Goal: Task Accomplishment & Management: Use online tool/utility

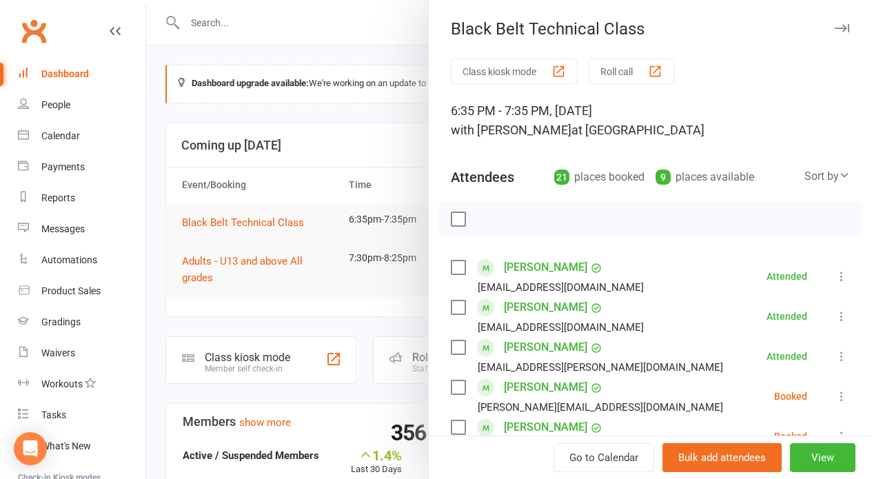
scroll to position [680, 0]
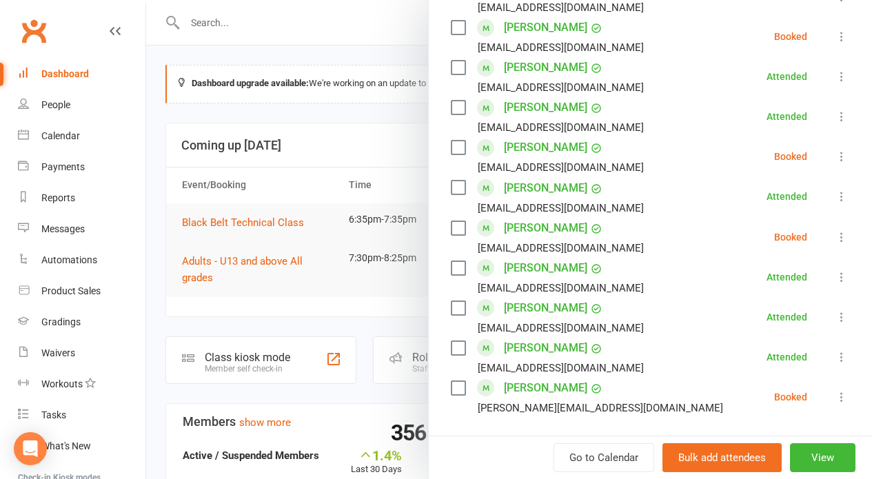
click at [188, 299] on div at bounding box center [509, 239] width 726 height 479
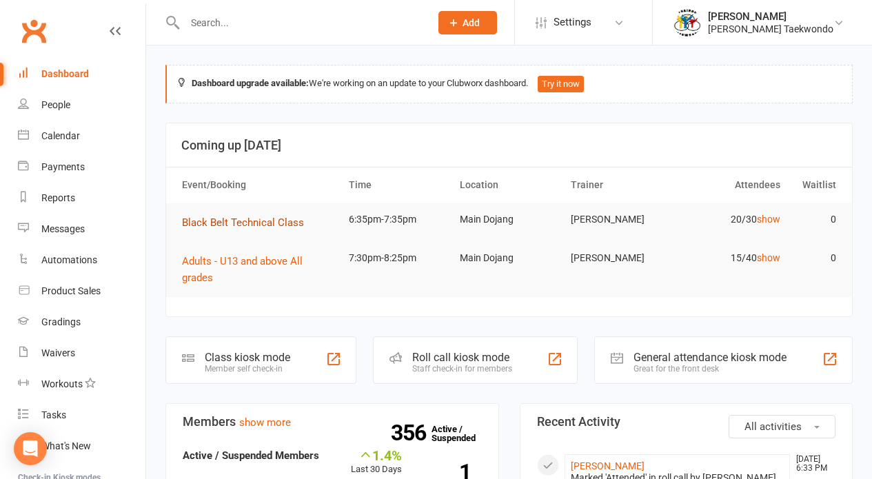
click at [294, 218] on span "Black Belt Technical Class" at bounding box center [243, 222] width 122 height 12
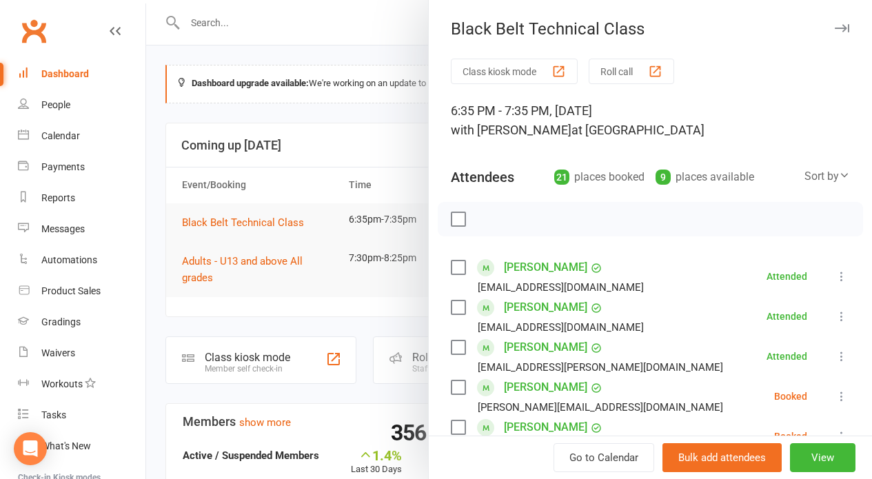
click at [620, 71] on button "Roll call" at bounding box center [631, 71] width 85 height 25
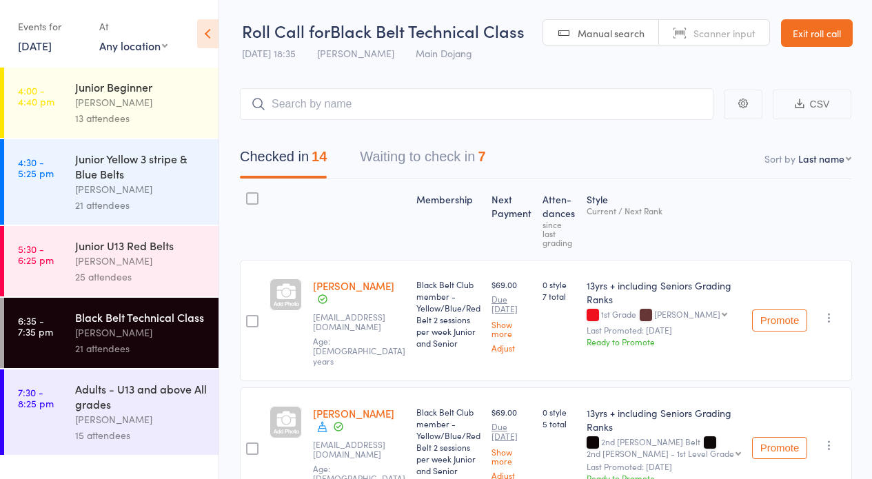
click at [131, 425] on div "[PERSON_NAME]" at bounding box center [141, 419] width 132 height 16
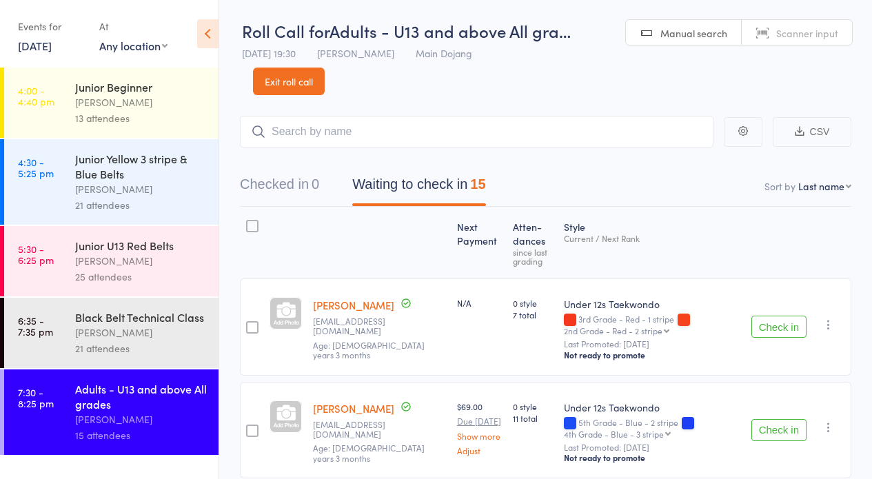
click at [872, 65] on html "Roll Call for Adults - U13 and above All gra… 14 Aug 19:30 Janine Trainor Main …" at bounding box center [436, 239] width 872 height 479
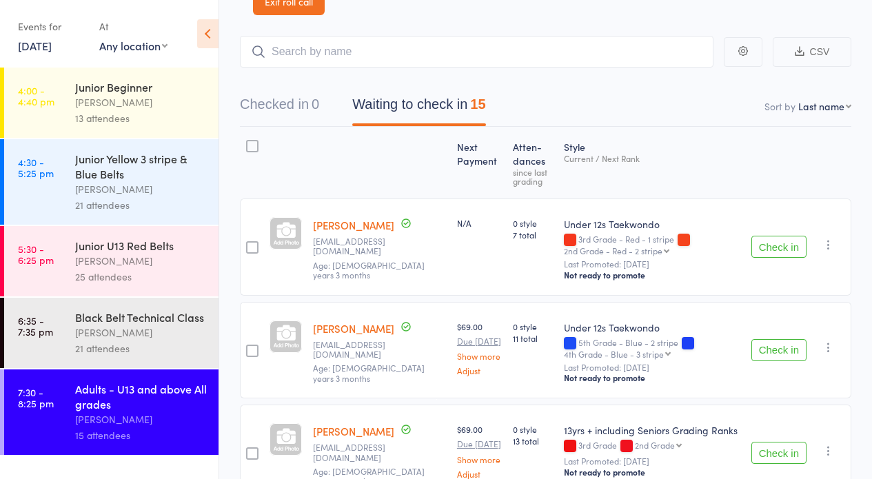
scroll to position [96, 0]
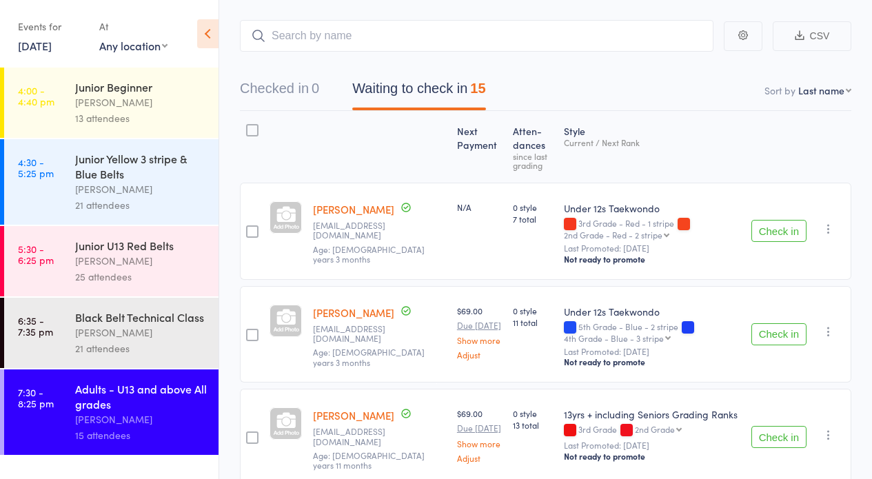
click at [765, 227] on button "Check in" at bounding box center [778, 231] width 55 height 22
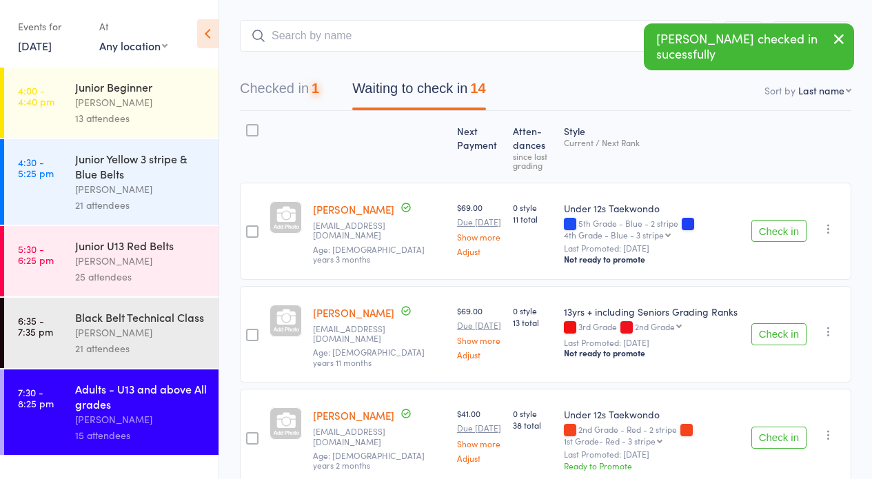
click at [765, 227] on button "Check in" at bounding box center [778, 231] width 55 height 22
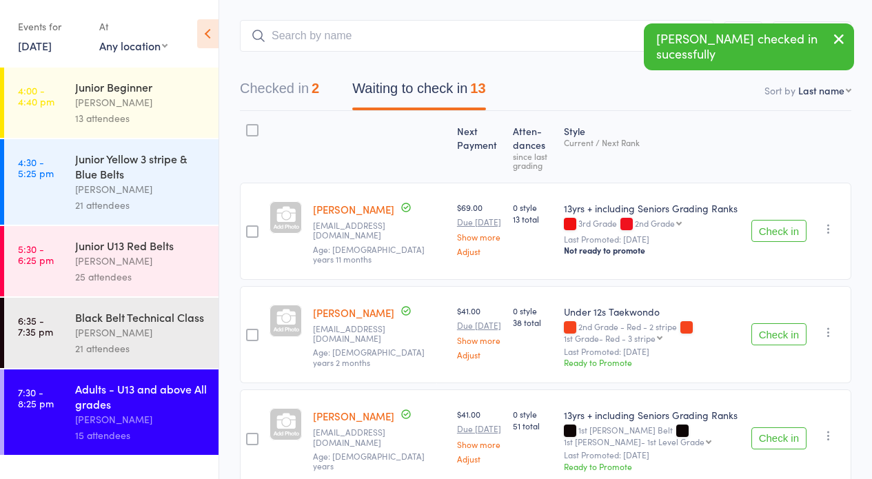
click at [765, 227] on button "Check in" at bounding box center [778, 231] width 55 height 22
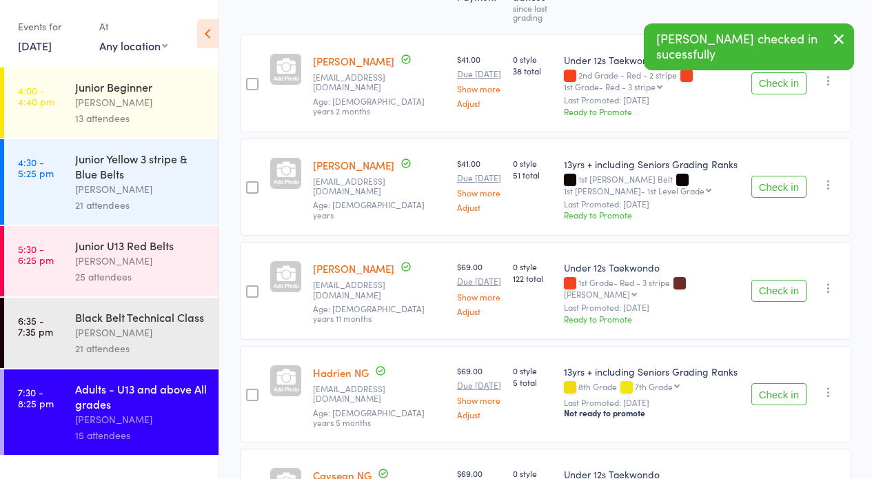
scroll to position [314, 0]
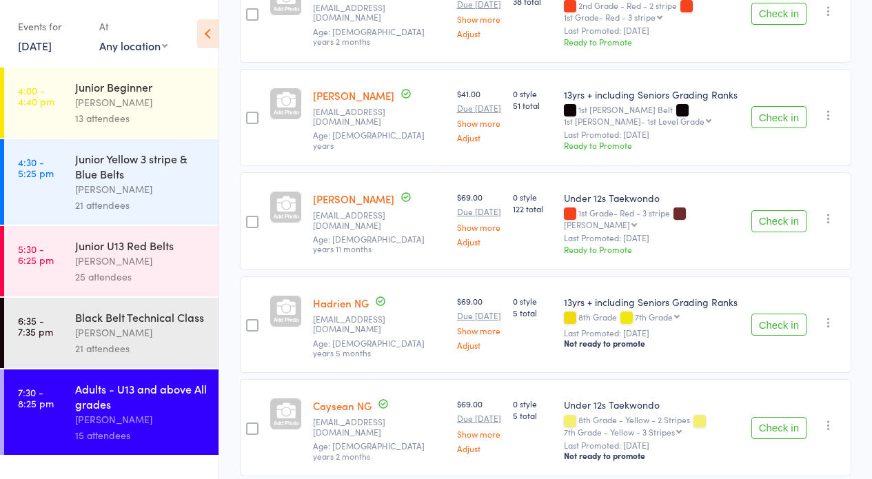
click at [781, 225] on button "Check in" at bounding box center [778, 221] width 55 height 22
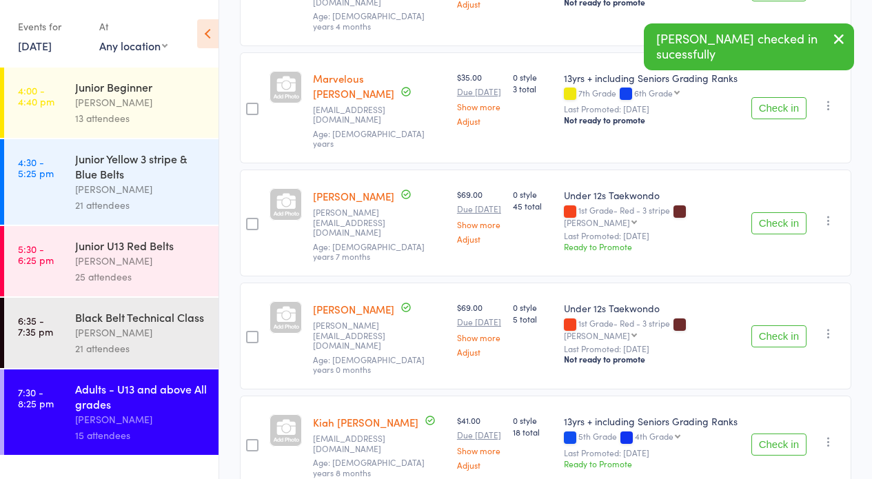
scroll to position [762, 0]
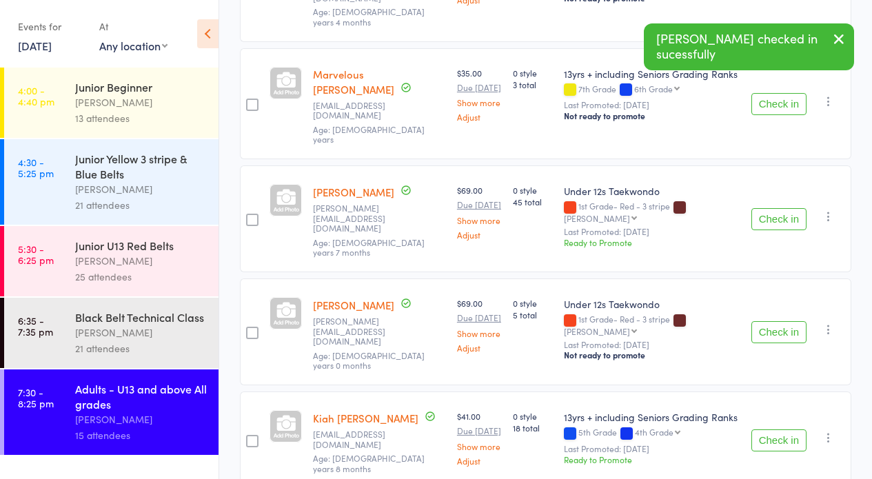
click at [793, 208] on button "Check in" at bounding box center [778, 219] width 55 height 22
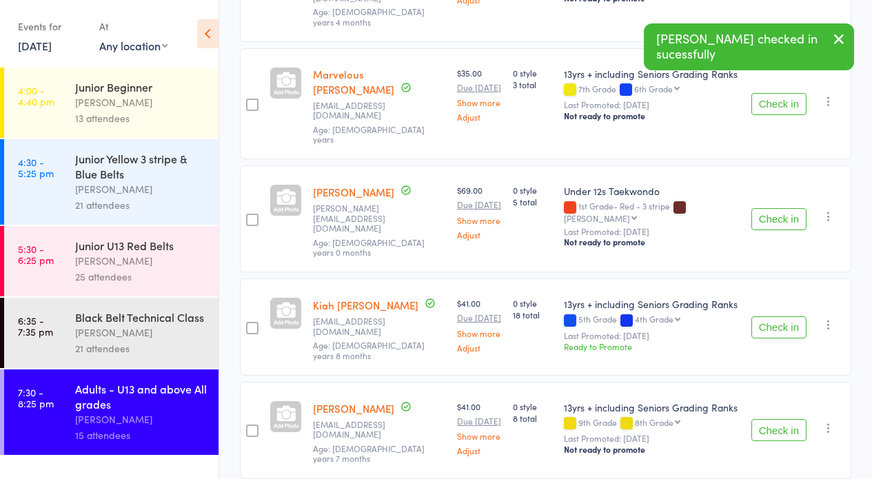
click at [793, 208] on button "Check in" at bounding box center [778, 219] width 55 height 22
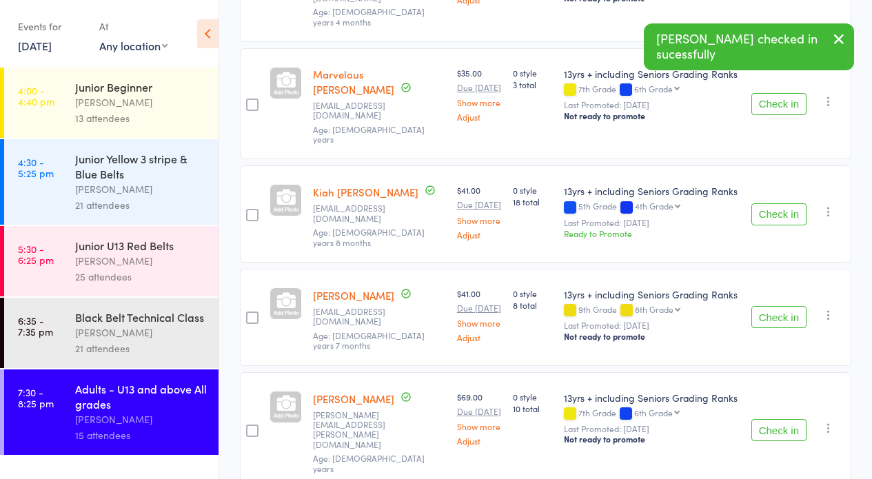
scroll to position [737, 0]
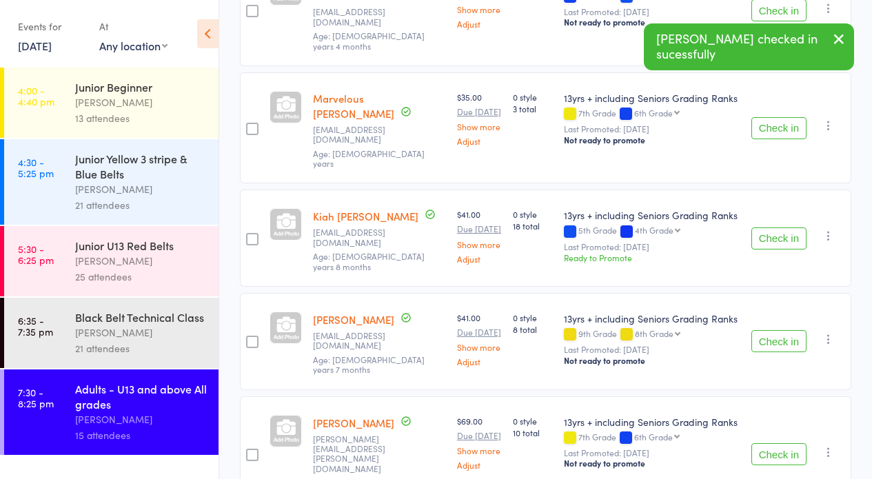
click at [783, 330] on button "Check in" at bounding box center [778, 341] width 55 height 22
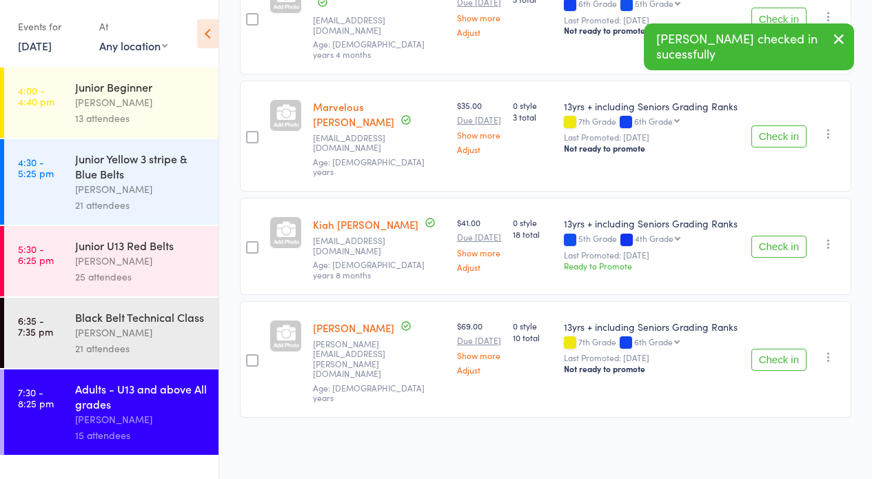
scroll to position [640, 0]
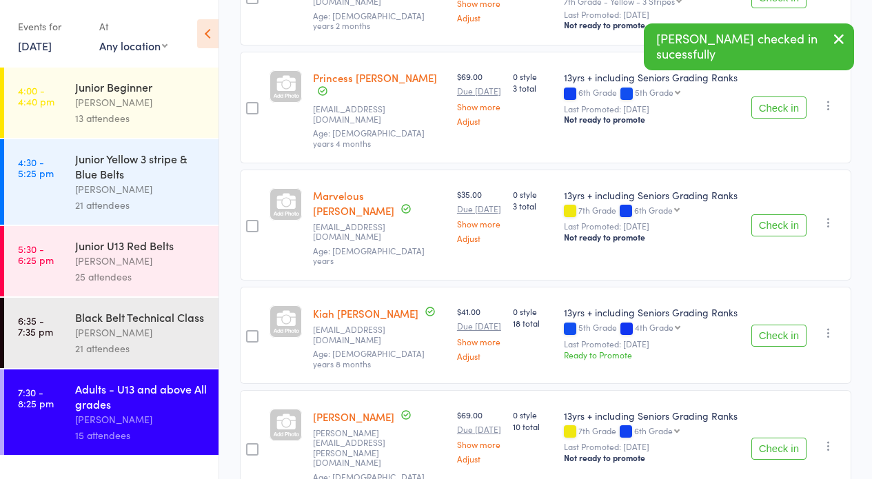
click at [782, 438] on button "Check in" at bounding box center [778, 449] width 55 height 22
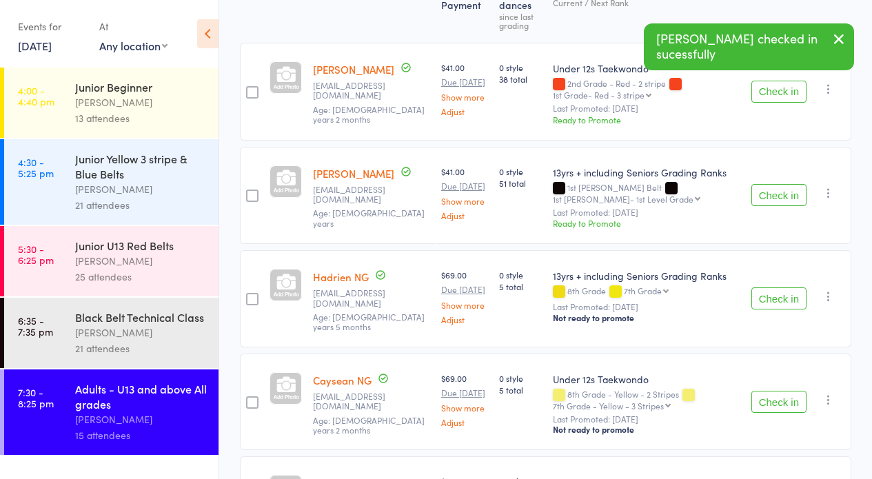
scroll to position [0, 0]
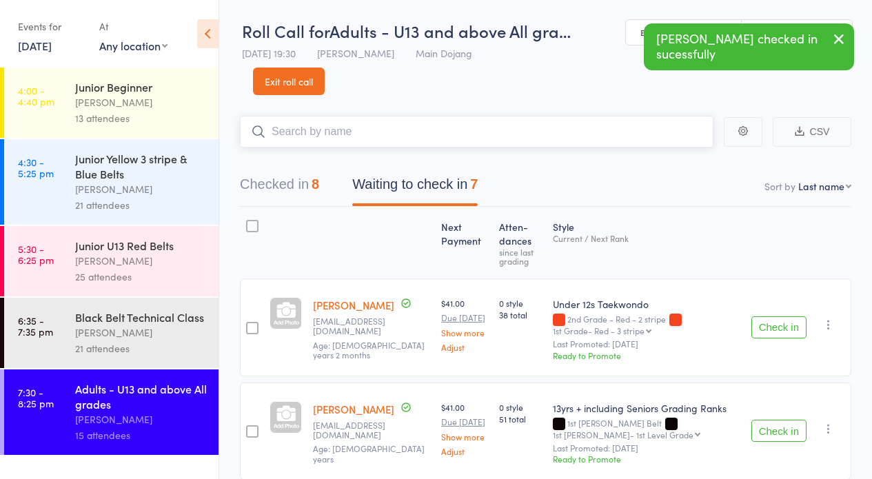
click at [427, 132] on input "search" at bounding box center [476, 132] width 473 height 32
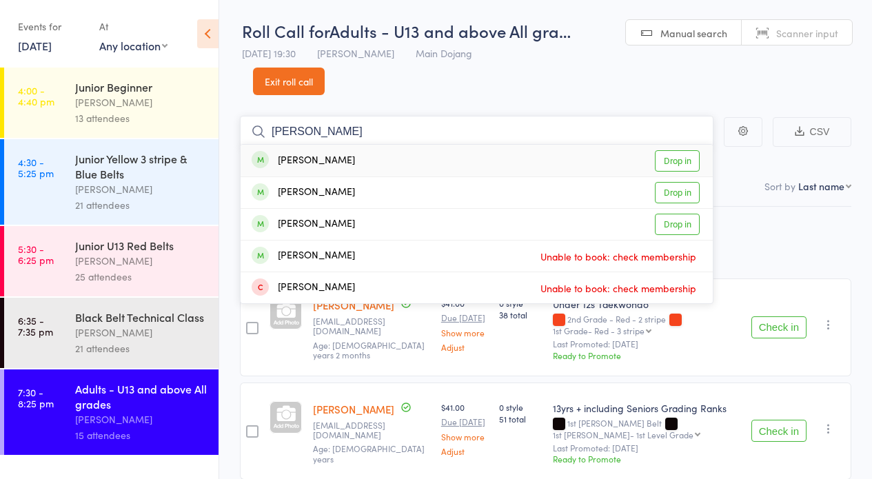
type input "damian"
click at [682, 155] on link "Drop in" at bounding box center [677, 160] width 45 height 21
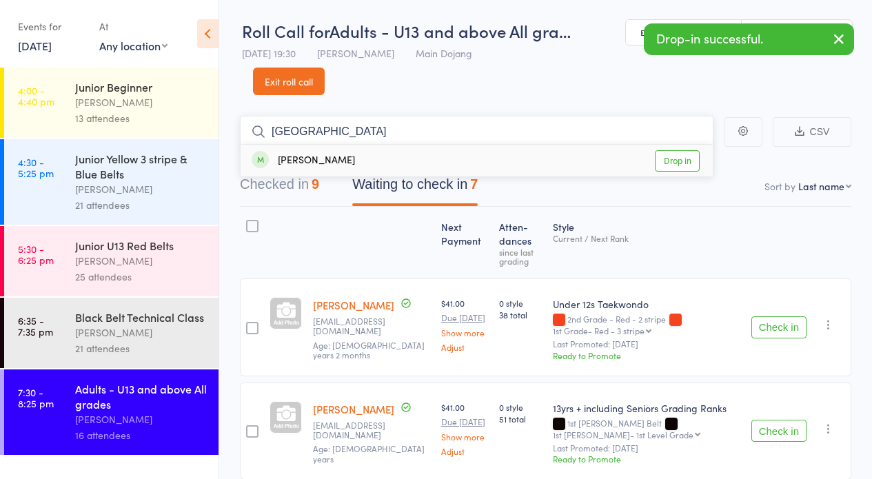
type input "londyn"
click at [671, 165] on link "Drop in" at bounding box center [677, 160] width 45 height 21
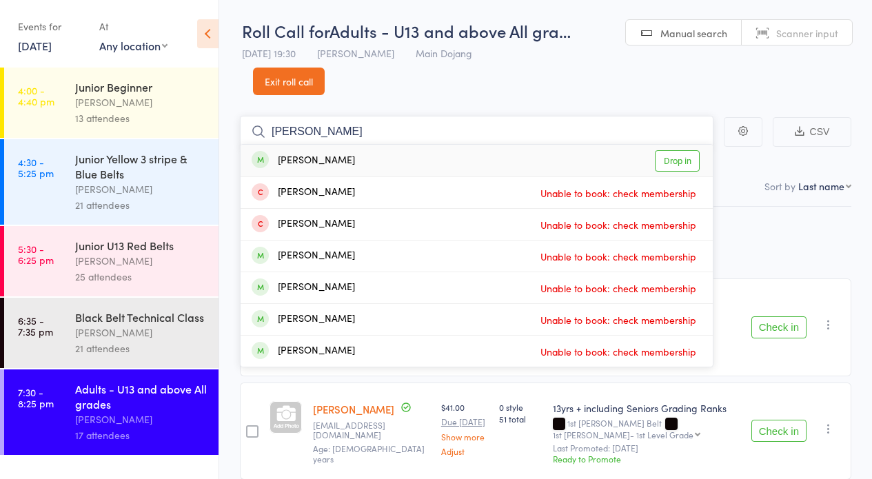
type input "michael"
click at [673, 161] on link "Drop in" at bounding box center [677, 160] width 45 height 21
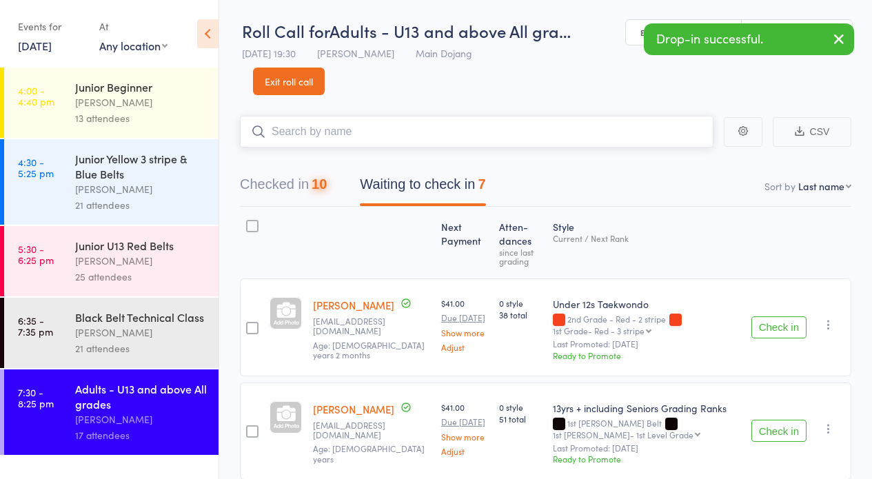
click at [307, 184] on button "Checked in 10" at bounding box center [283, 188] width 87 height 37
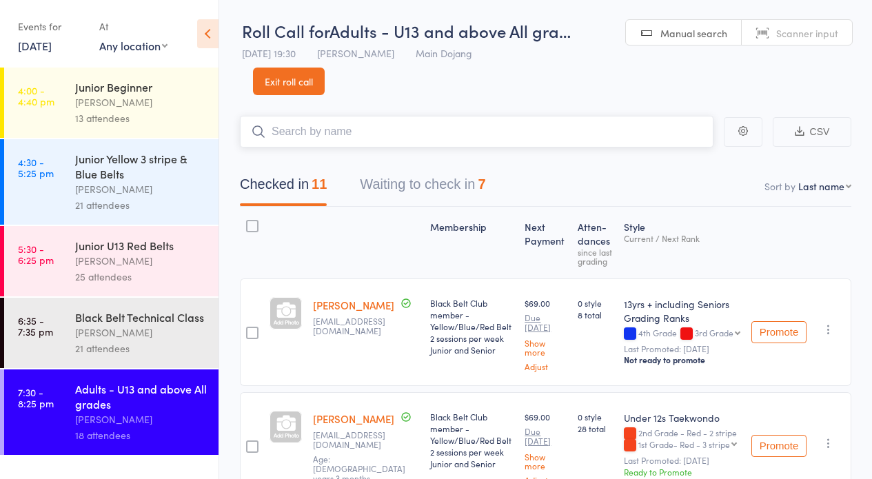
click at [429, 136] on input "search" at bounding box center [476, 132] width 473 height 32
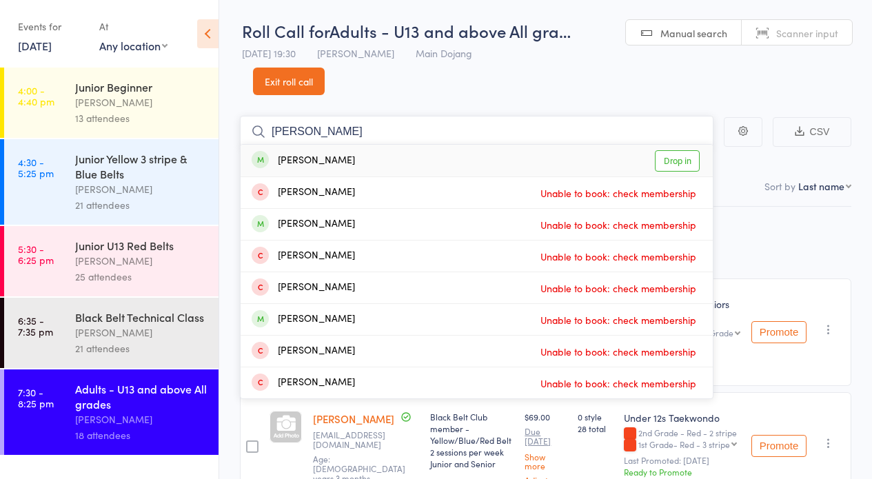
type input "riley"
click at [693, 162] on link "Drop in" at bounding box center [677, 160] width 45 height 21
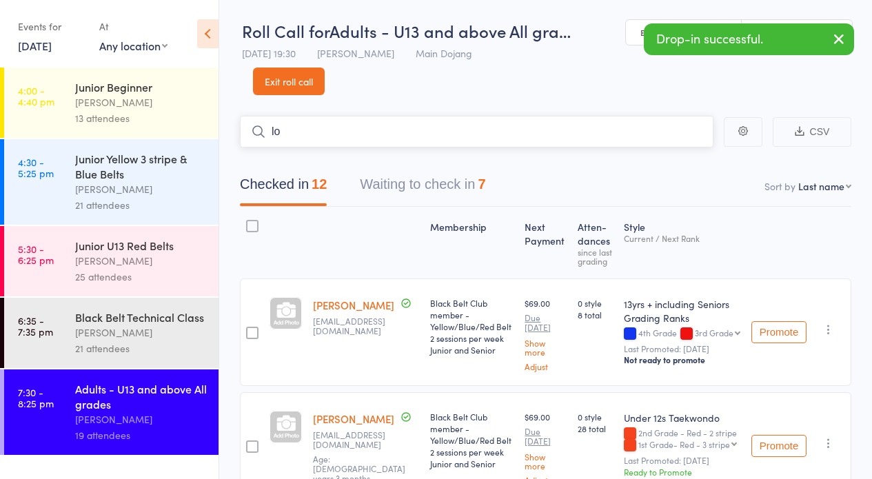
type input "l"
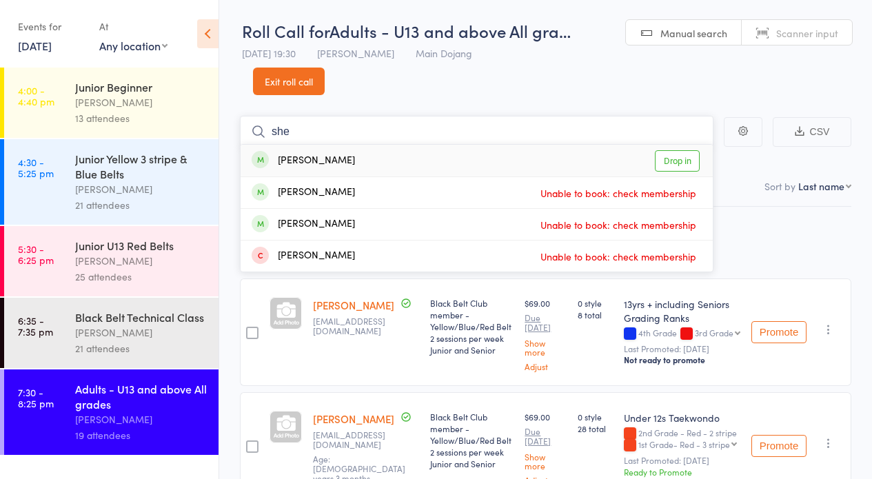
type input "she"
drag, startPoint x: 691, startPoint y: 163, endPoint x: 682, endPoint y: 160, distance: 9.0
click at [682, 160] on link "Drop in" at bounding box center [677, 160] width 45 height 21
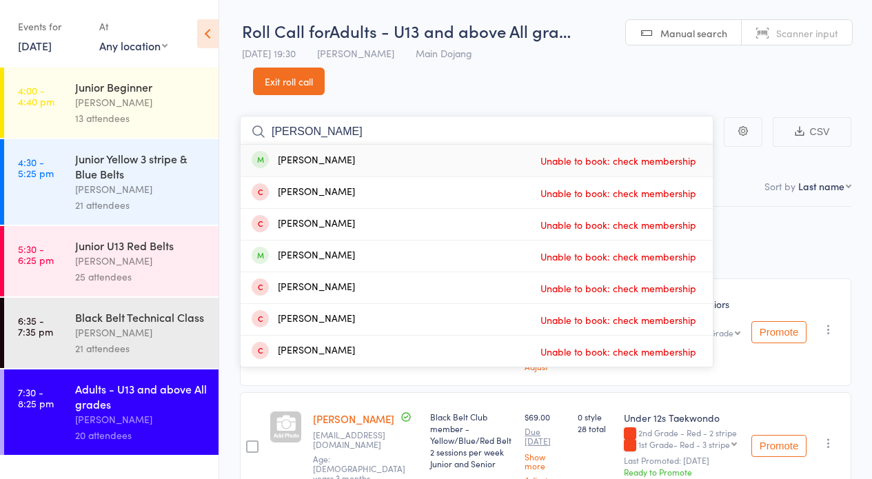
type input "abhisha"
click at [316, 72] on link "Exit roll call" at bounding box center [289, 82] width 72 height 28
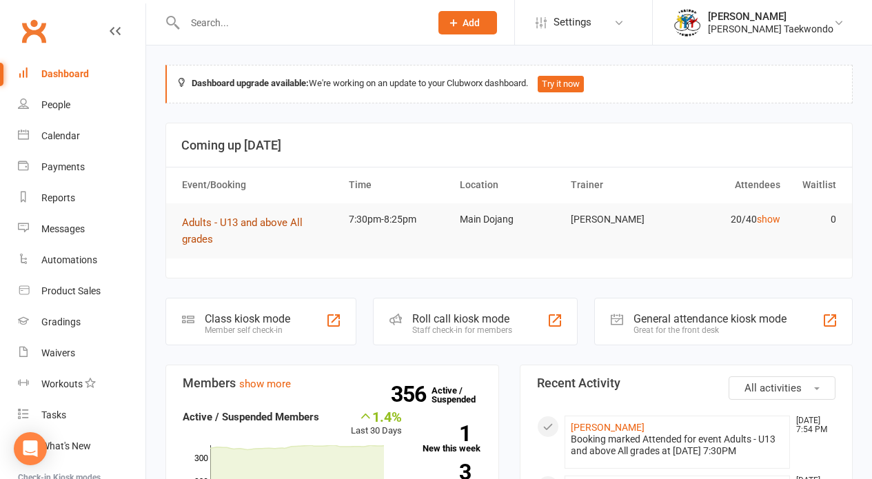
click at [223, 219] on span "Adults - U13 and above All grades" at bounding box center [242, 230] width 121 height 29
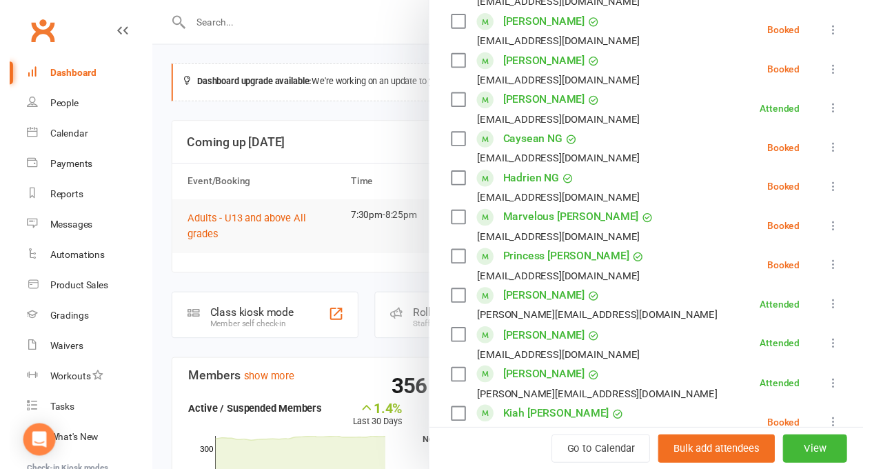
scroll to position [868, 0]
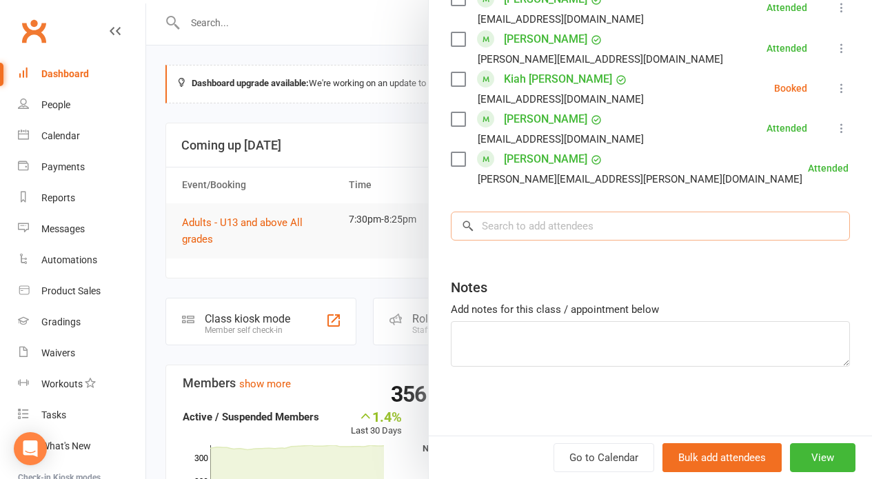
click at [558, 224] on input "search" at bounding box center [650, 226] width 399 height 29
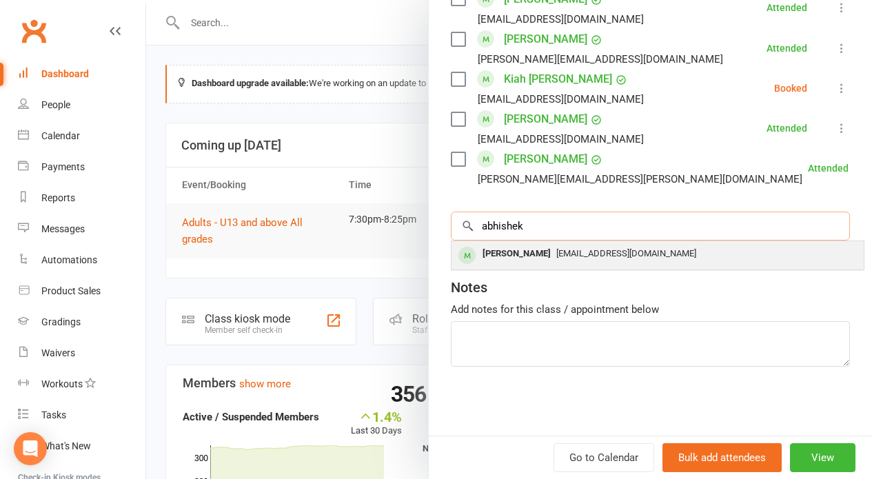
type input "abhishek"
click at [512, 269] on div "Abhishek Mitra mitrafamily3350@gmail.com" at bounding box center [657, 255] width 412 height 28
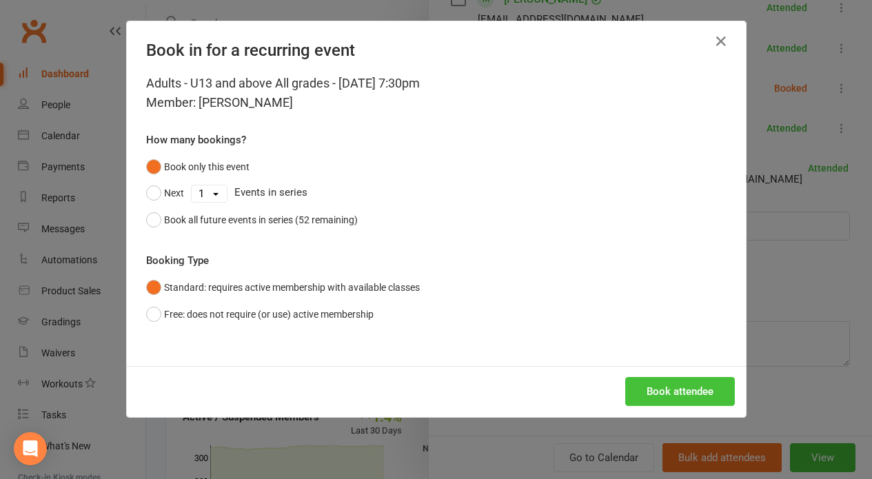
click at [653, 394] on button "Book attendee" at bounding box center [680, 391] width 110 height 29
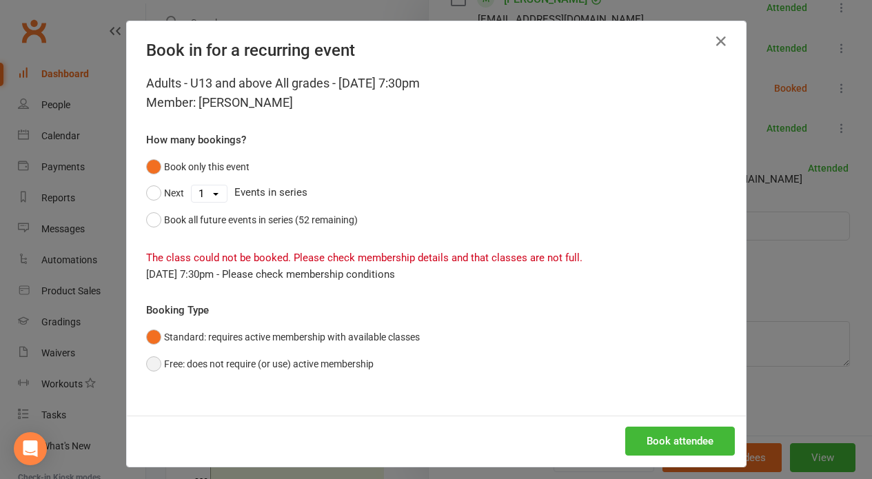
click at [290, 374] on button "Free: does not require (or use) active membership" at bounding box center [259, 364] width 227 height 26
click at [634, 432] on button "Book attendee" at bounding box center [680, 441] width 110 height 29
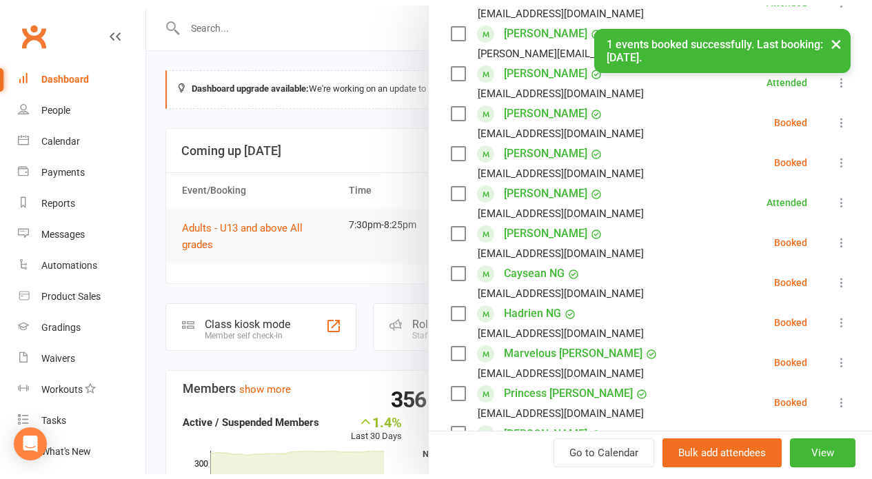
scroll to position [431, 0]
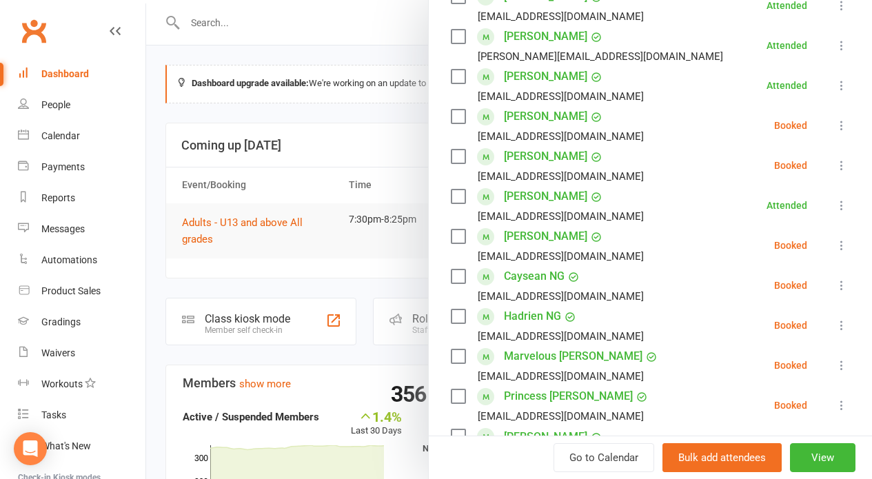
click at [351, 136] on div at bounding box center [509, 239] width 726 height 479
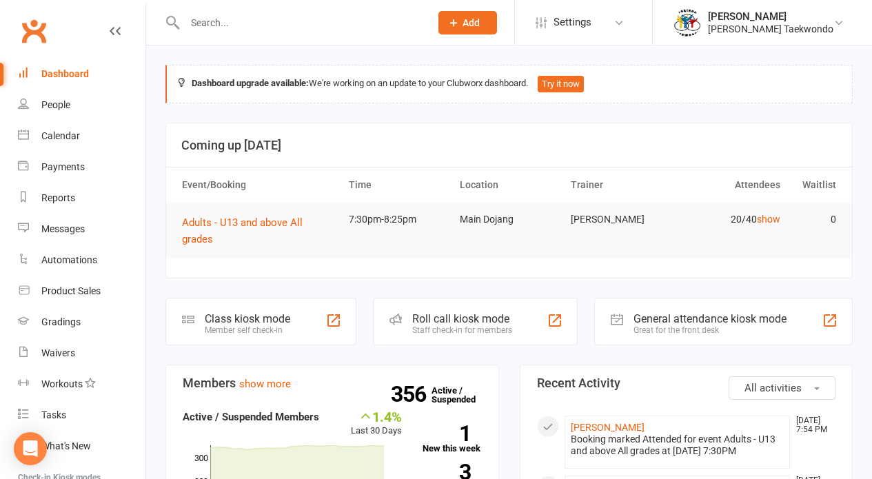
click at [499, 325] on div "Staff check-in for members" at bounding box center [462, 330] width 100 height 10
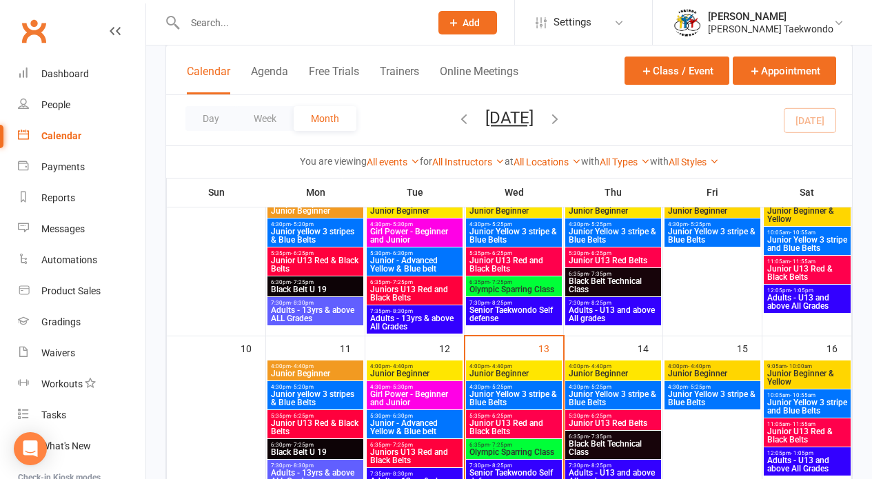
scroll to position [311, 0]
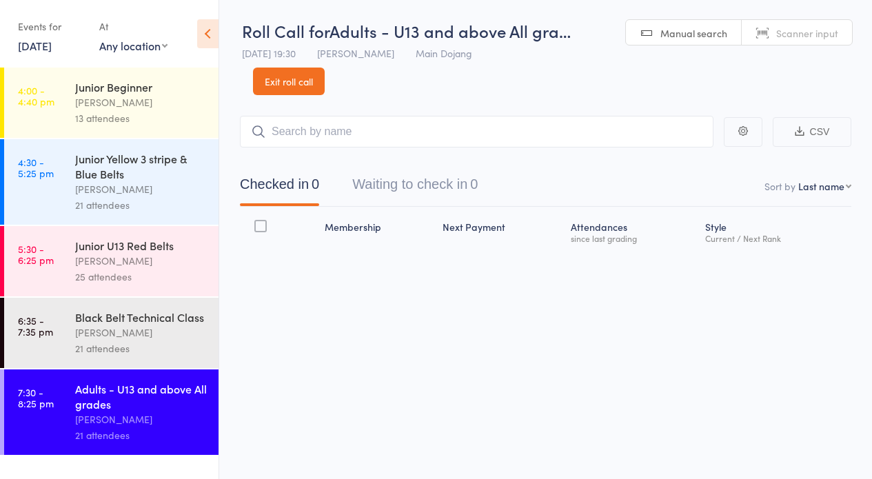
click at [433, 194] on button "Waiting to check in 0" at bounding box center [414, 188] width 125 height 37
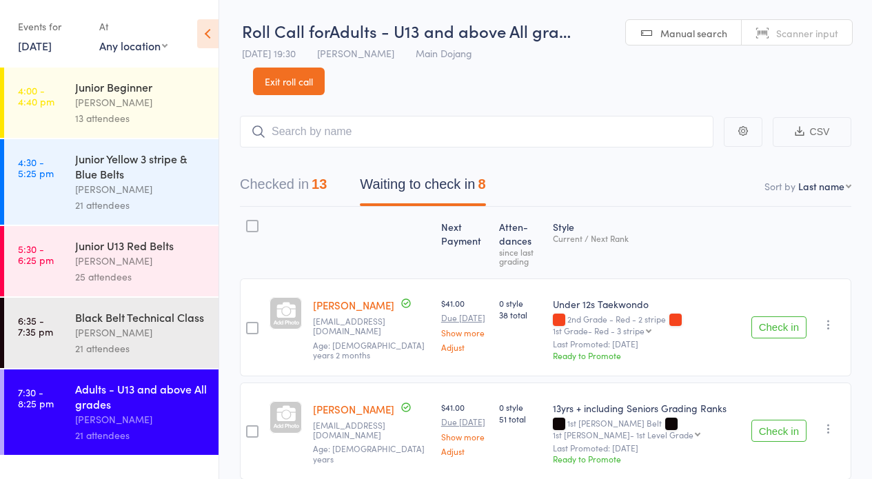
click at [320, 178] on div "13" at bounding box center [319, 183] width 15 height 15
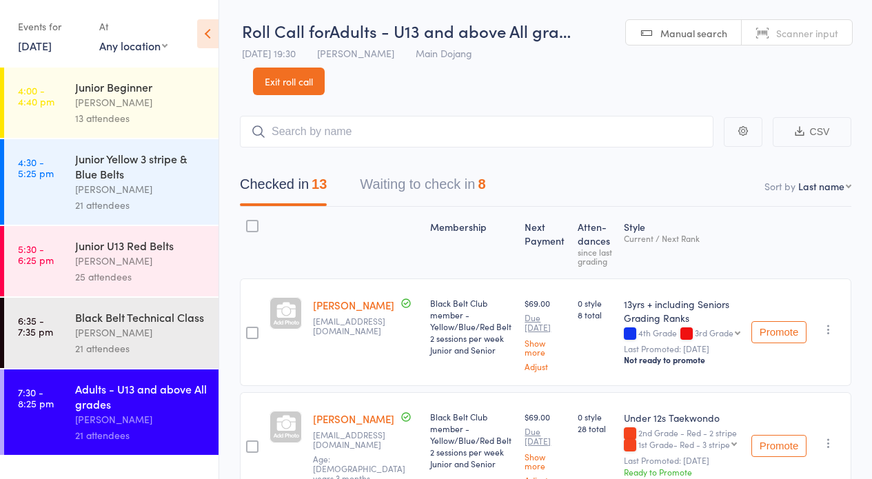
click at [393, 130] on input "search" at bounding box center [476, 132] width 473 height 32
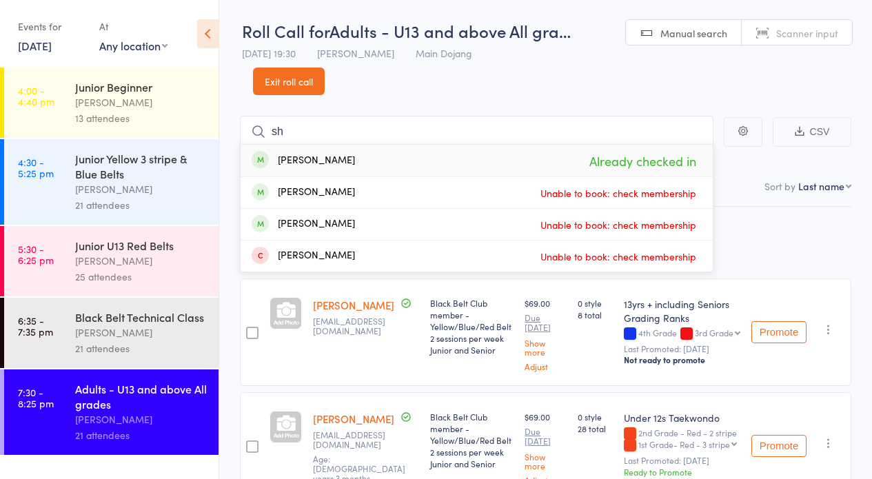
type input "s"
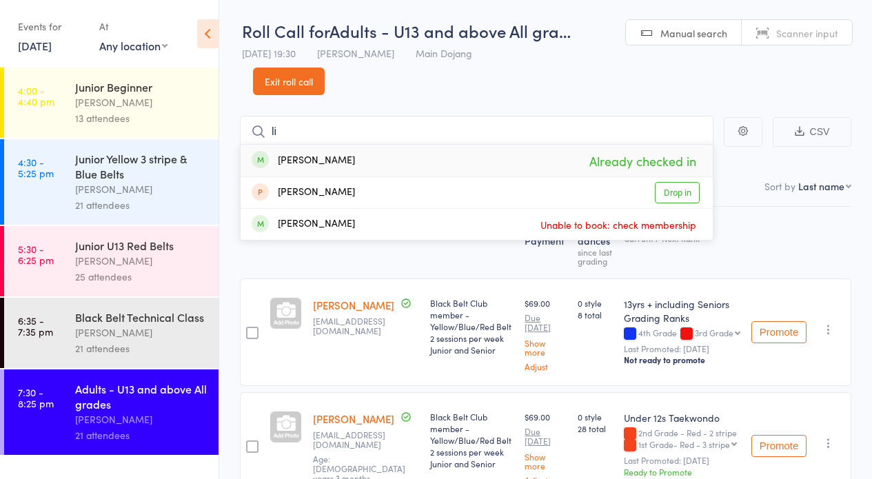
type input "l"
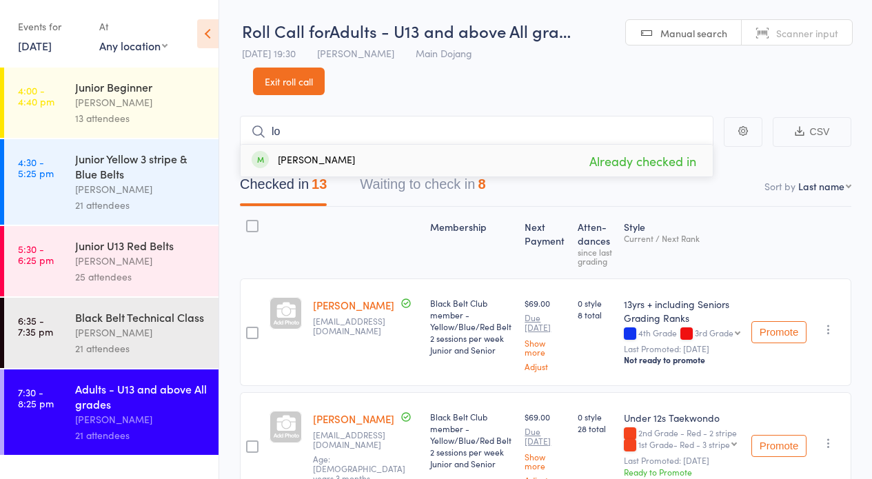
type input "l"
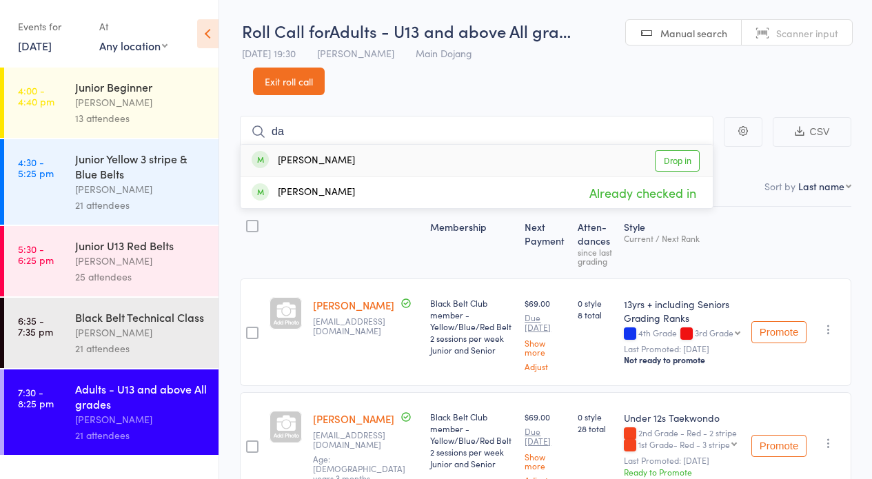
type input "d"
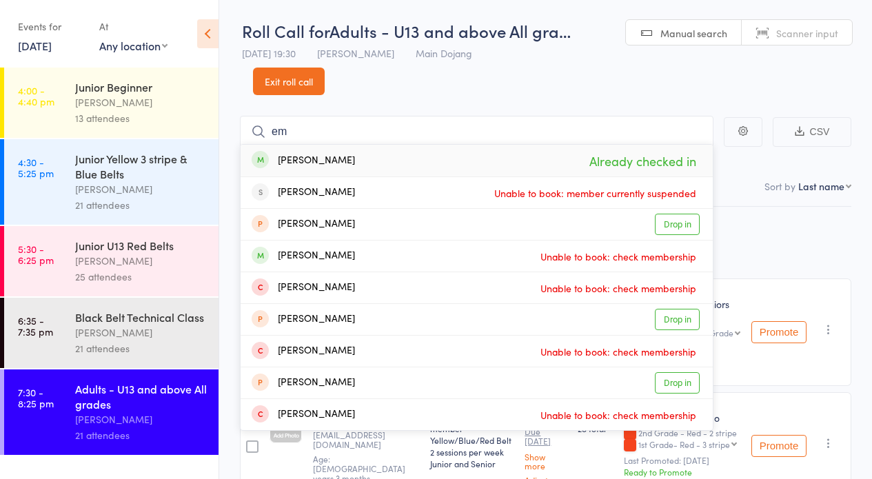
type input "e"
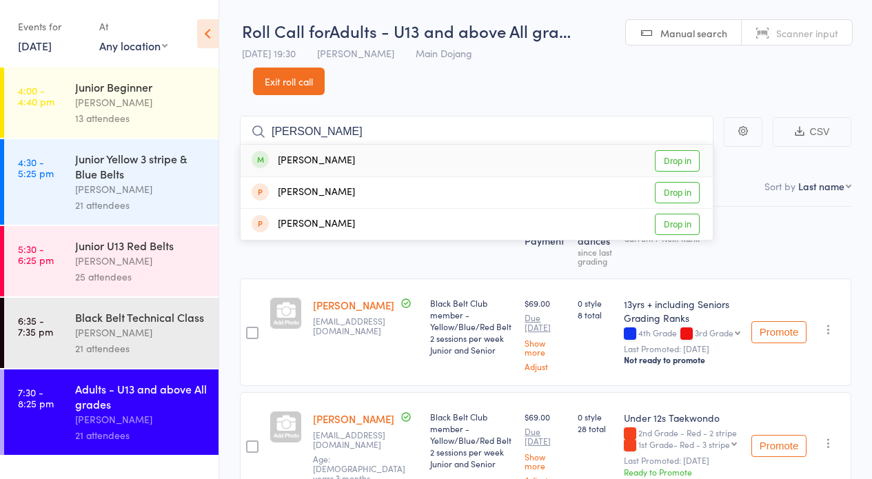
type input "rebecca"
click at [680, 160] on link "Drop in" at bounding box center [677, 160] width 45 height 21
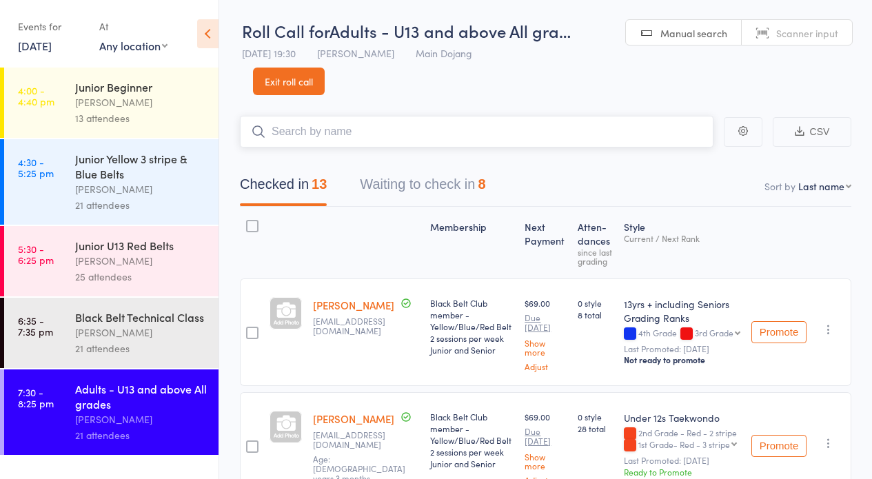
click at [492, 133] on input "search" at bounding box center [476, 132] width 473 height 32
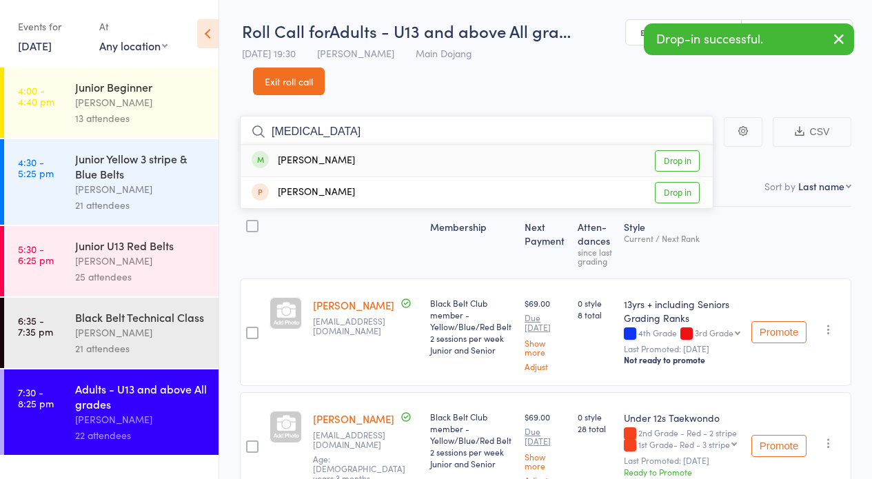
type input "renin"
drag, startPoint x: 492, startPoint y: 133, endPoint x: 681, endPoint y: 165, distance: 191.6
click at [681, 165] on link "Drop in" at bounding box center [677, 160] width 45 height 21
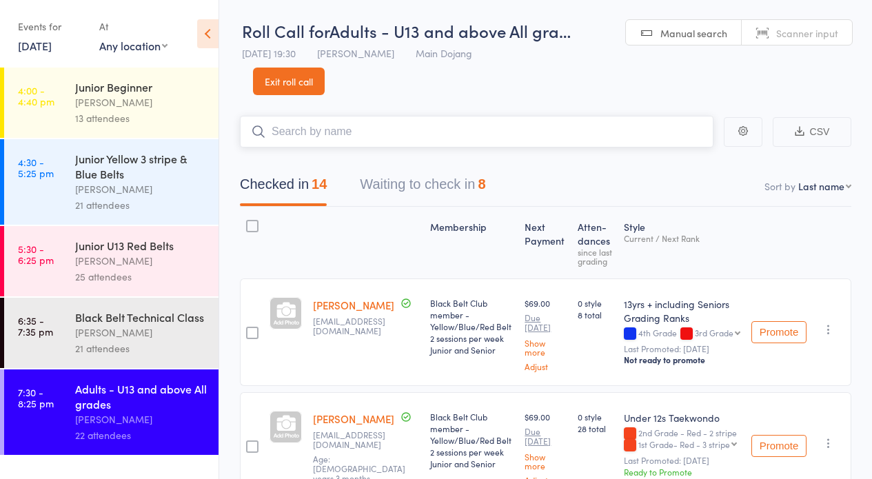
click at [527, 126] on input "search" at bounding box center [476, 132] width 473 height 32
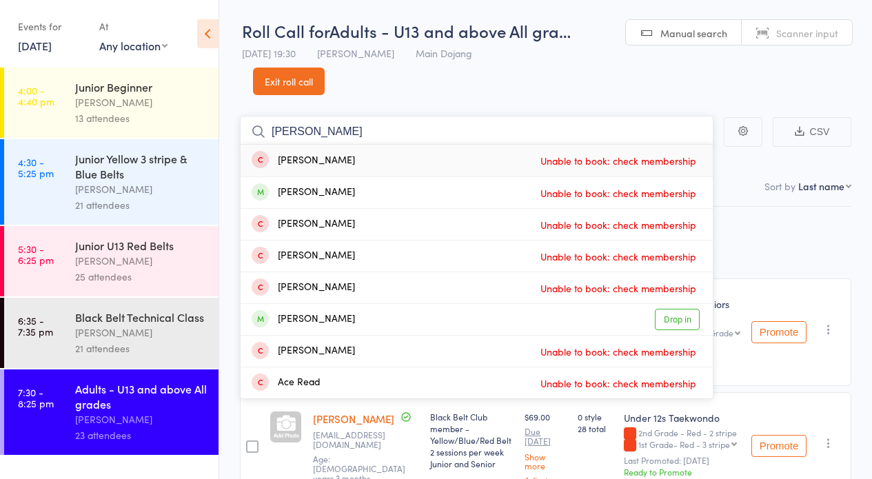
drag, startPoint x: 414, startPoint y: 130, endPoint x: 256, endPoint y: 150, distance: 159.7
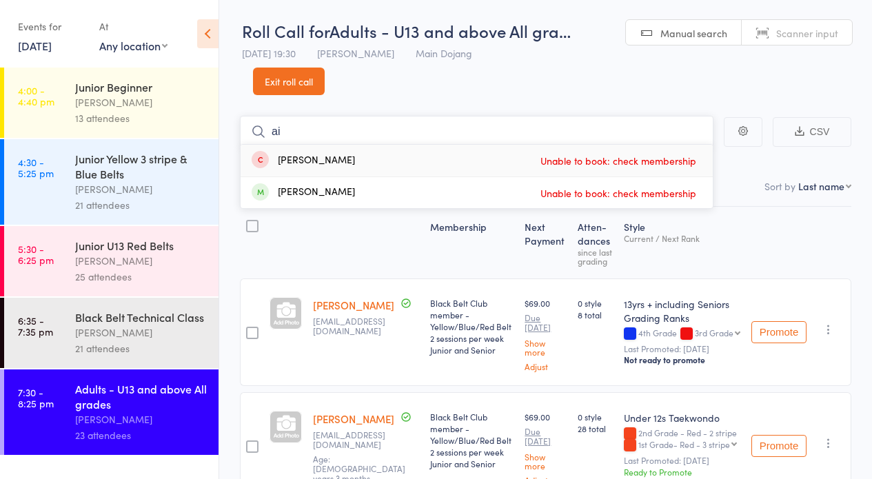
type input "a"
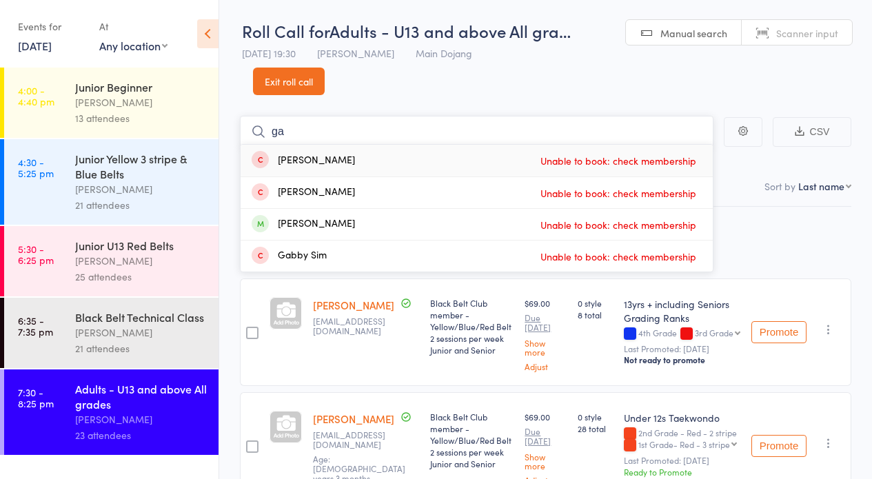
type input "g"
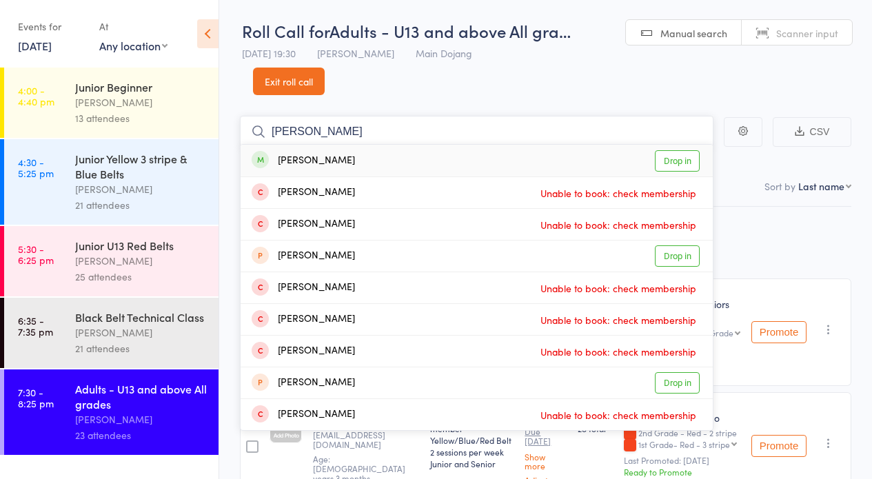
type input "emily s"
click at [684, 166] on link "Drop in" at bounding box center [677, 160] width 45 height 21
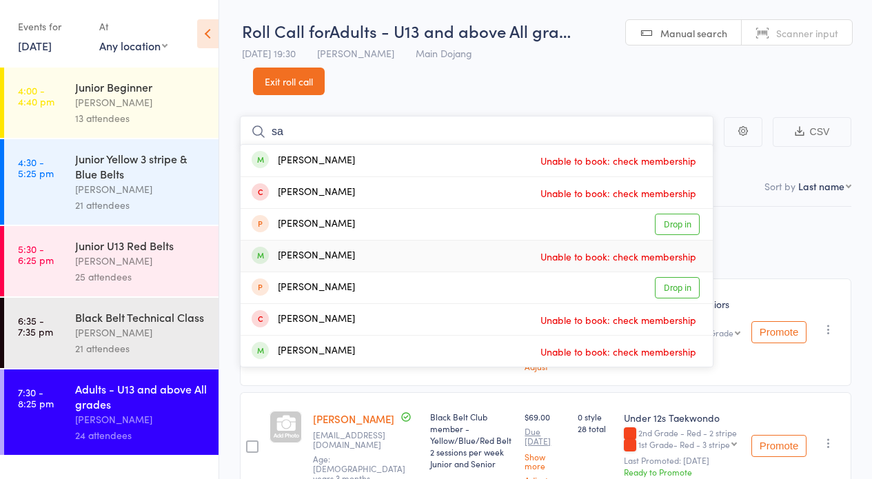
type input "s"
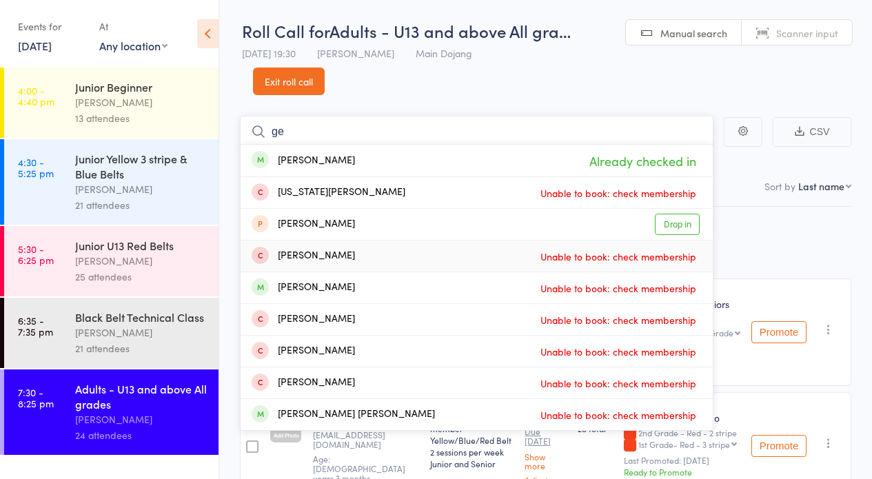
type input "g"
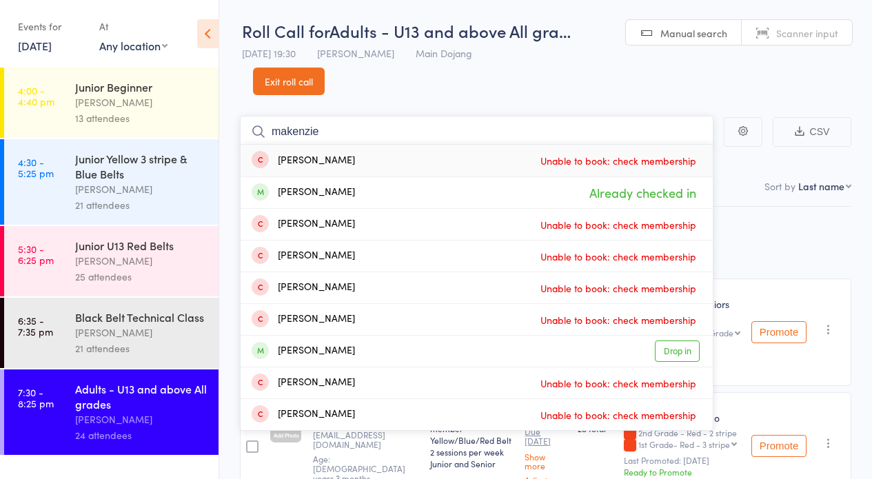
drag, startPoint x: 359, startPoint y: 120, endPoint x: 272, endPoint y: 132, distance: 87.6
click at [268, 119] on input "makenzie" at bounding box center [476, 132] width 473 height 32
click at [308, 136] on input "makenzie" at bounding box center [476, 132] width 473 height 32
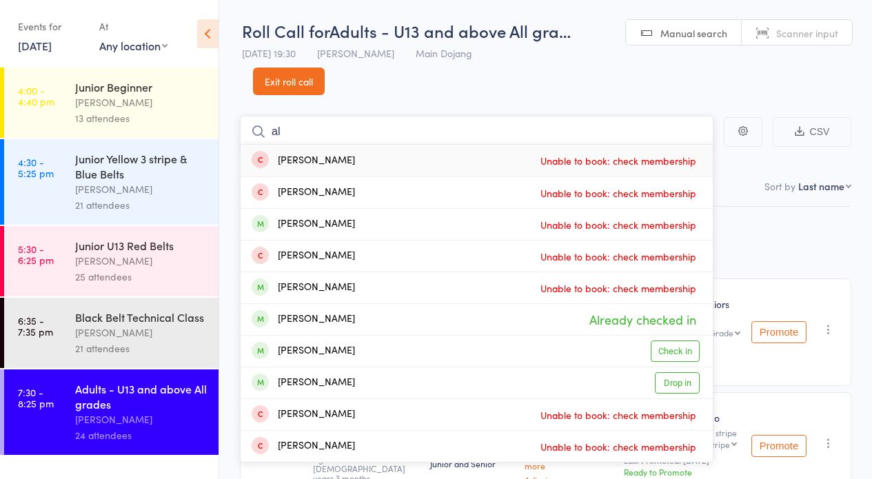
type input "a"
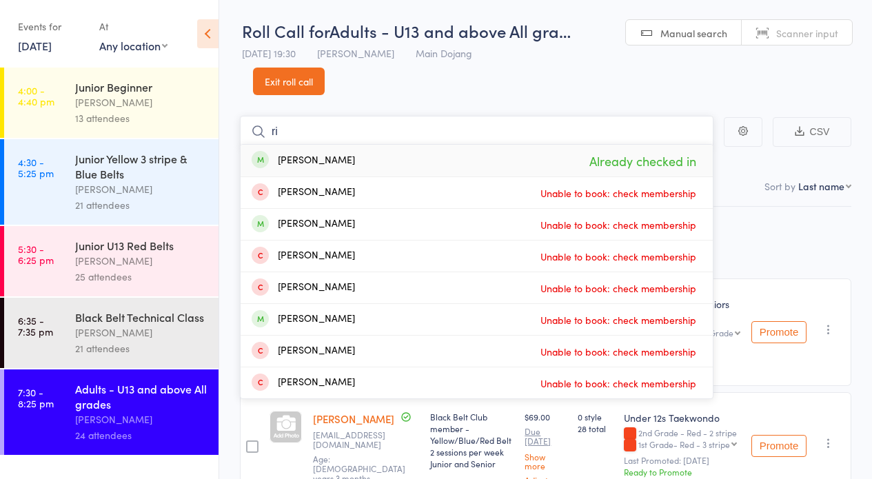
type input "r"
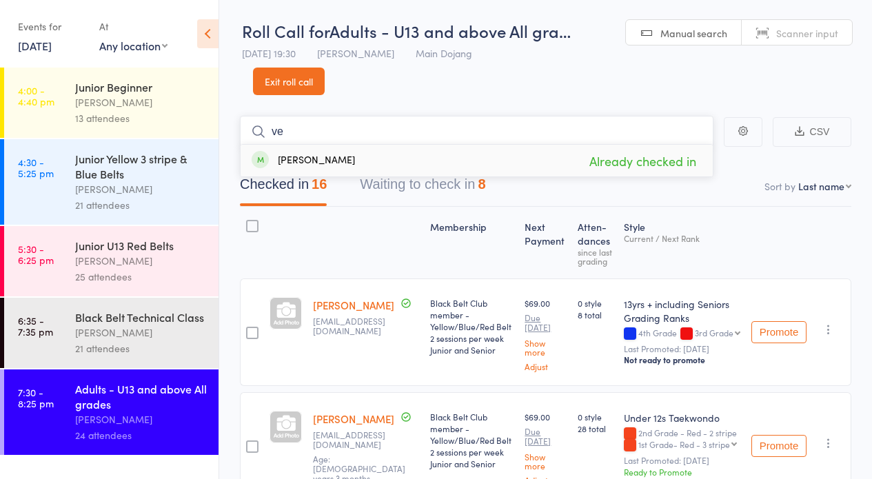
type input "v"
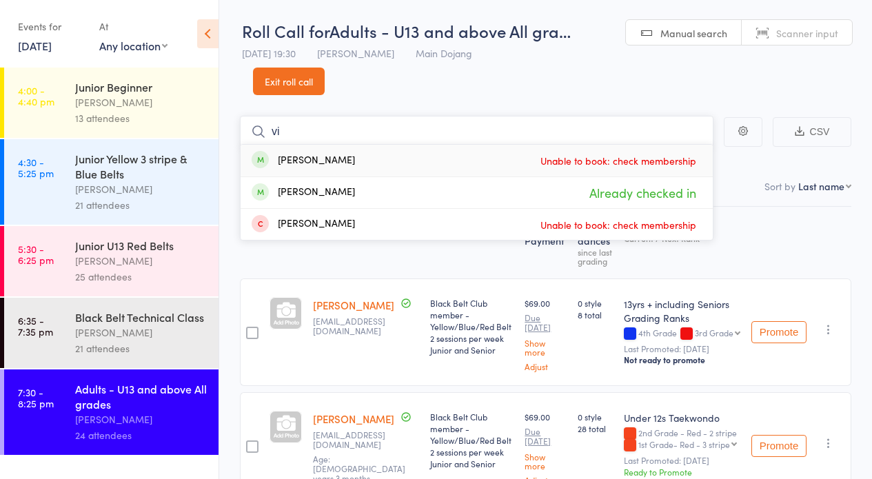
type input "v"
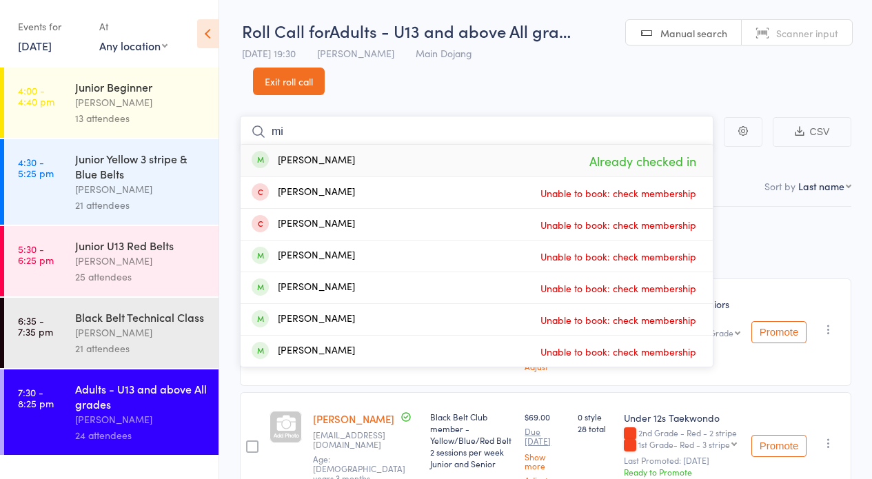
type input "m"
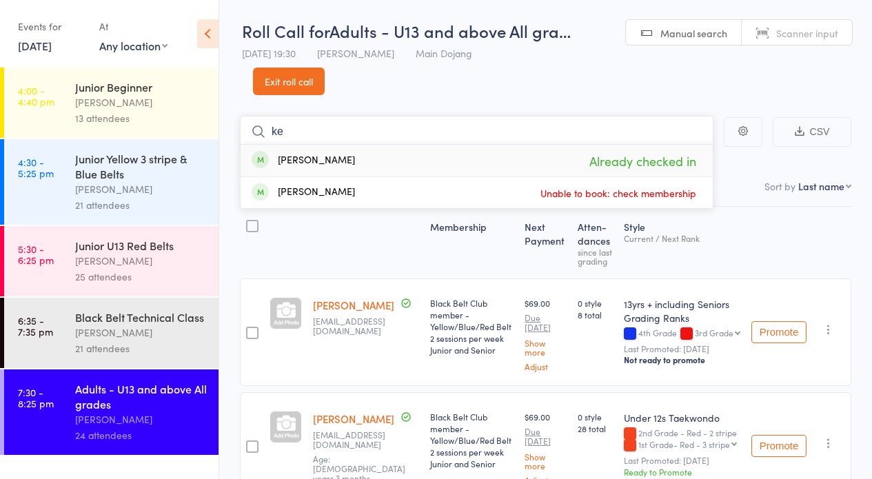
type input "k"
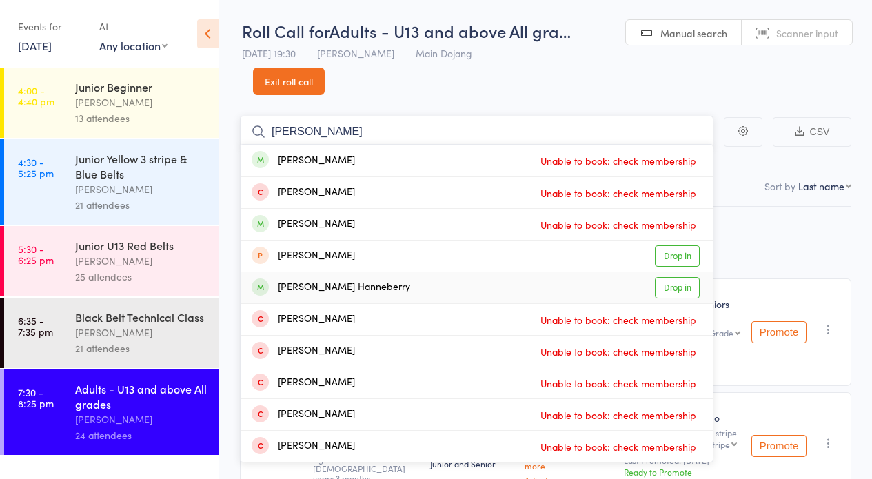
type input "harrison"
click at [671, 290] on link "Drop in" at bounding box center [677, 287] width 45 height 21
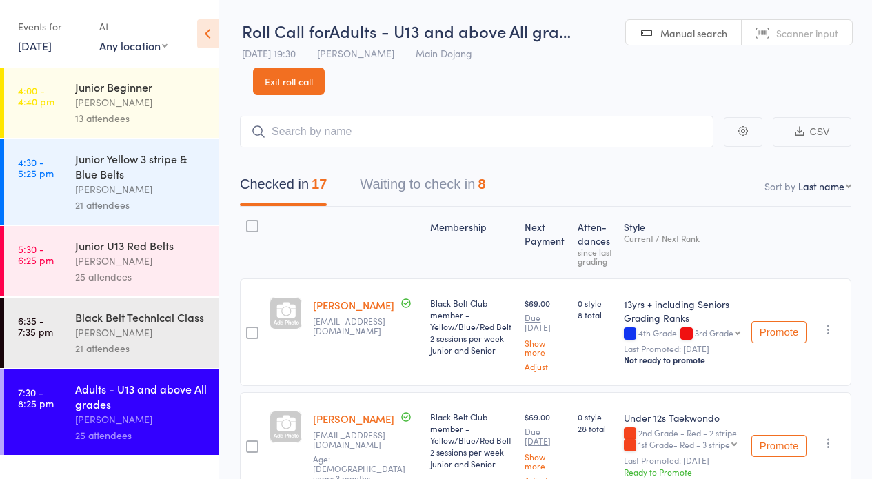
click at [402, 147] on div "Checked in 17 Waiting to check in 8" at bounding box center [545, 176] width 611 height 59
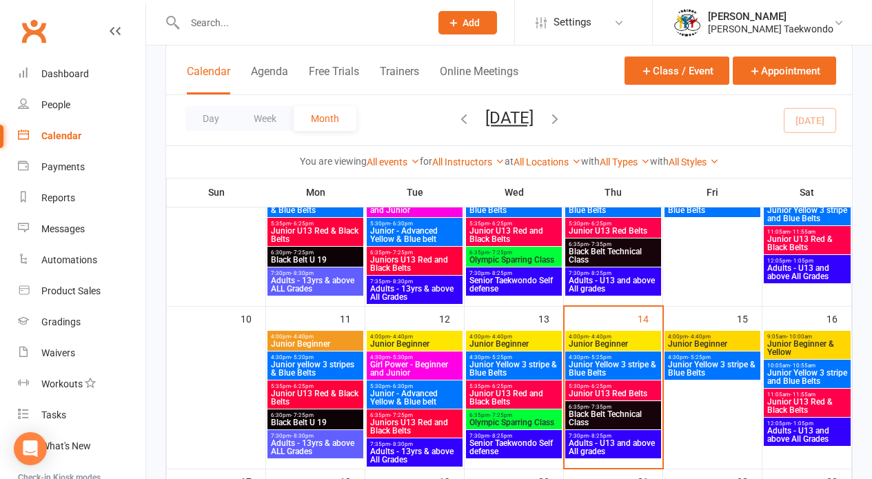
click at [611, 450] on span "Adults - U13 and above All grades" at bounding box center [613, 447] width 90 height 17
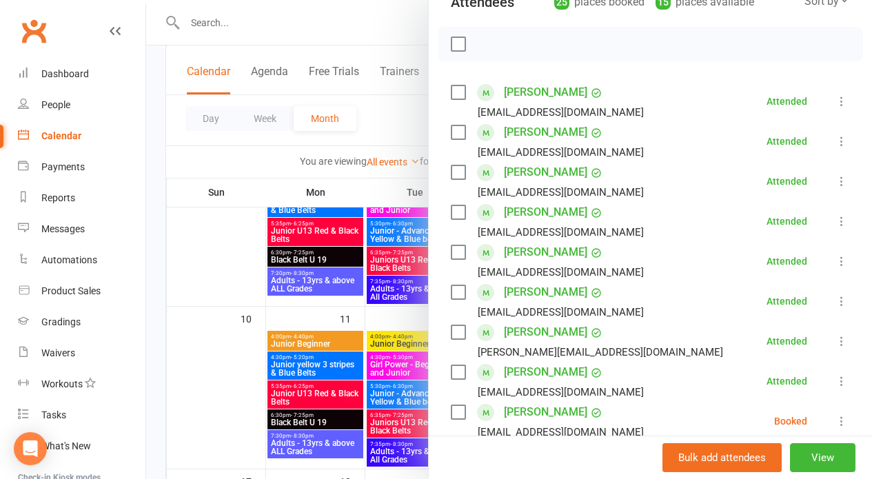
scroll to position [1068, 0]
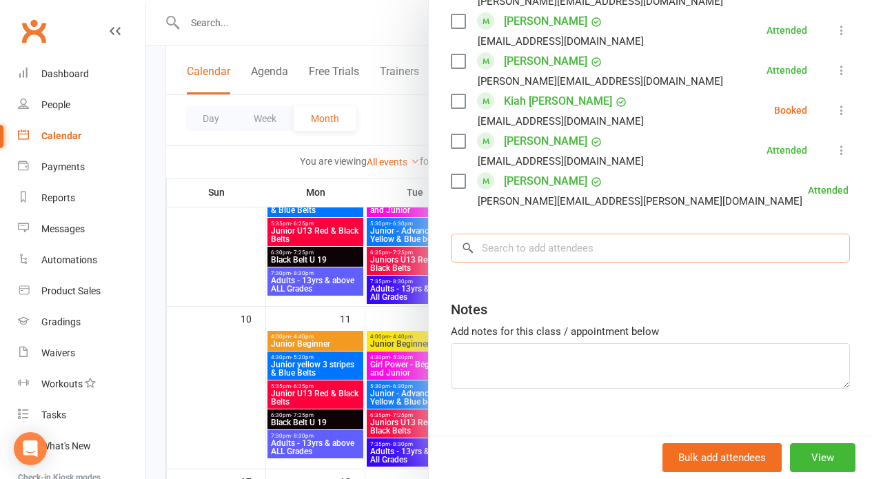
click at [579, 235] on input "search" at bounding box center [650, 248] width 399 height 29
type input "s"
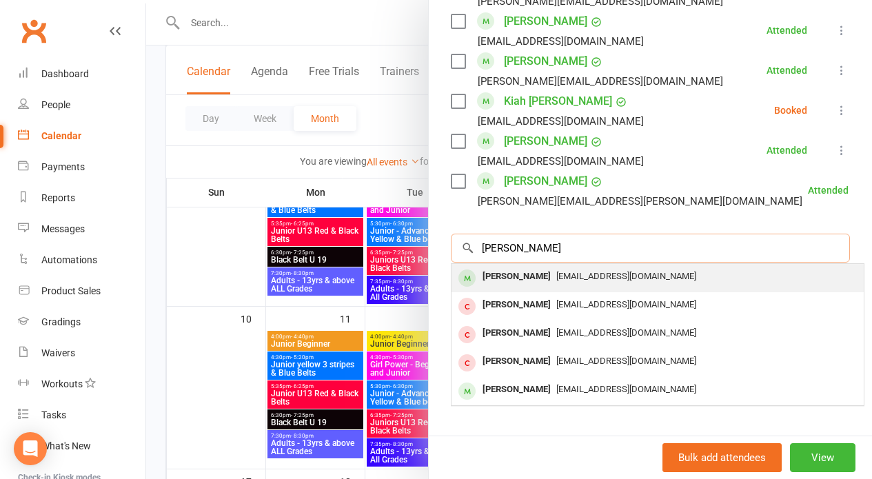
type input "[PERSON_NAME]"
click at [511, 267] on div "[PERSON_NAME]" at bounding box center [516, 277] width 79 height 20
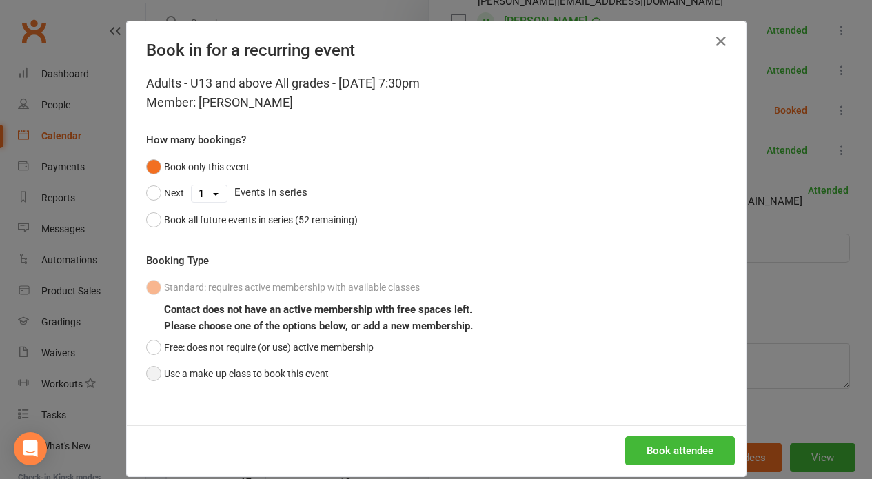
click at [235, 369] on button "Use a make-up class to book this event" at bounding box center [237, 373] width 183 height 26
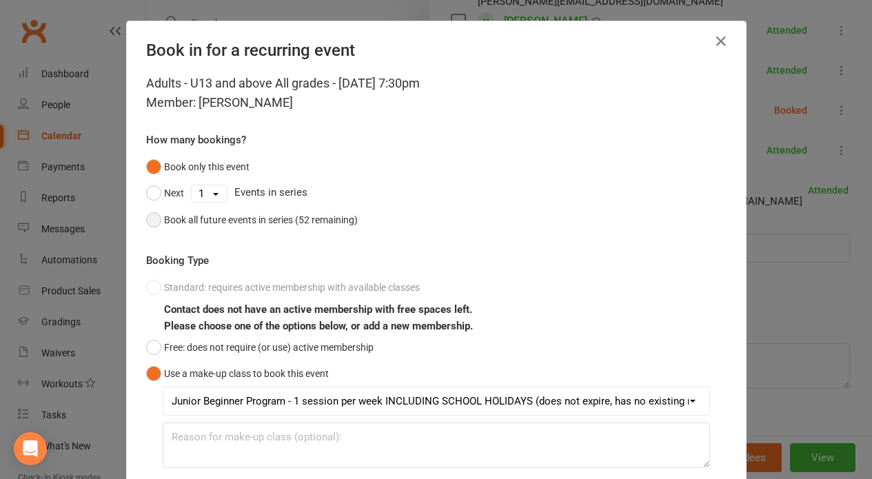
click at [300, 207] on button "Book all future events in series (52 remaining)" at bounding box center [252, 220] width 212 height 26
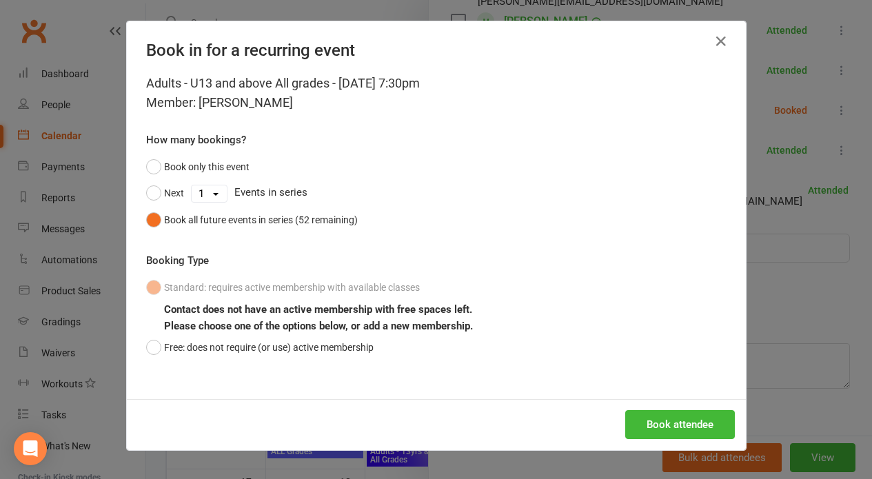
click at [300, 220] on div "Book all future events in series (52 remaining)" at bounding box center [261, 219] width 194 height 15
click at [225, 339] on button "Free: does not require (or use) active membership" at bounding box center [259, 347] width 227 height 26
click at [234, 345] on button "Free: does not require (or use) active membership" at bounding box center [259, 347] width 227 height 26
click at [165, 163] on button "Book only this event" at bounding box center [197, 167] width 103 height 26
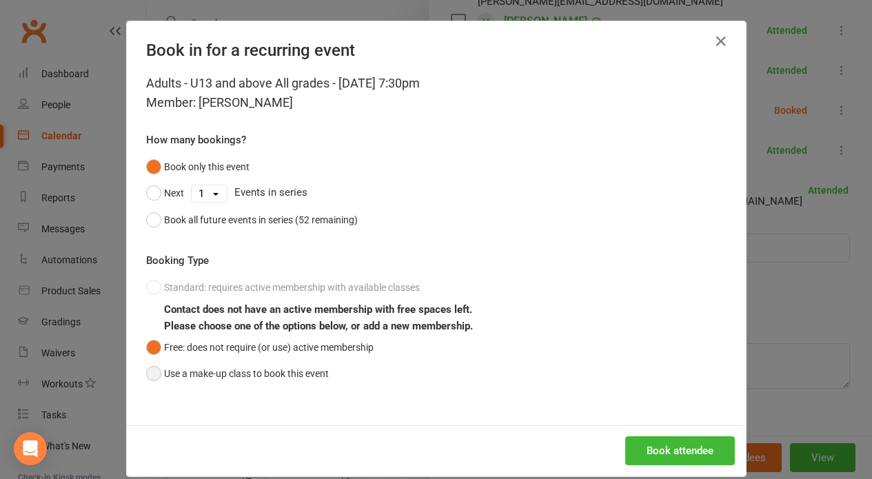
click at [224, 376] on button "Use a make-up class to book this event" at bounding box center [237, 373] width 183 height 26
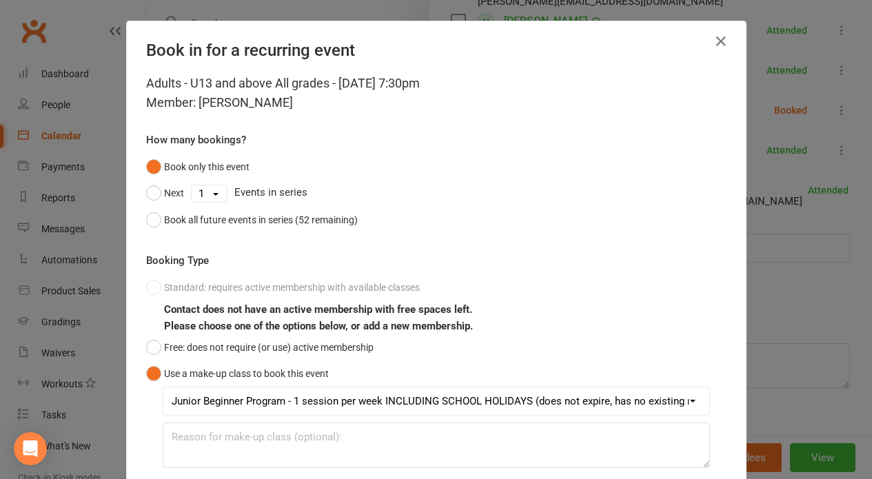
scroll to position [99, 0]
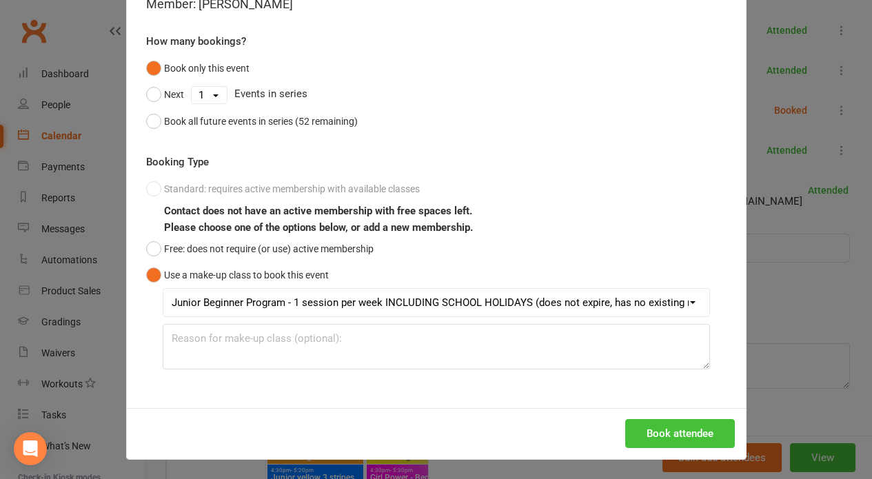
click at [674, 429] on button "Book attendee" at bounding box center [680, 433] width 110 height 29
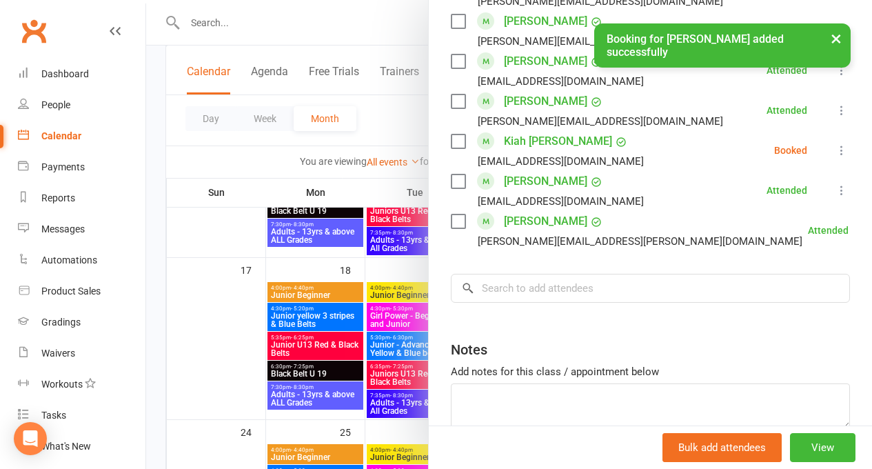
click at [536, 274] on input "search" at bounding box center [650, 288] width 399 height 29
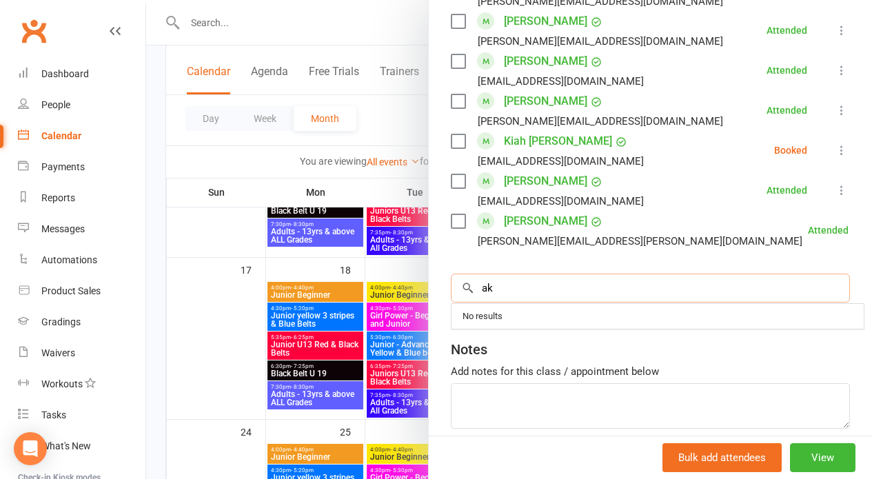
type input "a"
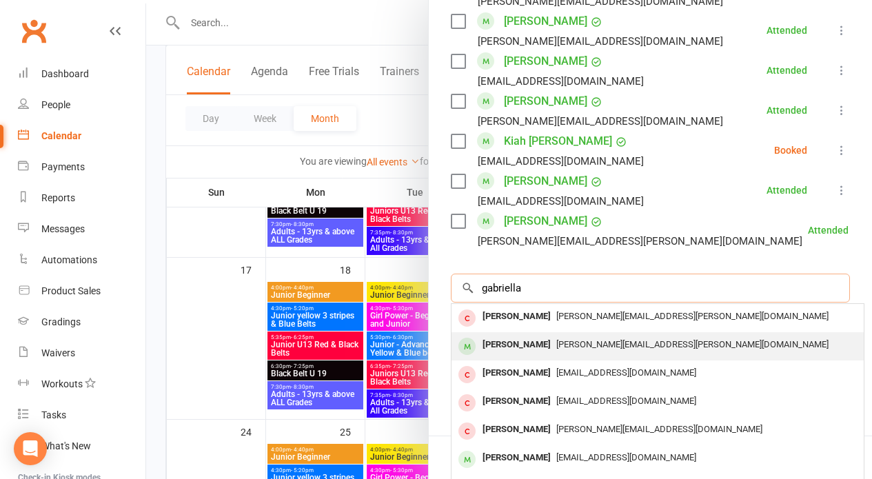
type input "gabriella"
click at [555, 335] on div "[PERSON_NAME]" at bounding box center [516, 345] width 79 height 20
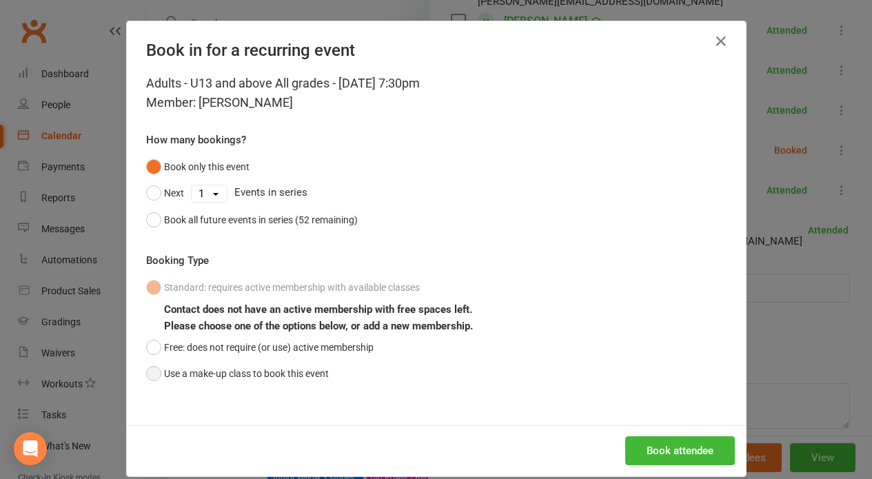
click at [196, 379] on button "Use a make-up class to book this event" at bounding box center [237, 373] width 183 height 26
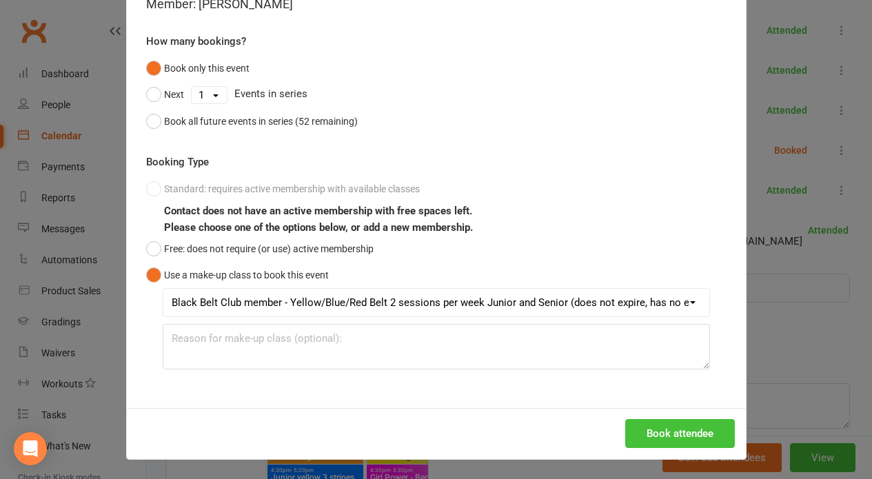
click at [665, 429] on button "Book attendee" at bounding box center [680, 433] width 110 height 29
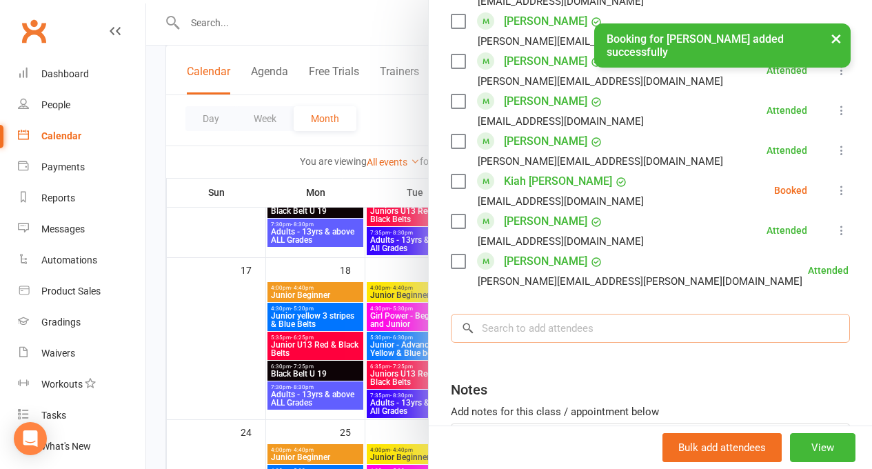
click at [534, 314] on input "search" at bounding box center [650, 328] width 399 height 29
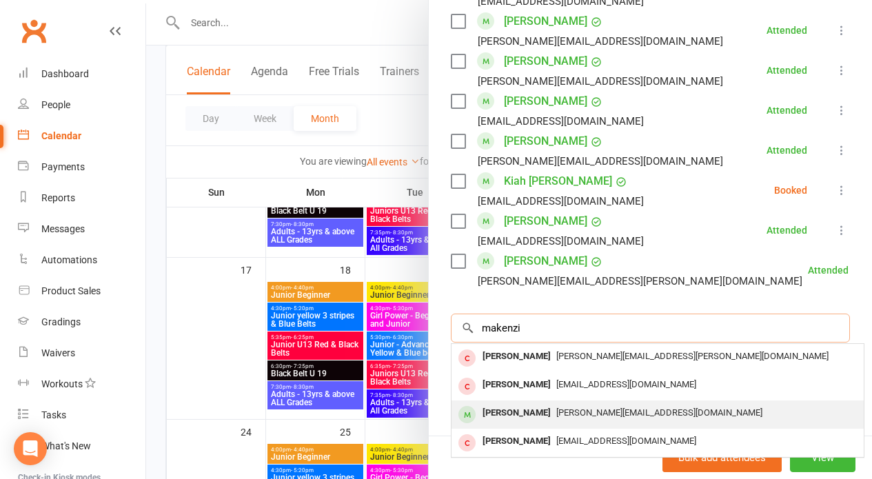
type input "makenzi"
click at [484, 403] on div "[PERSON_NAME]" at bounding box center [516, 413] width 79 height 20
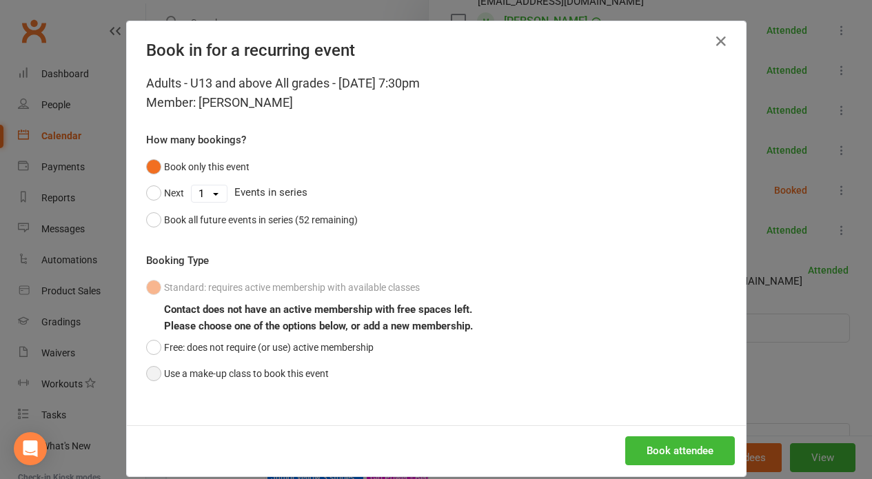
drag, startPoint x: 258, startPoint y: 381, endPoint x: 307, endPoint y: 383, distance: 49.0
click at [261, 380] on button "Use a make-up class to book this event" at bounding box center [237, 373] width 183 height 26
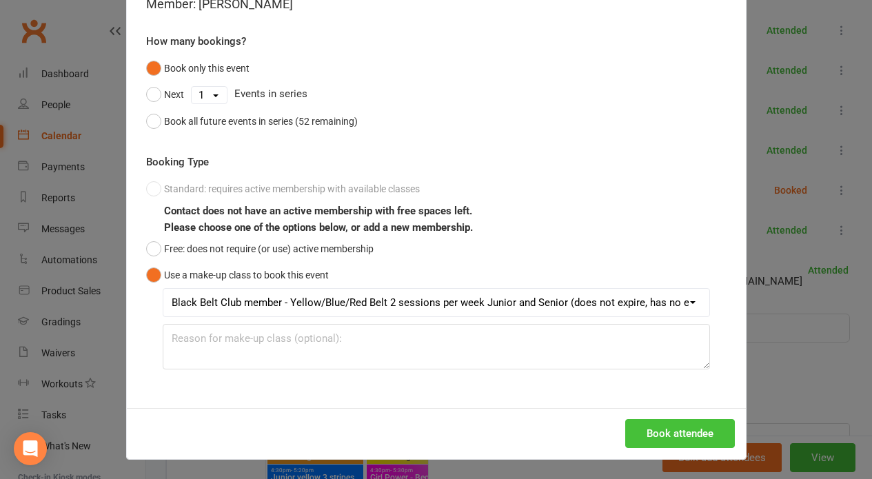
click at [673, 427] on button "Book attendee" at bounding box center [680, 433] width 110 height 29
click at [782, 286] on div "Book in for a recurring event Adults - U13 and above All grades - Aug 14, 2025 …" at bounding box center [436, 239] width 872 height 479
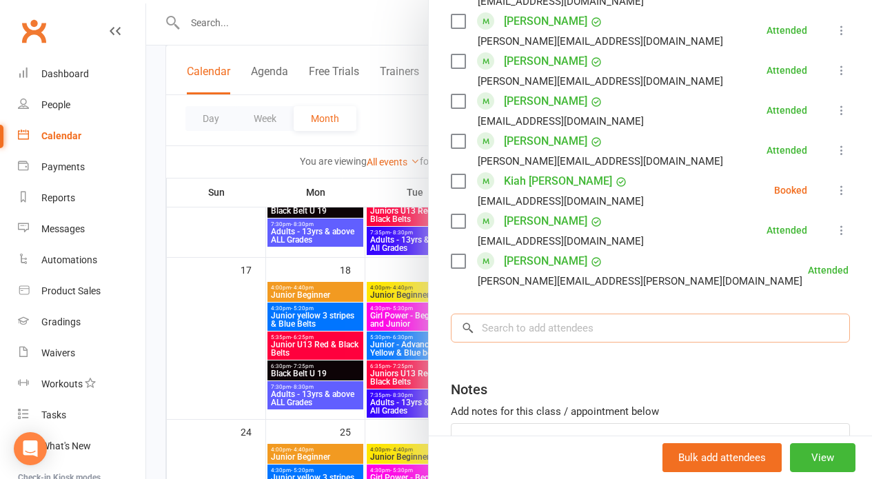
click at [571, 314] on input "search" at bounding box center [650, 328] width 399 height 29
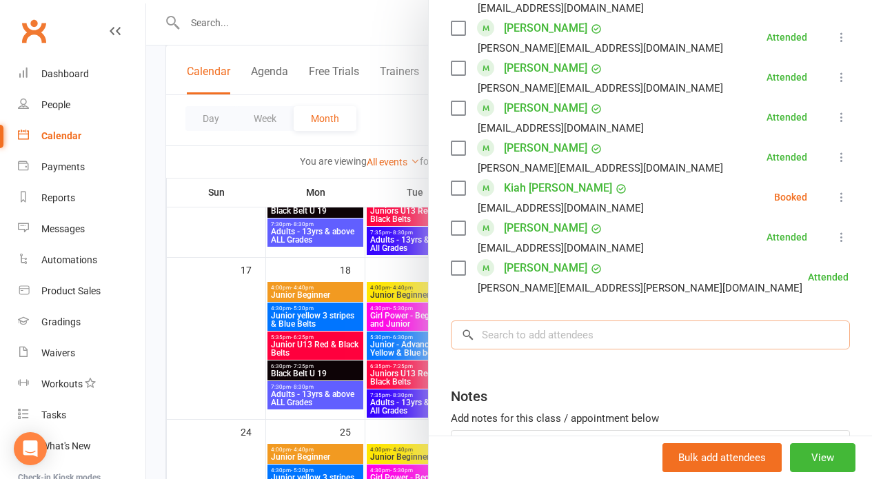
scroll to position [810, 0]
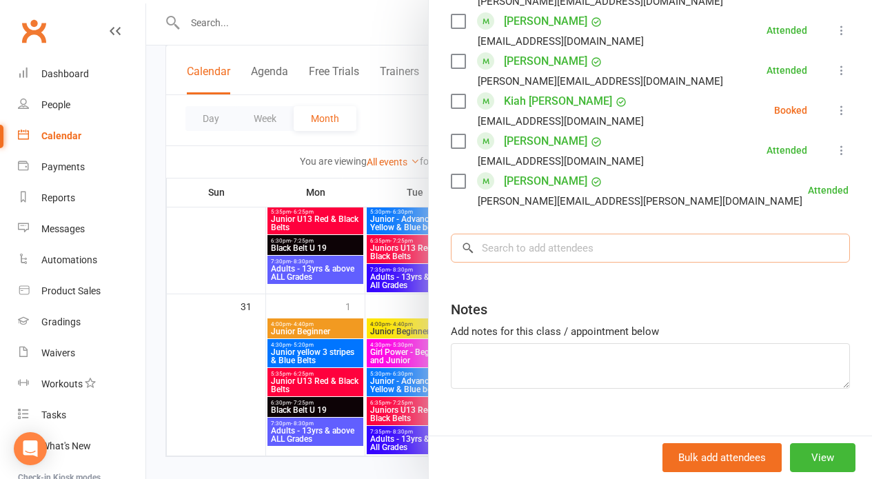
click at [564, 234] on input "search" at bounding box center [650, 248] width 399 height 29
type input "akita"
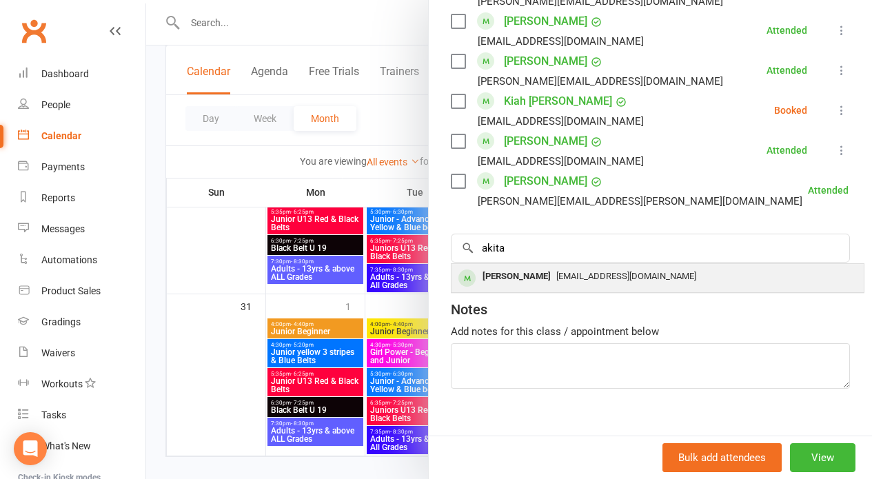
drag, startPoint x: 564, startPoint y: 225, endPoint x: 577, endPoint y: 252, distance: 30.5
click at [577, 271] on span "[EMAIL_ADDRESS][DOMAIN_NAME]" at bounding box center [626, 276] width 140 height 10
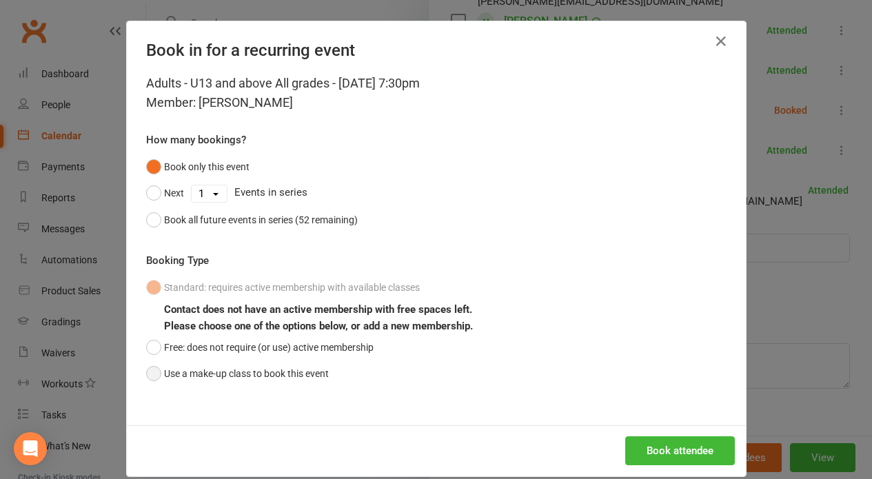
click at [281, 364] on button "Use a make-up class to book this event" at bounding box center [237, 373] width 183 height 26
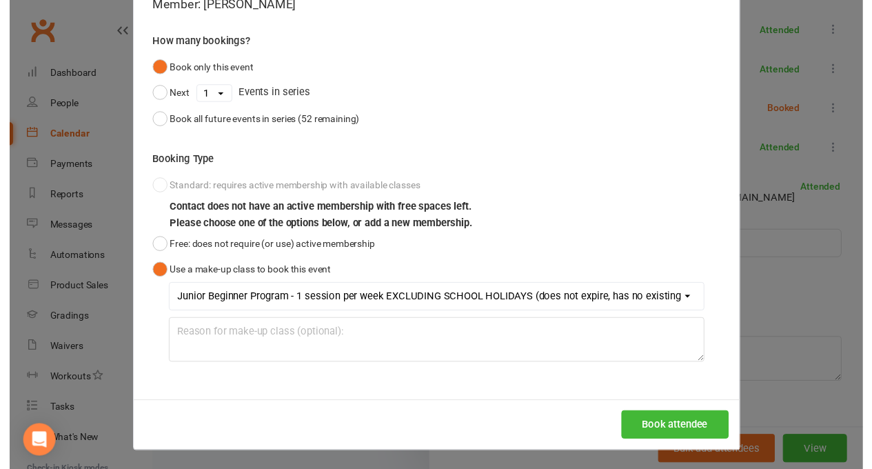
scroll to position [827, 0]
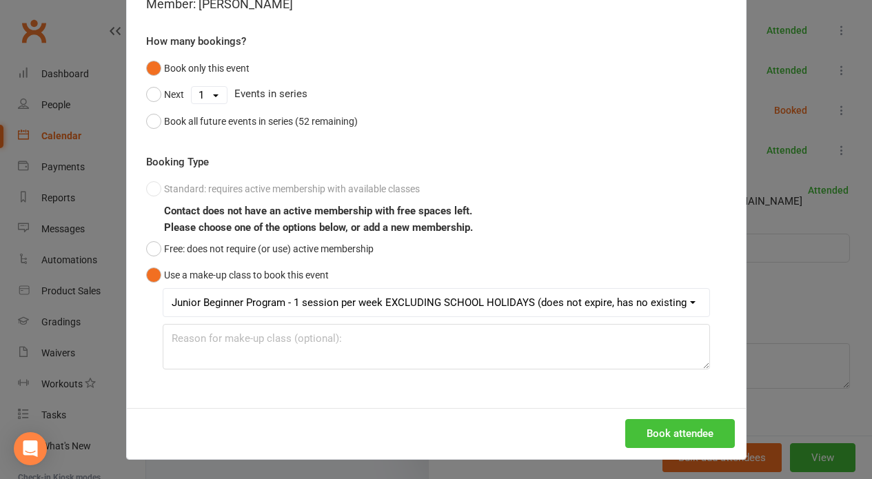
click at [684, 430] on button "Book attendee" at bounding box center [680, 433] width 110 height 29
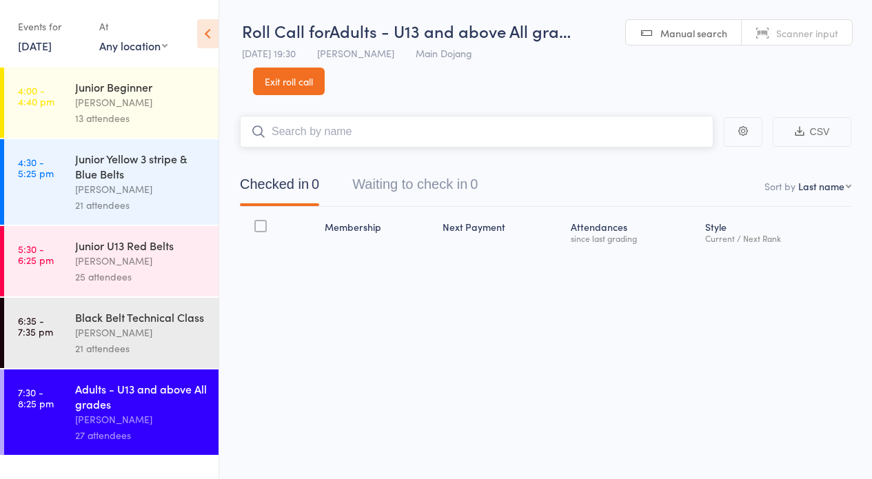
click at [456, 184] on button "Waiting to check in 0" at bounding box center [414, 188] width 125 height 37
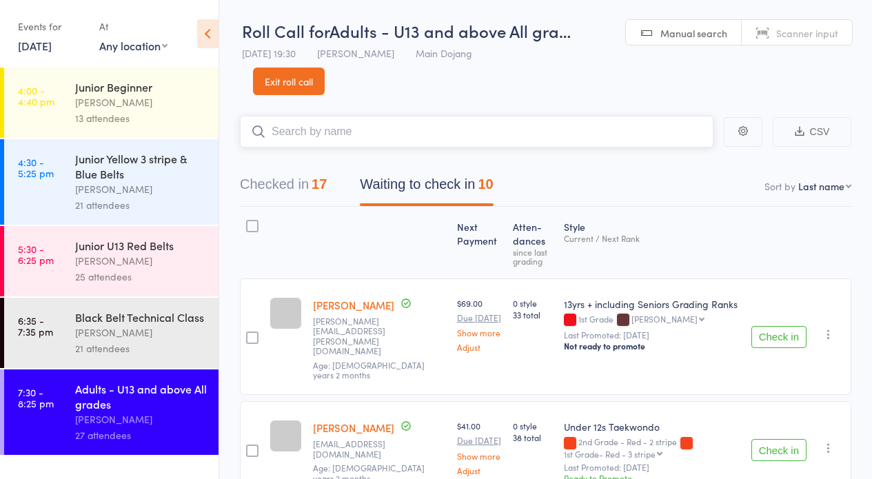
scroll to position [35, 0]
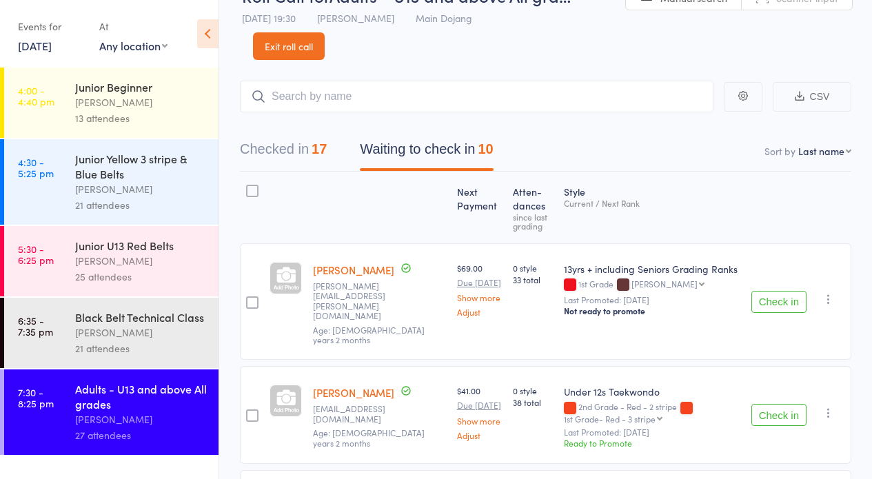
click at [758, 291] on button "Check in" at bounding box center [778, 302] width 55 height 22
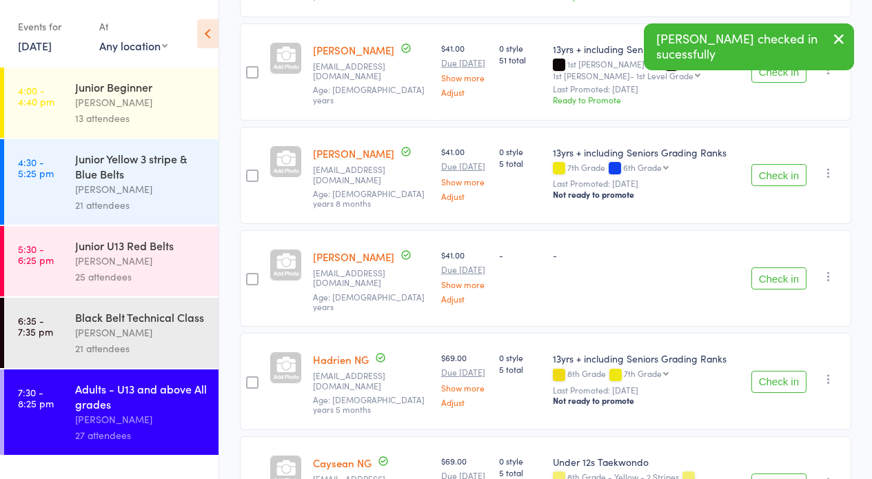
click at [783, 172] on button "Check in" at bounding box center [778, 175] width 55 height 22
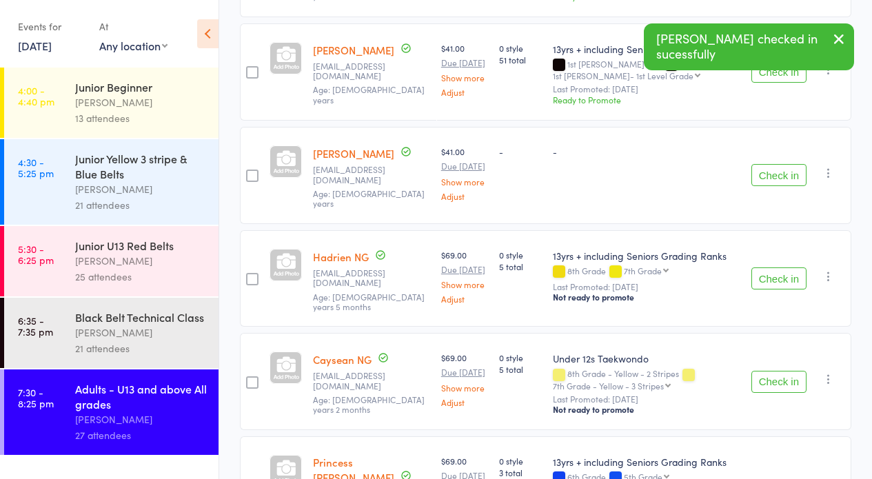
click at [781, 167] on button "Check in" at bounding box center [778, 175] width 55 height 22
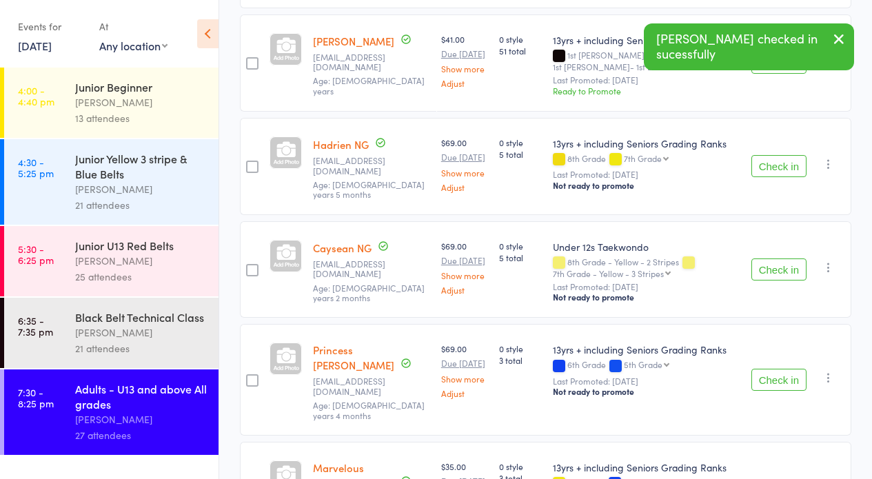
scroll to position [0, 0]
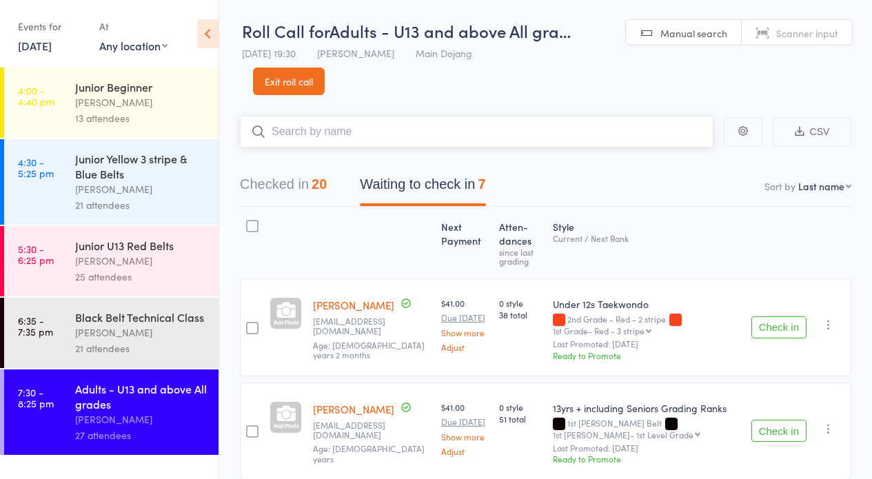
click at [382, 124] on input "search" at bounding box center [476, 132] width 473 height 32
click at [292, 178] on button "Checked in 20" at bounding box center [283, 188] width 87 height 37
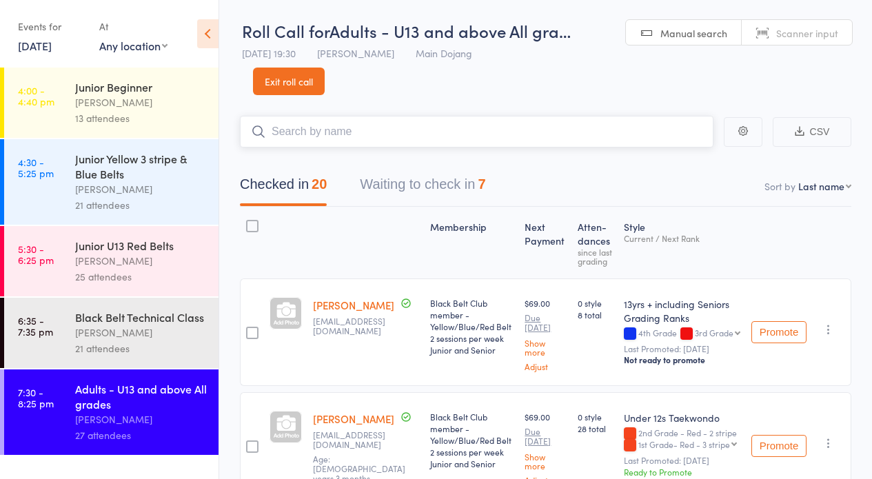
click at [380, 136] on input "search" at bounding box center [476, 132] width 473 height 32
type input "a"
type input "aikya"
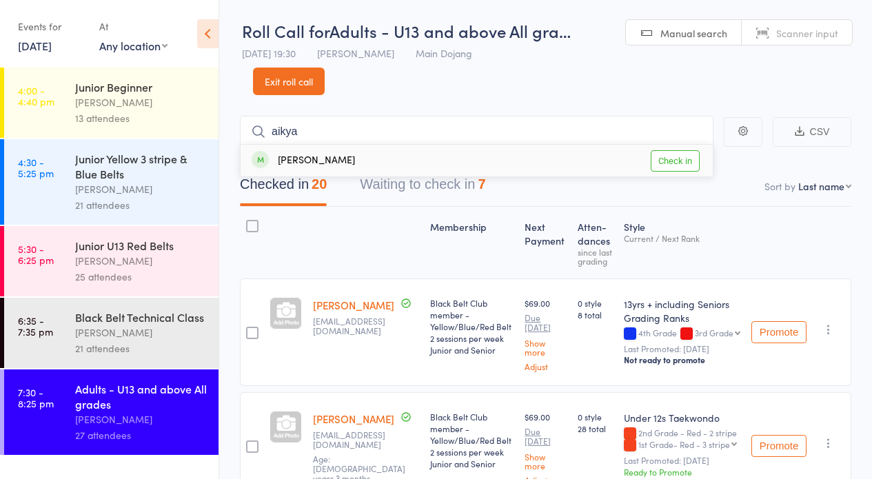
click at [673, 169] on link "Check in" at bounding box center [675, 160] width 49 height 21
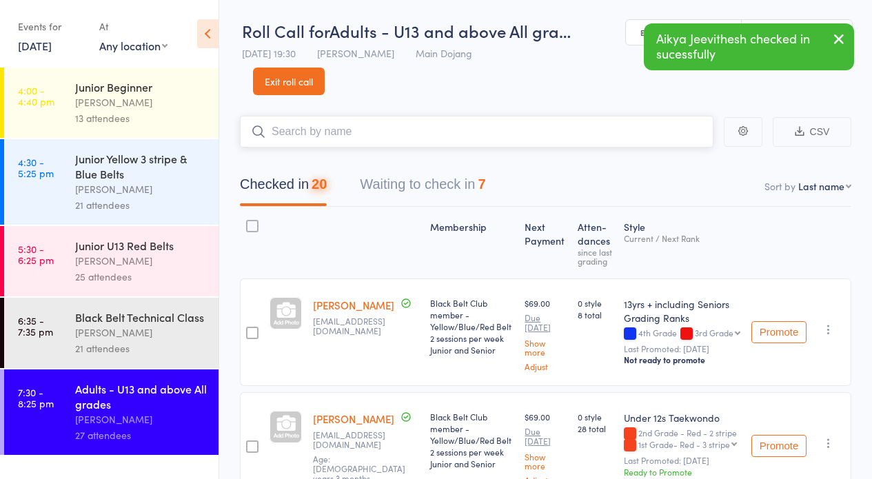
click at [357, 139] on input "search" at bounding box center [476, 132] width 473 height 32
click at [418, 182] on button "Waiting to check in 7" at bounding box center [422, 188] width 125 height 37
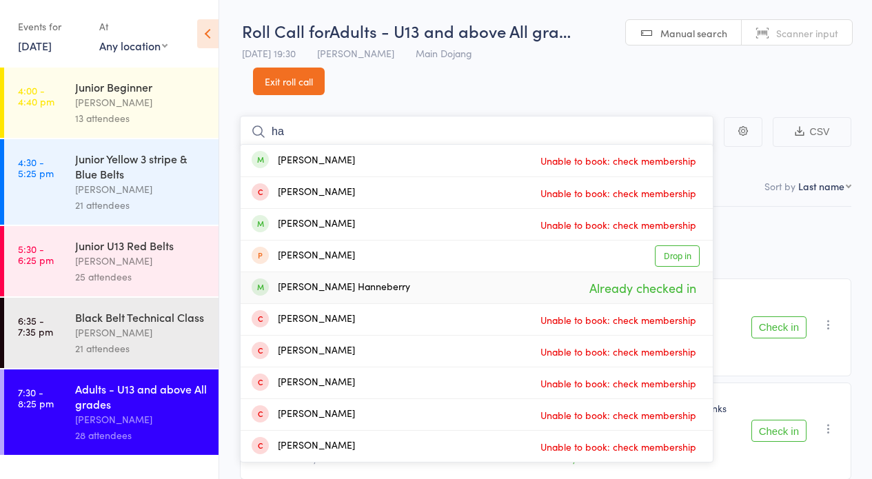
type input "h"
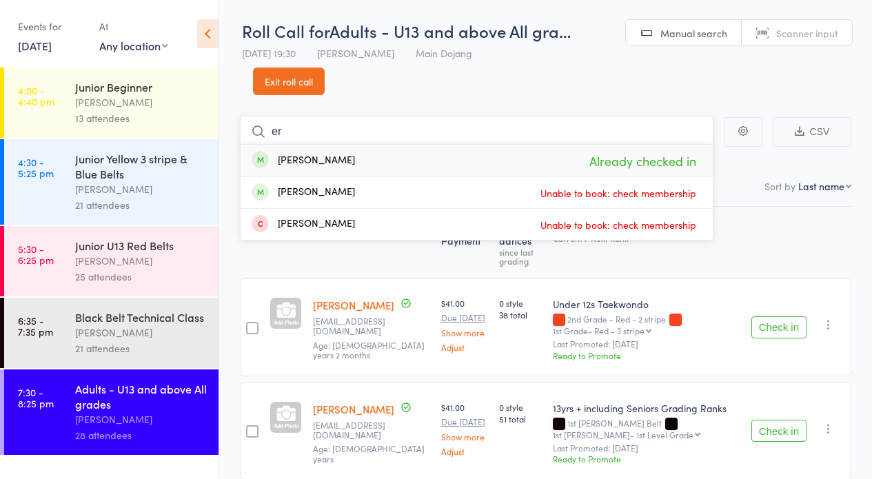
type input "e"
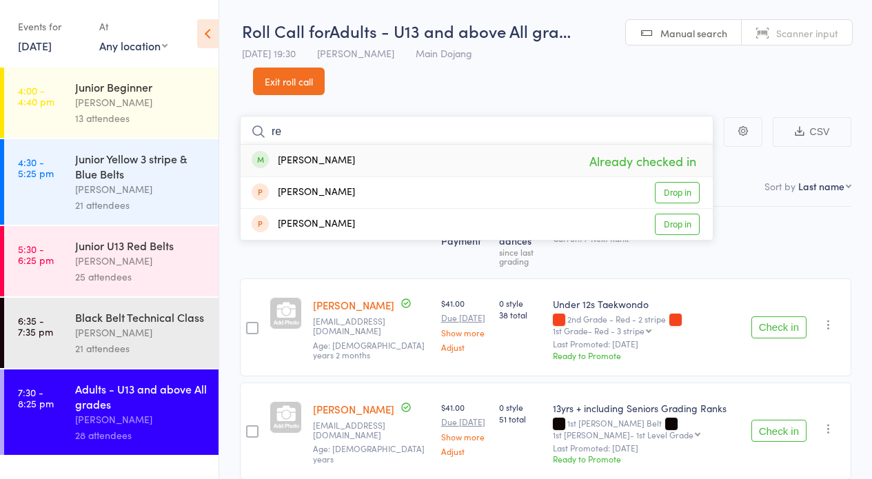
type input "r"
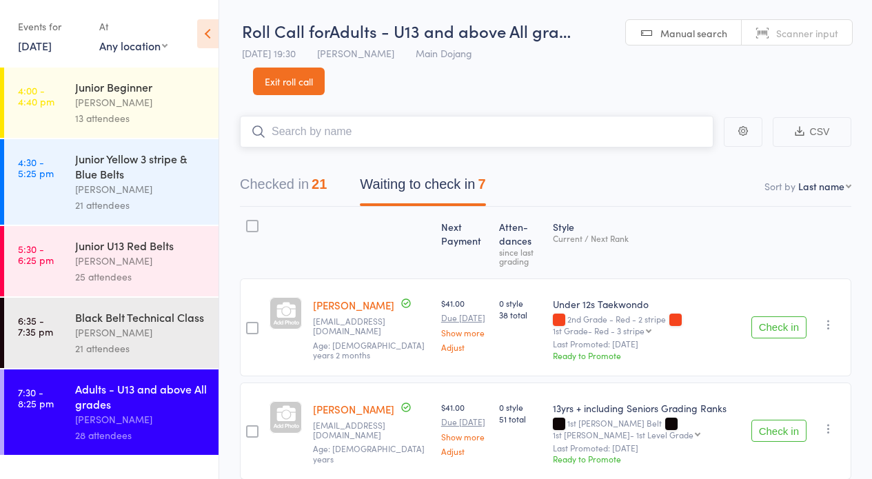
click at [309, 194] on button "Checked in 21" at bounding box center [283, 188] width 87 height 37
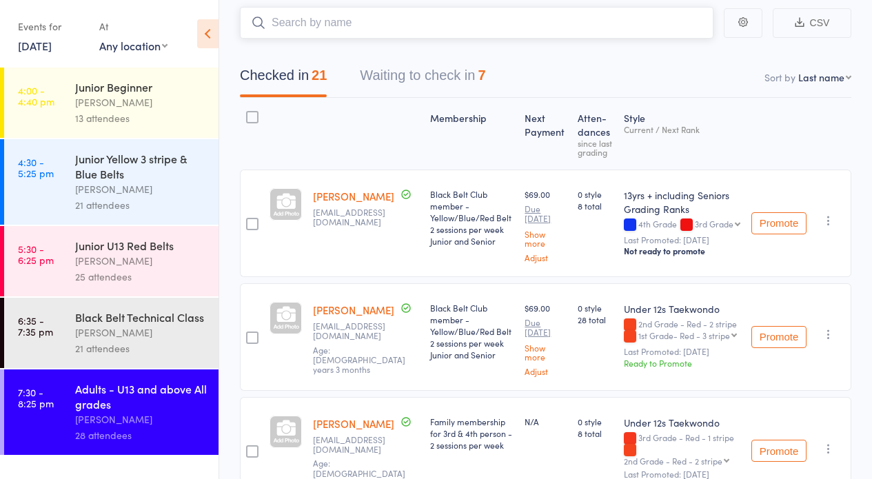
scroll to position [89, 0]
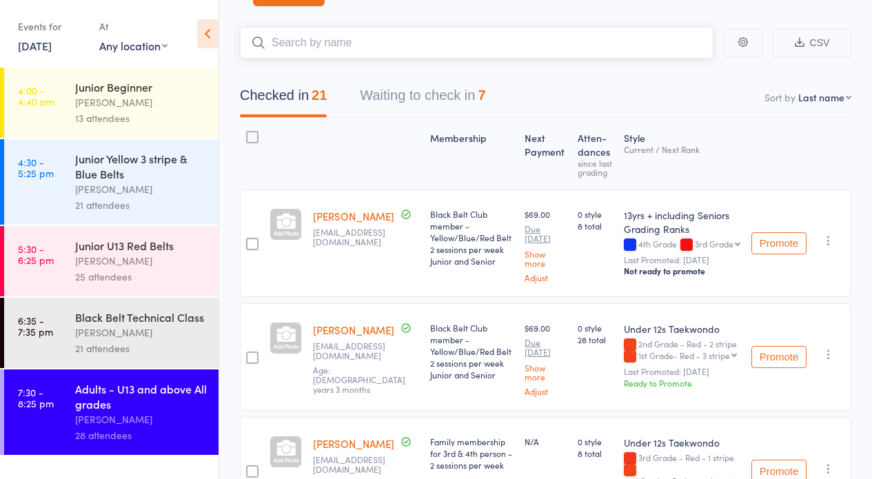
click at [586, 56] on input "search" at bounding box center [476, 43] width 473 height 32
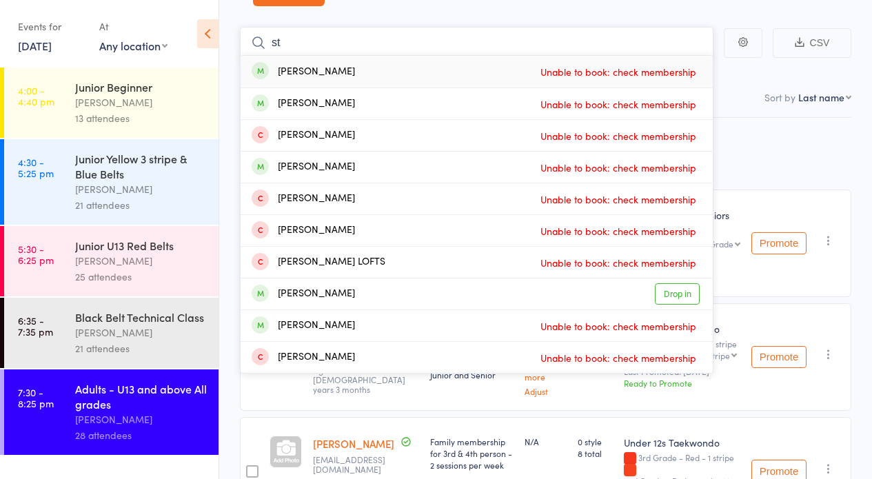
type input "s"
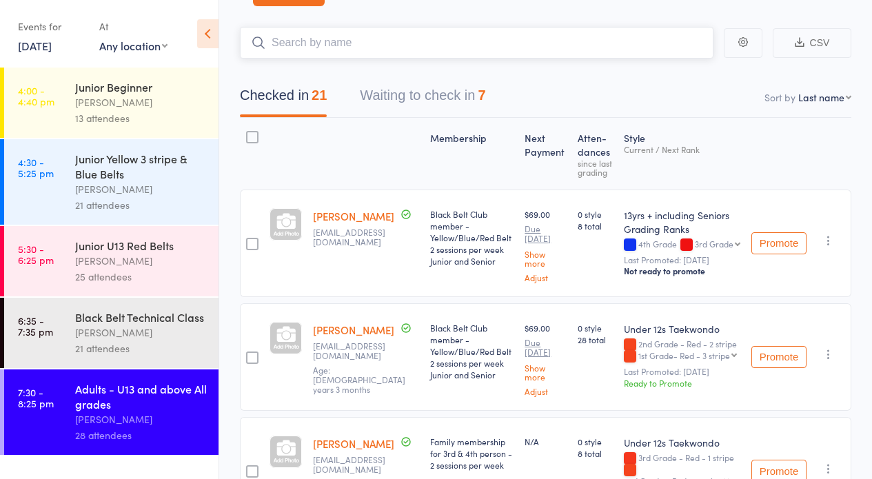
click at [399, 101] on button "Waiting to check in 7" at bounding box center [422, 99] width 125 height 37
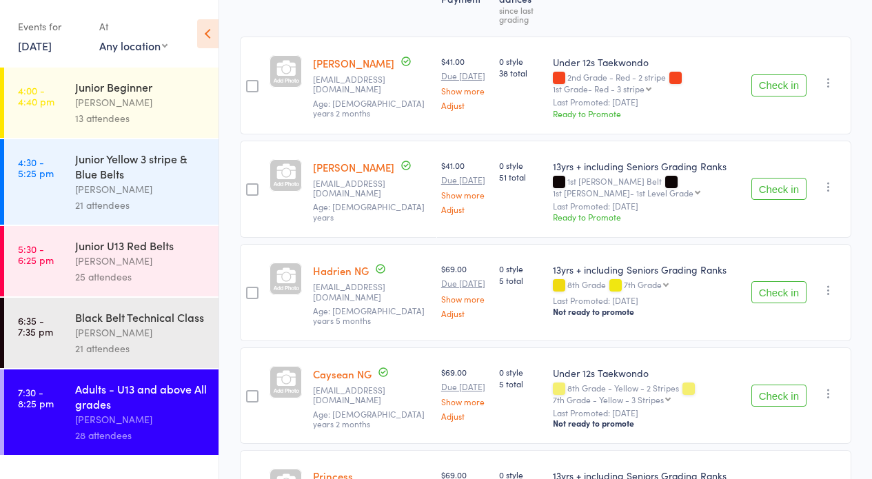
scroll to position [0, 0]
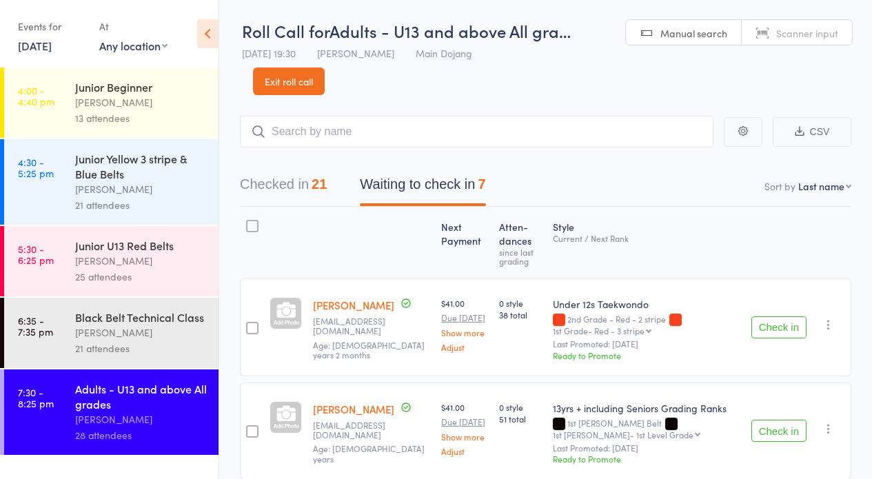
click at [255, 232] on div at bounding box center [252, 226] width 12 height 12
click at [249, 222] on input "checkbox" at bounding box center [249, 222] width 0 height 0
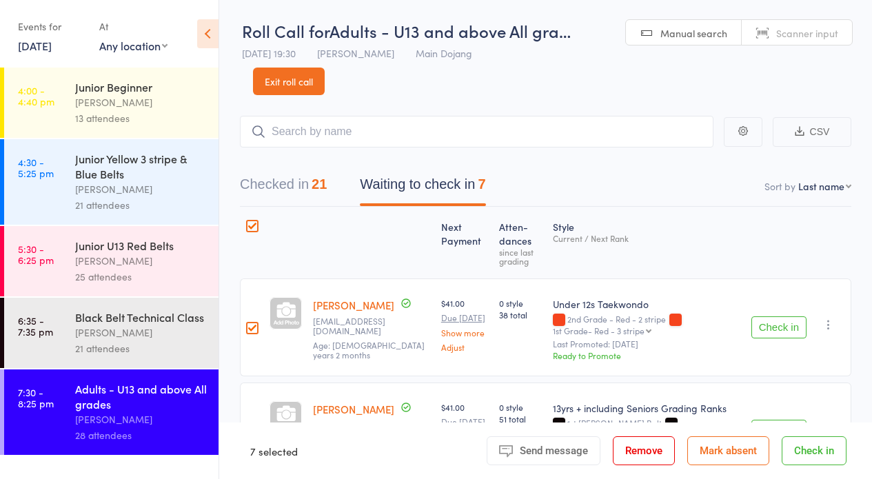
click at [736, 449] on button "Mark absent" at bounding box center [728, 450] width 82 height 29
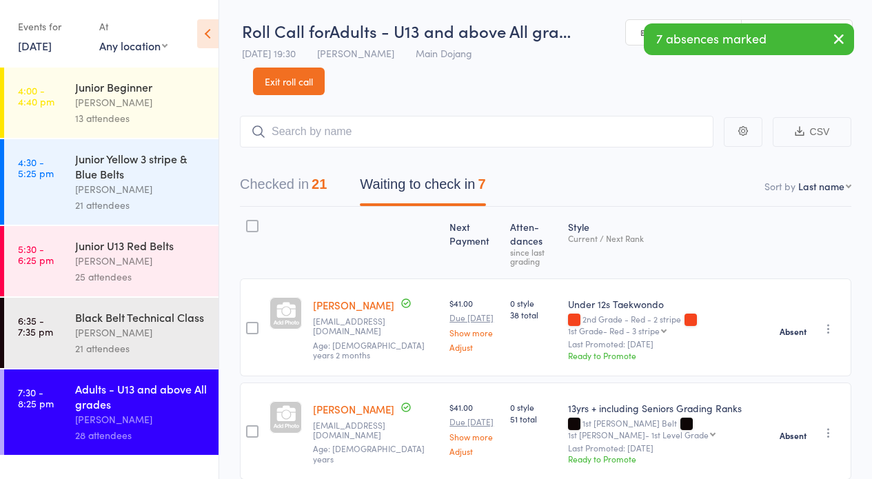
click at [271, 194] on button "Checked in 21" at bounding box center [283, 188] width 87 height 37
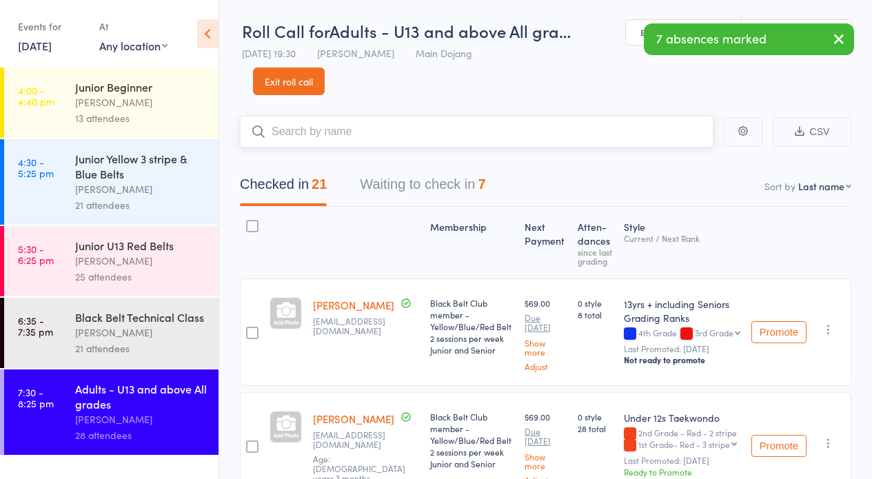
click at [332, 134] on input "search" at bounding box center [476, 132] width 473 height 32
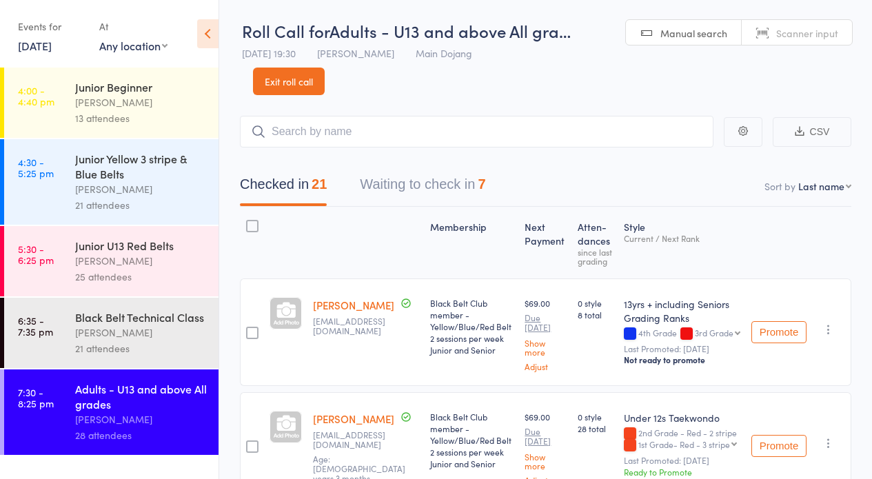
click at [314, 71] on link "Exit roll call" at bounding box center [289, 82] width 72 height 28
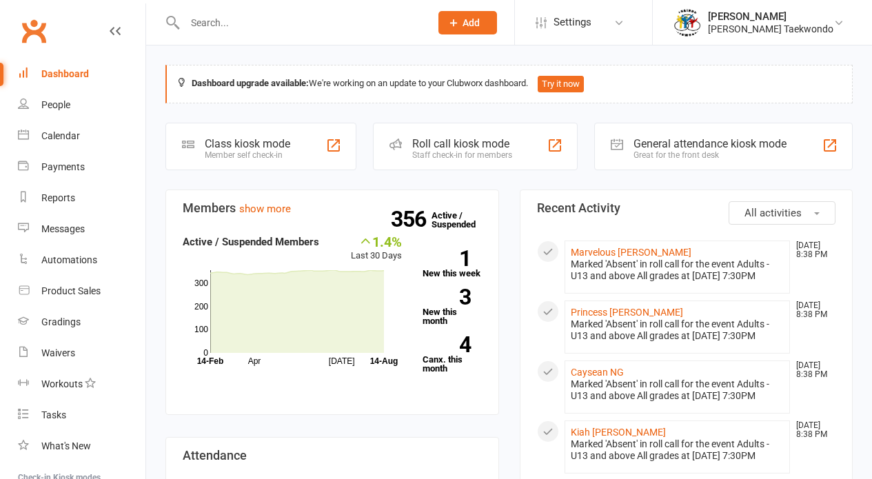
click at [75, 130] on link "Calendar" at bounding box center [81, 136] width 127 height 31
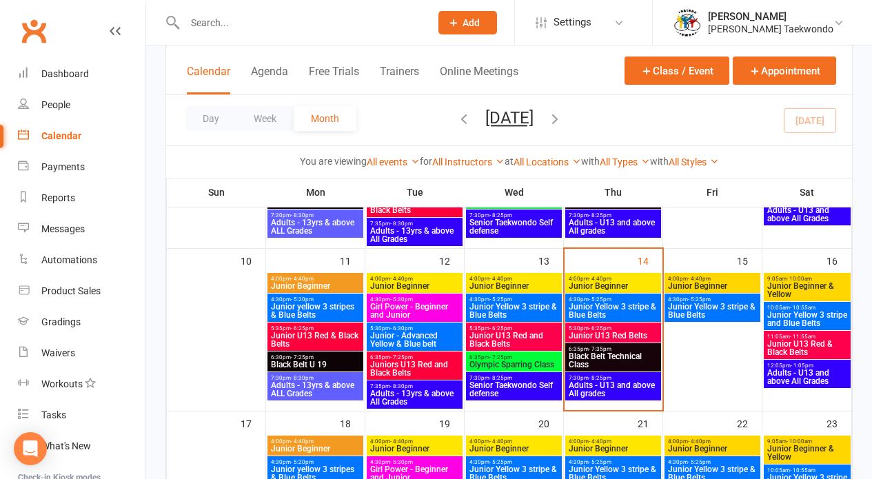
scroll to position [378, 0]
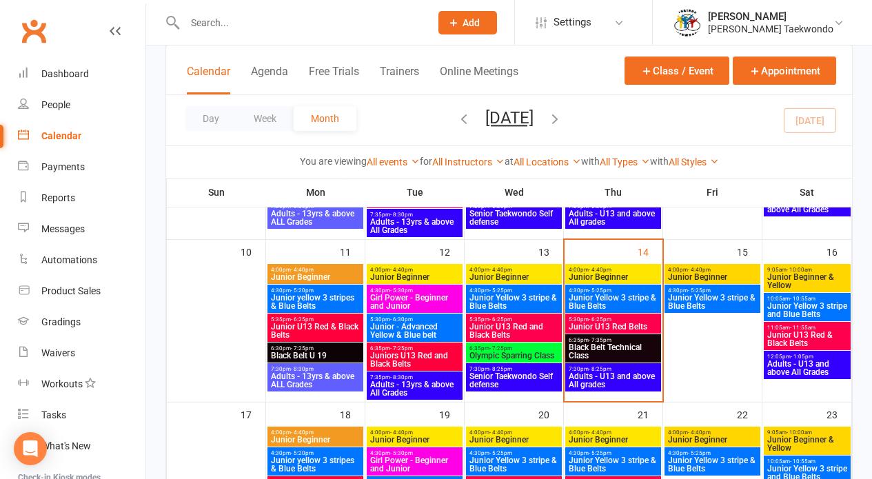
click at [587, 372] on span "Adults - U13 and above All grades" at bounding box center [613, 380] width 90 height 17
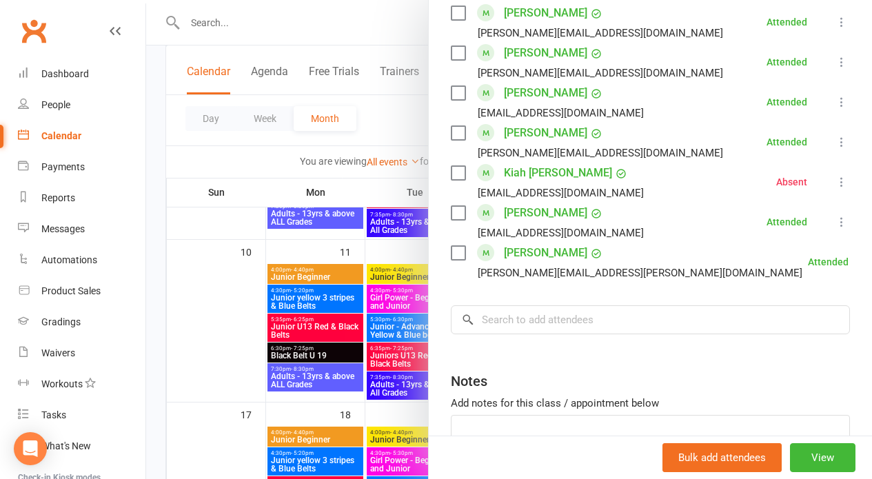
scroll to position [1154, 0]
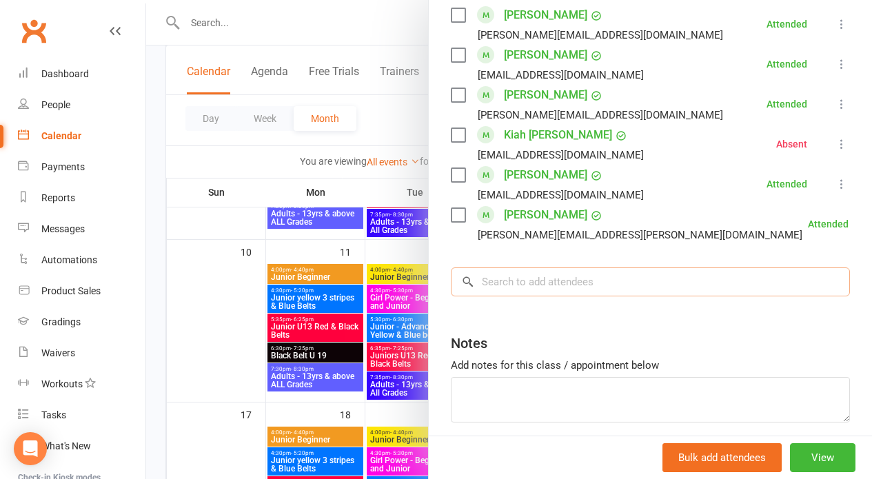
click at [698, 267] on input "search" at bounding box center [650, 281] width 399 height 29
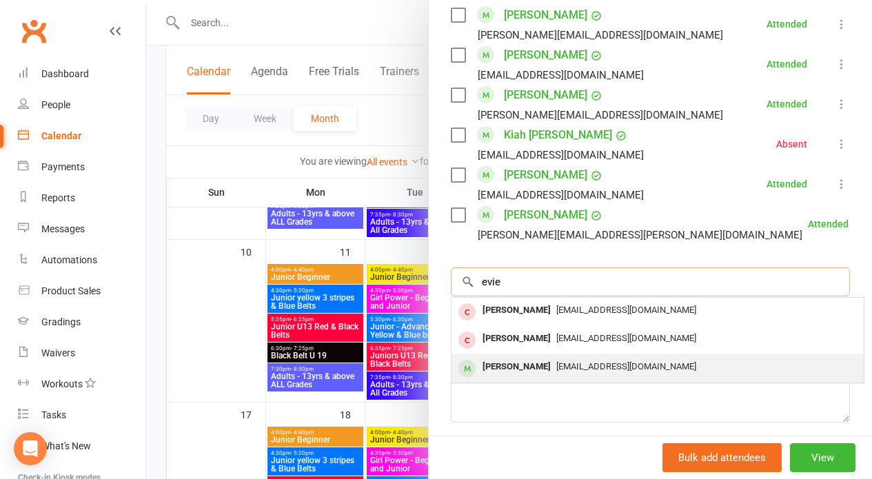
type input "evie"
click at [528, 357] on div "[PERSON_NAME]" at bounding box center [516, 367] width 79 height 20
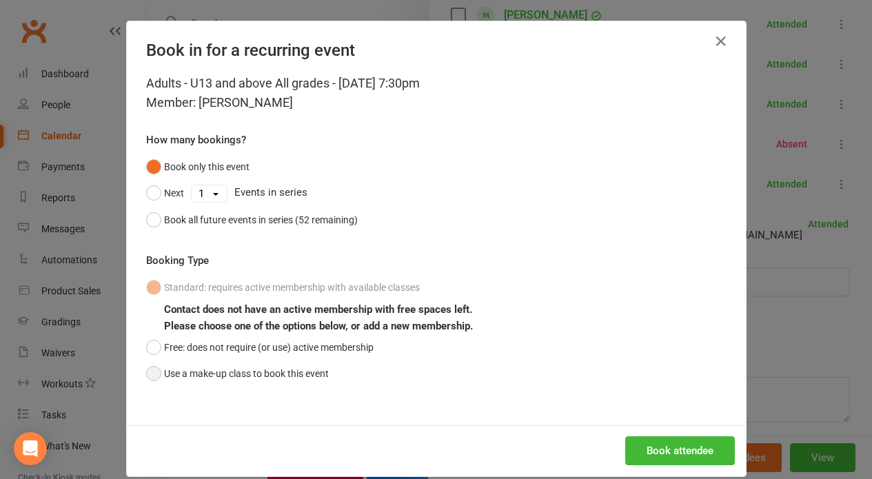
click at [272, 367] on button "Use a make-up class to book this event" at bounding box center [237, 373] width 183 height 26
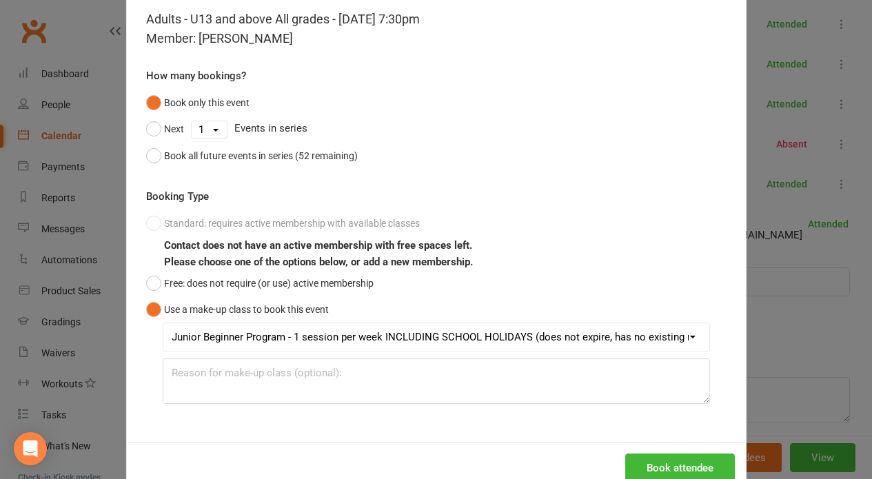
scroll to position [99, 0]
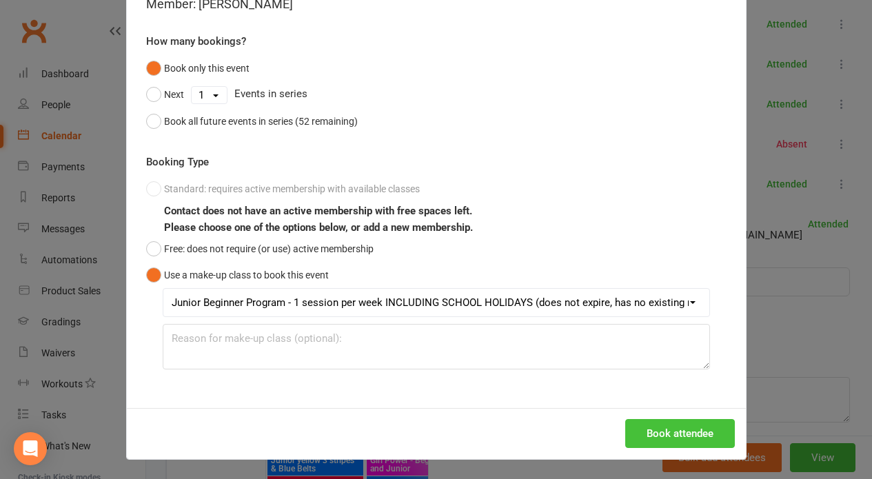
click at [692, 425] on button "Book attendee" at bounding box center [680, 433] width 110 height 29
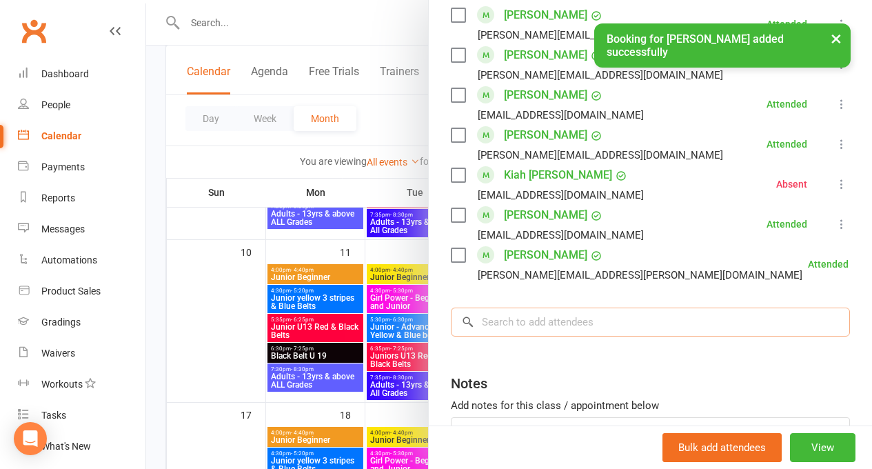
click at [619, 307] on input "search" at bounding box center [650, 321] width 399 height 29
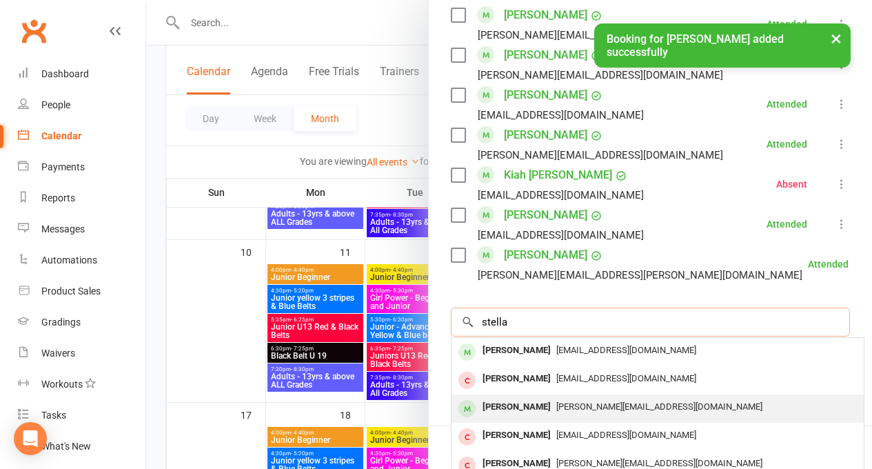
type input "stella"
click at [509, 397] on div "[PERSON_NAME]" at bounding box center [516, 407] width 79 height 20
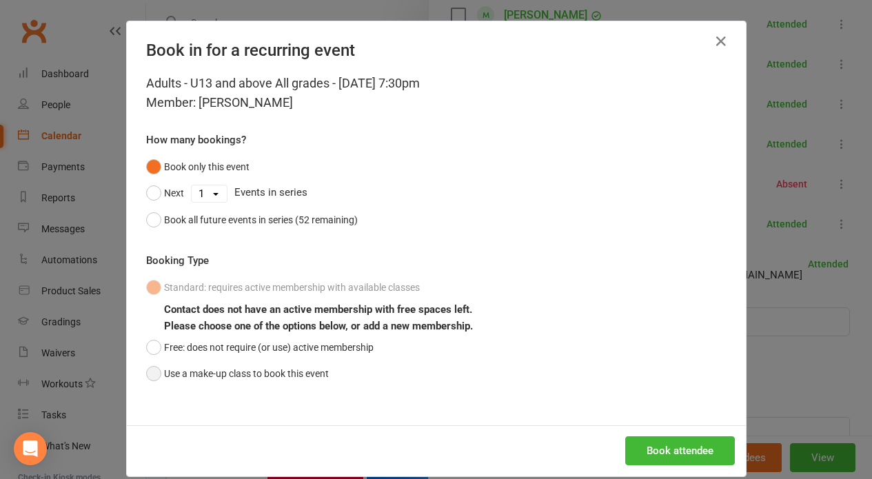
click at [264, 370] on button "Use a make-up class to book this event" at bounding box center [237, 373] width 183 height 26
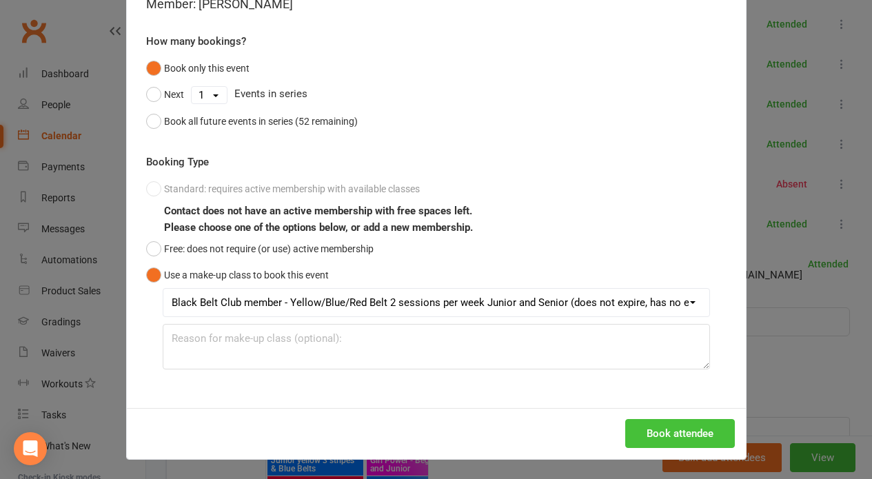
click at [681, 419] on button "Book attendee" at bounding box center [680, 433] width 110 height 29
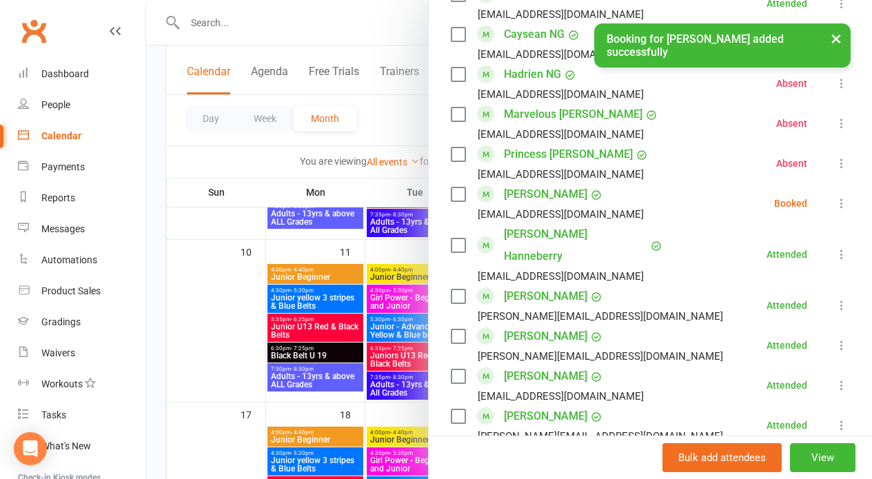
scroll to position [908, 0]
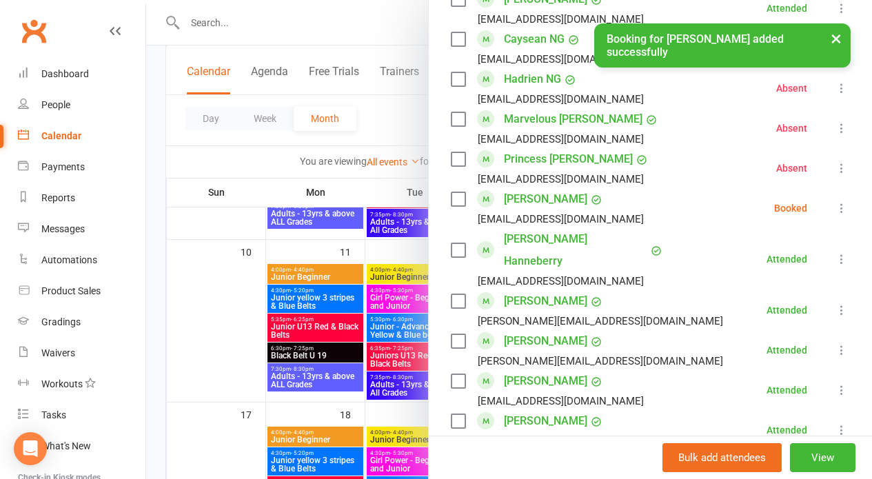
click at [835, 210] on icon at bounding box center [842, 208] width 14 height 14
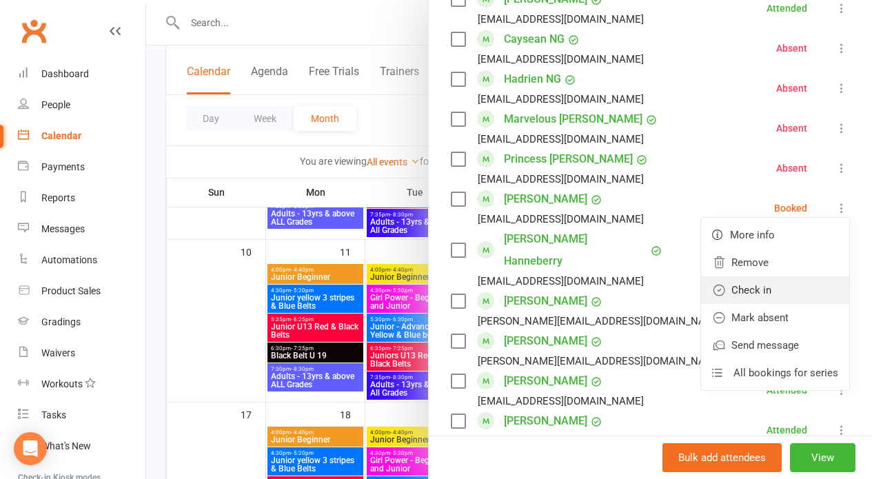
click at [780, 287] on link "Check in" at bounding box center [775, 290] width 148 height 28
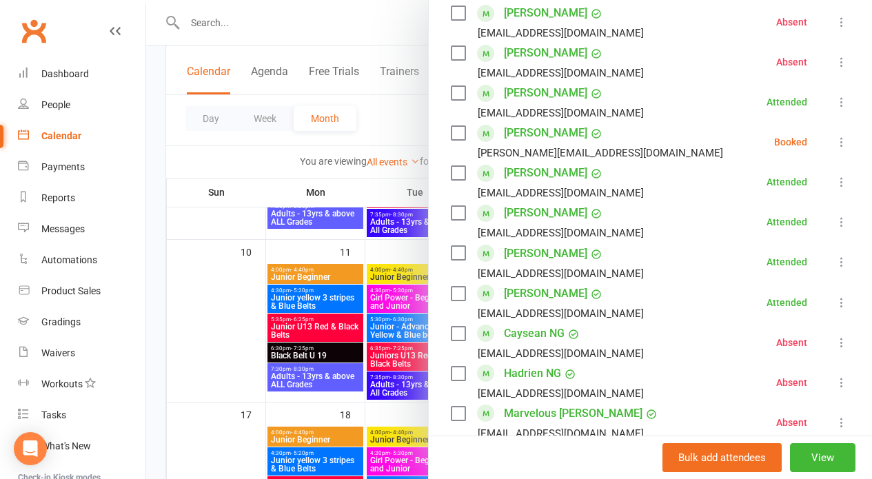
scroll to position [556, 0]
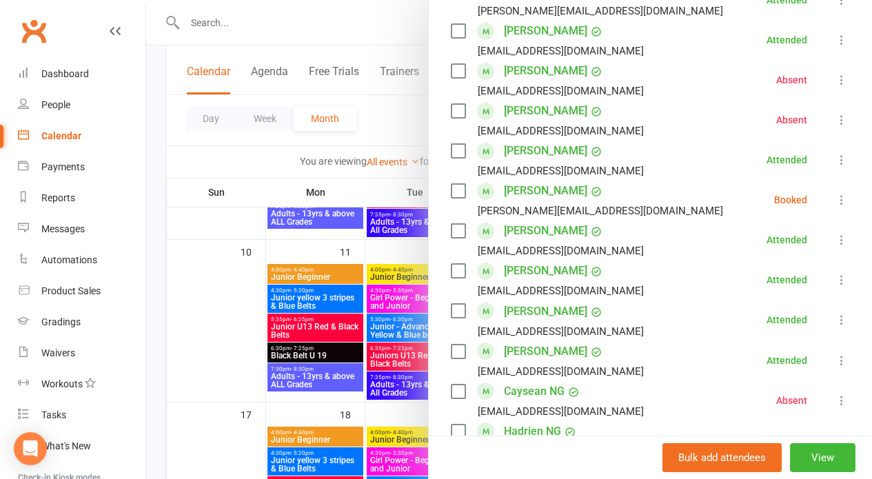
click at [835, 200] on icon at bounding box center [842, 200] width 14 height 14
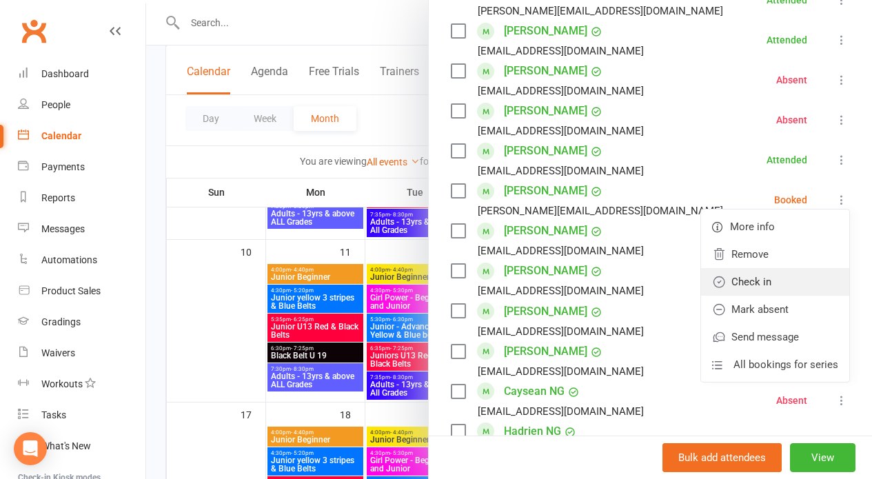
click at [744, 288] on link "Check in" at bounding box center [775, 282] width 148 height 28
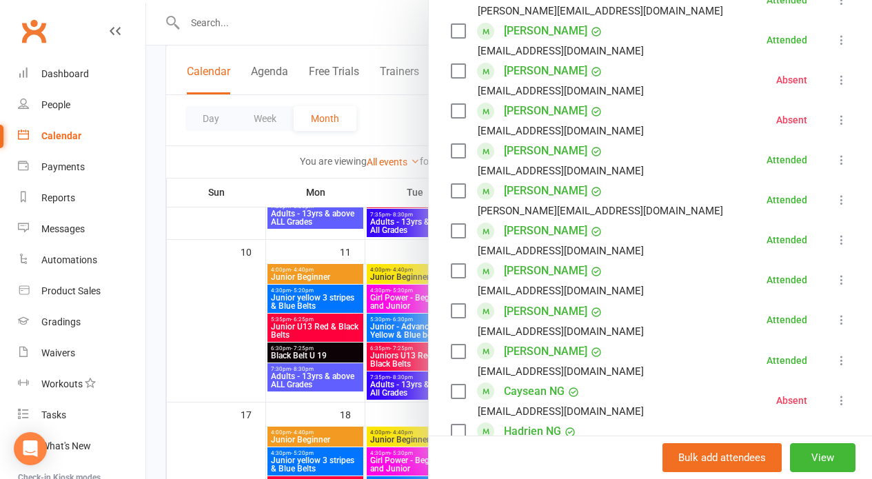
click at [849, 183] on div "Class kiosk mode Roll call 7:30 PM - 8:25 PM, Thursday, August, 14, 2025 with J…" at bounding box center [650, 335] width 443 height 1667
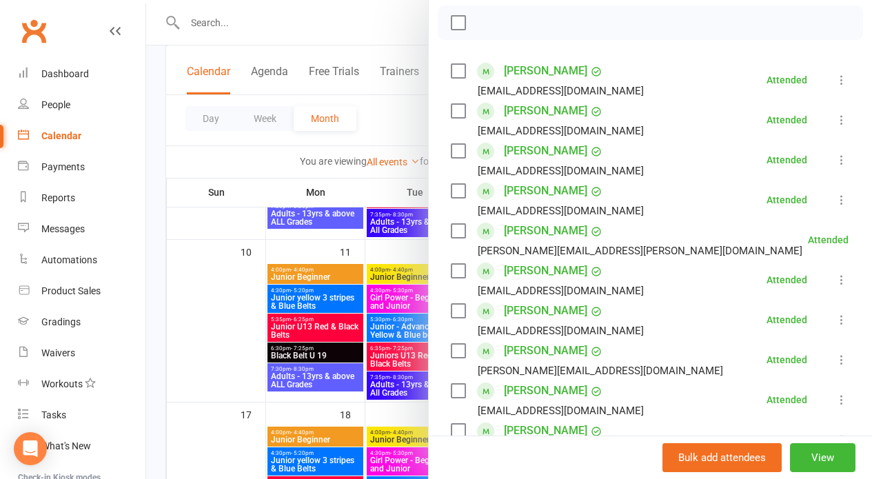
scroll to position [0, 0]
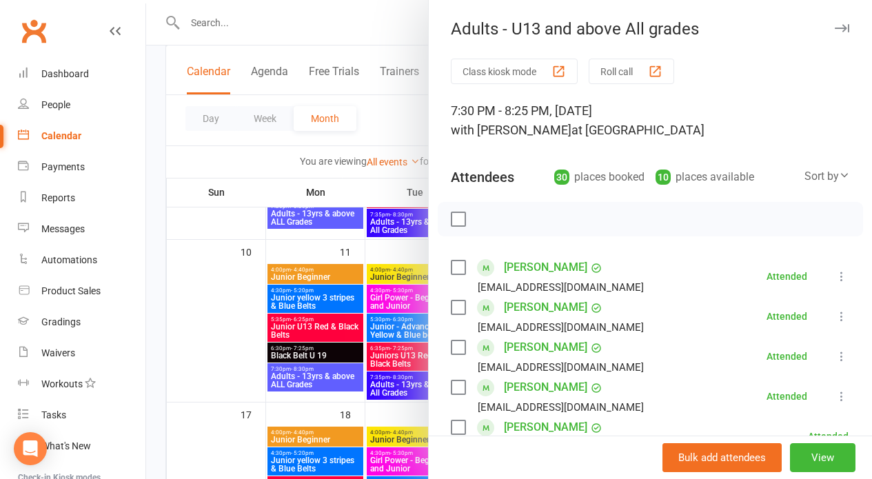
click at [614, 65] on button "Roll call" at bounding box center [631, 71] width 85 height 25
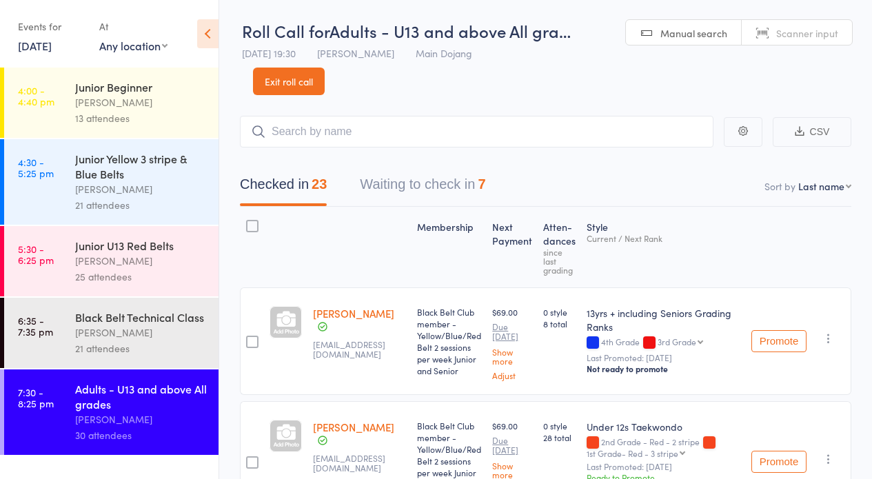
click at [429, 178] on button "Waiting to check in 7" at bounding box center [422, 188] width 125 height 37
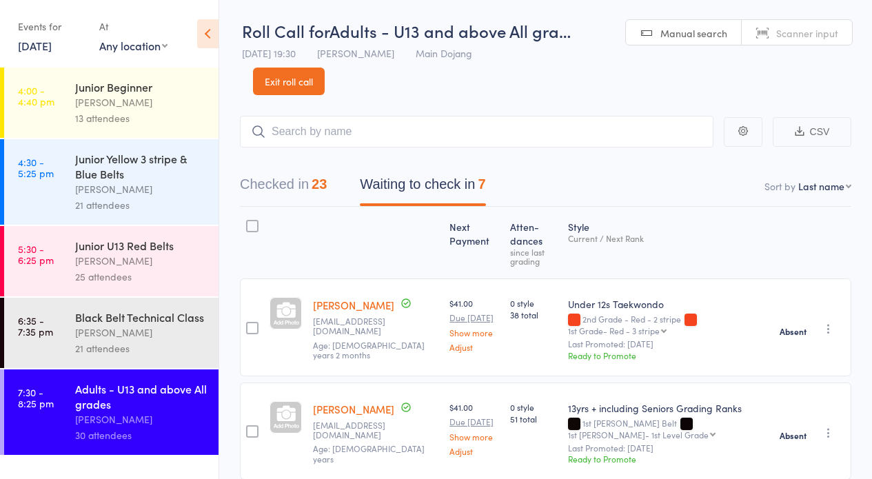
click at [288, 192] on button "Checked in 23" at bounding box center [283, 188] width 87 height 37
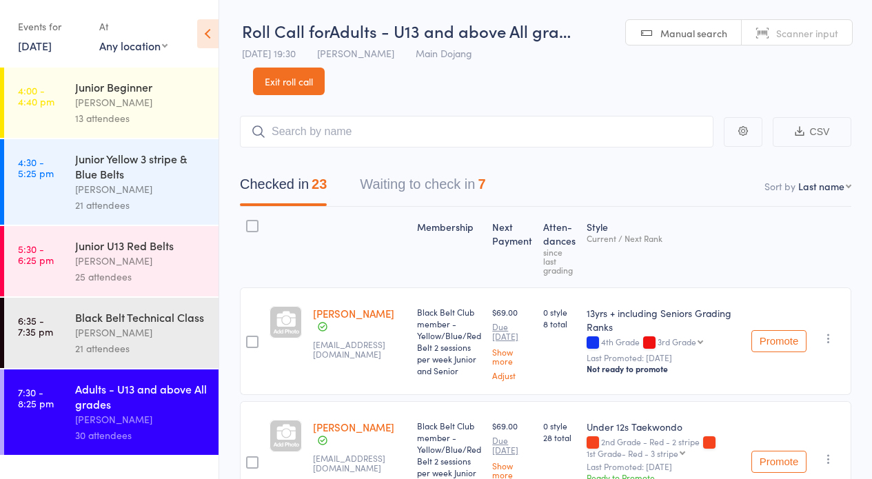
click at [427, 192] on button "Waiting to check in 7" at bounding box center [422, 188] width 125 height 37
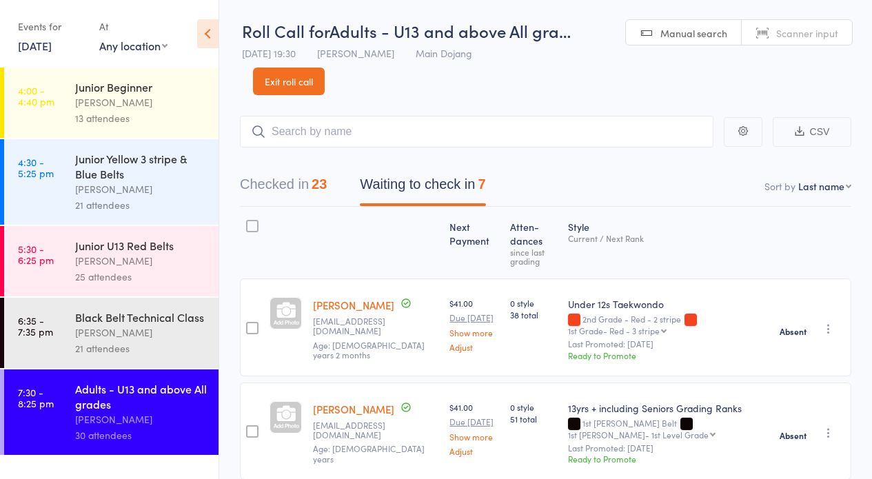
click at [284, 185] on button "Checked in 23" at bounding box center [283, 188] width 87 height 37
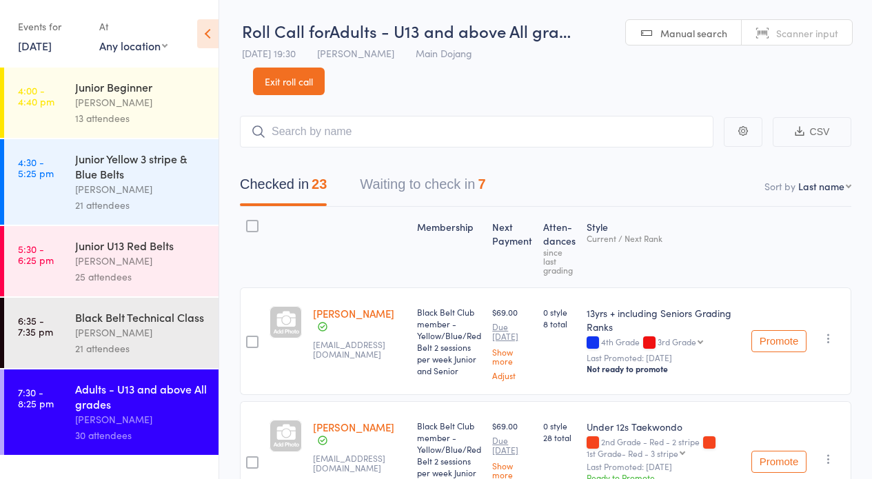
click at [458, 178] on button "Waiting to check in 7" at bounding box center [422, 188] width 125 height 37
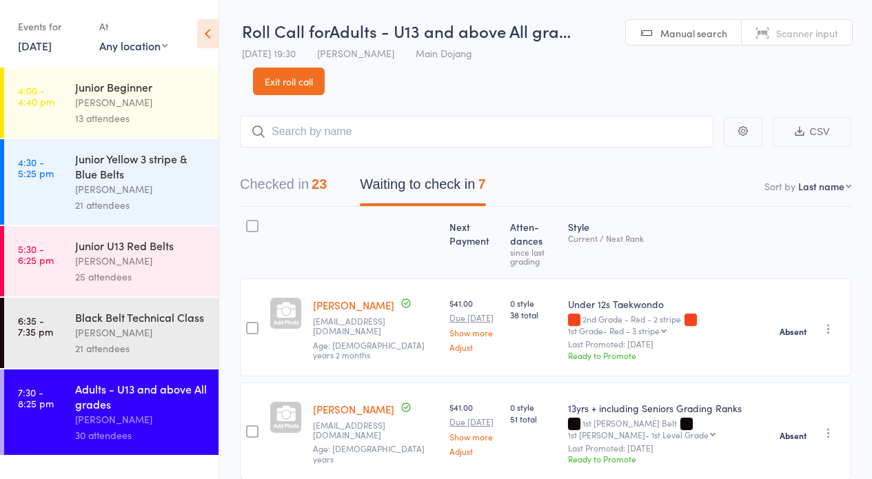
click at [569, 134] on input "search" at bounding box center [476, 132] width 473 height 32
click at [432, 139] on input "search" at bounding box center [476, 132] width 473 height 32
click at [429, 181] on button "Waiting to check in 7" at bounding box center [422, 188] width 125 height 37
click at [383, 123] on input "search" at bounding box center [476, 132] width 473 height 32
click at [412, 175] on button "Waiting to check in 7" at bounding box center [422, 188] width 125 height 37
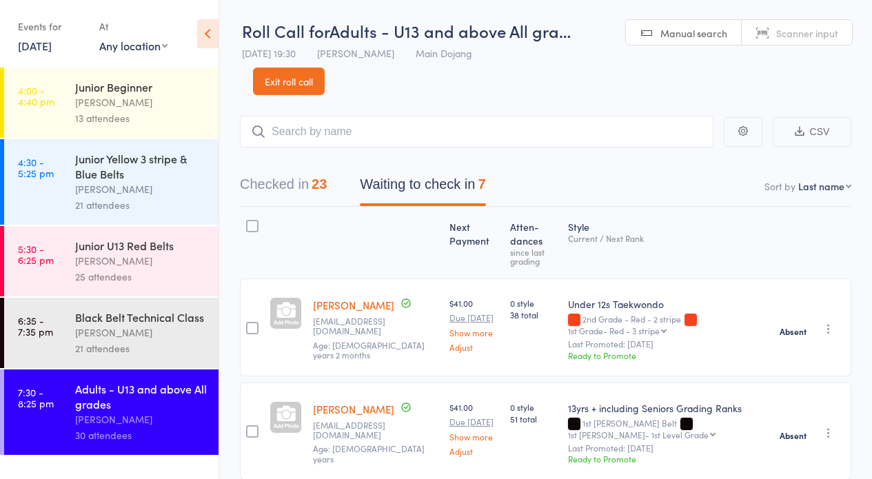
click at [418, 151] on div "Checked in 23 Waiting to check in 7" at bounding box center [545, 176] width 611 height 59
click at [411, 127] on input "search" at bounding box center [476, 132] width 473 height 32
click at [428, 191] on button "Waiting to check in 7" at bounding box center [422, 188] width 125 height 37
click at [296, 199] on button "Checked in 23" at bounding box center [283, 188] width 87 height 37
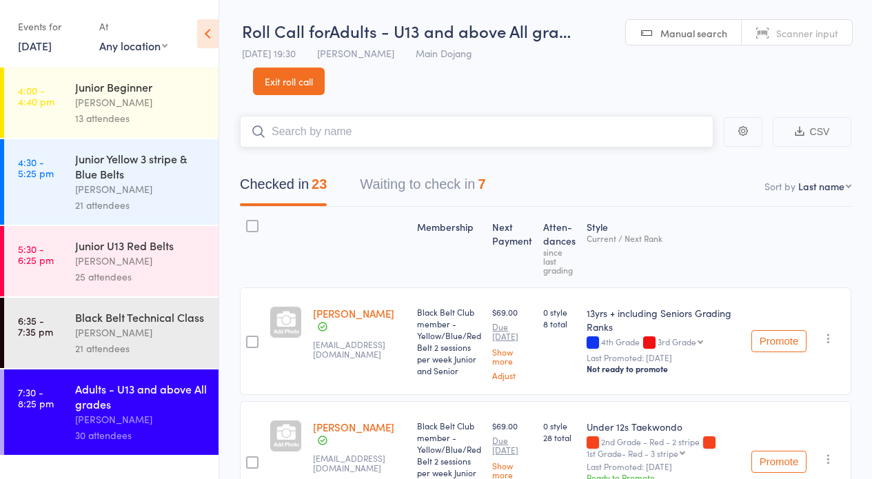
click at [387, 200] on button "Waiting to check in 7" at bounding box center [422, 188] width 125 height 37
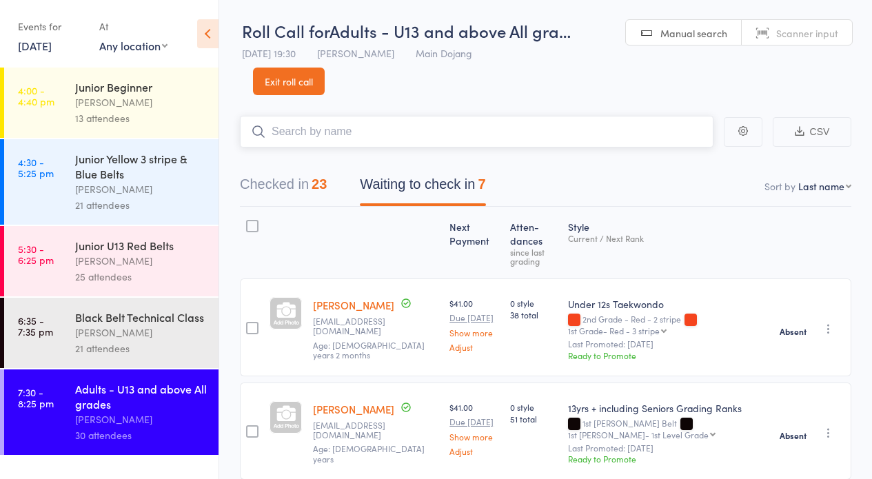
click at [331, 196] on div "Checked in 23 Waiting to check in 7" at bounding box center [362, 188] width 279 height 37
click at [295, 183] on button "Checked in 23" at bounding box center [283, 188] width 87 height 37
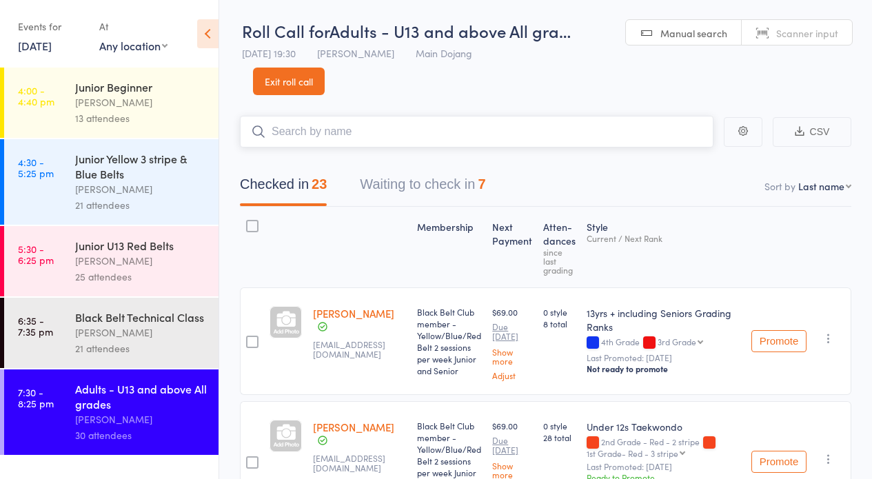
click at [421, 195] on button "Waiting to check in 7" at bounding box center [422, 188] width 125 height 37
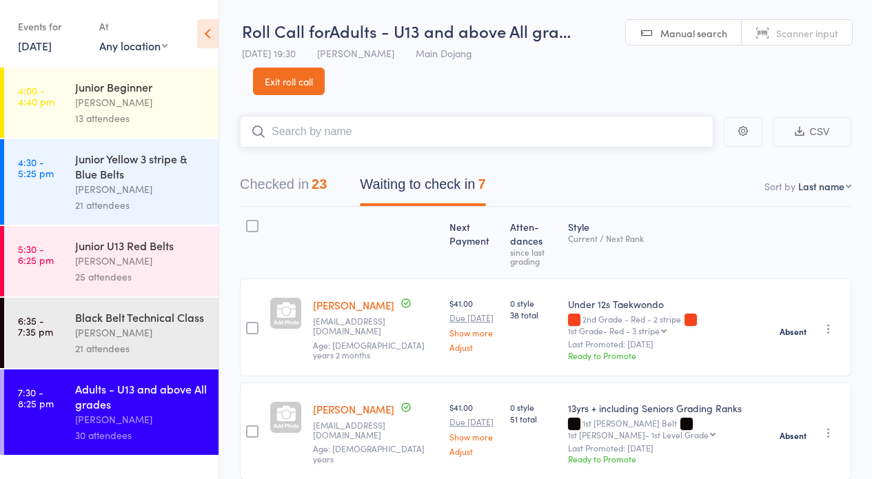
click at [318, 196] on button "Checked in 23" at bounding box center [283, 188] width 87 height 37
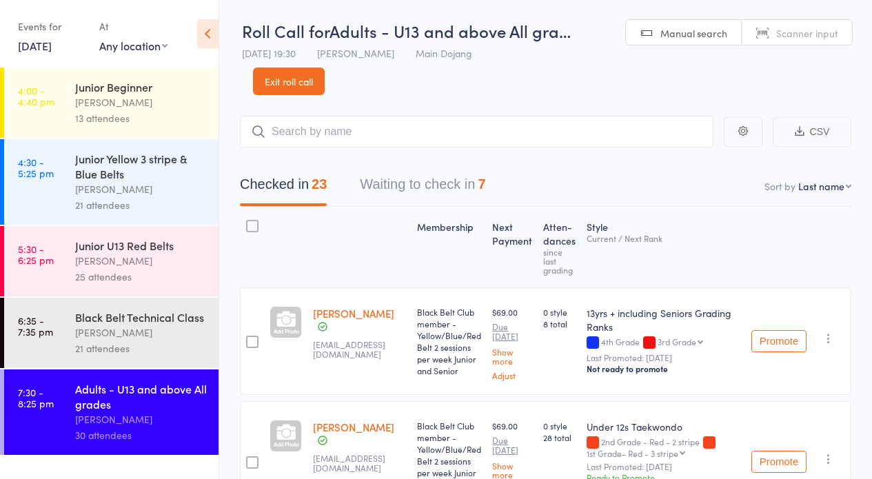
click at [159, 325] on div "[PERSON_NAME]" at bounding box center [141, 333] width 132 height 16
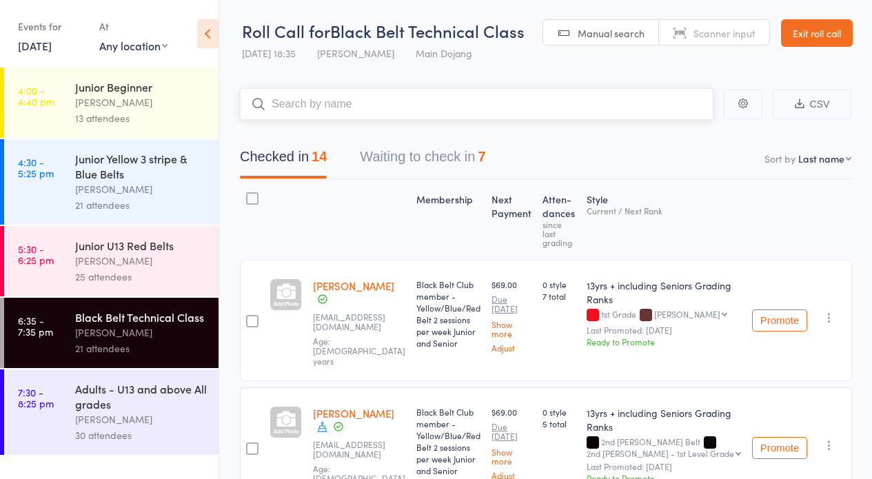
click at [433, 155] on button "Waiting to check in 7" at bounding box center [422, 160] width 125 height 37
